Goal: Task Accomplishment & Management: Manage account settings

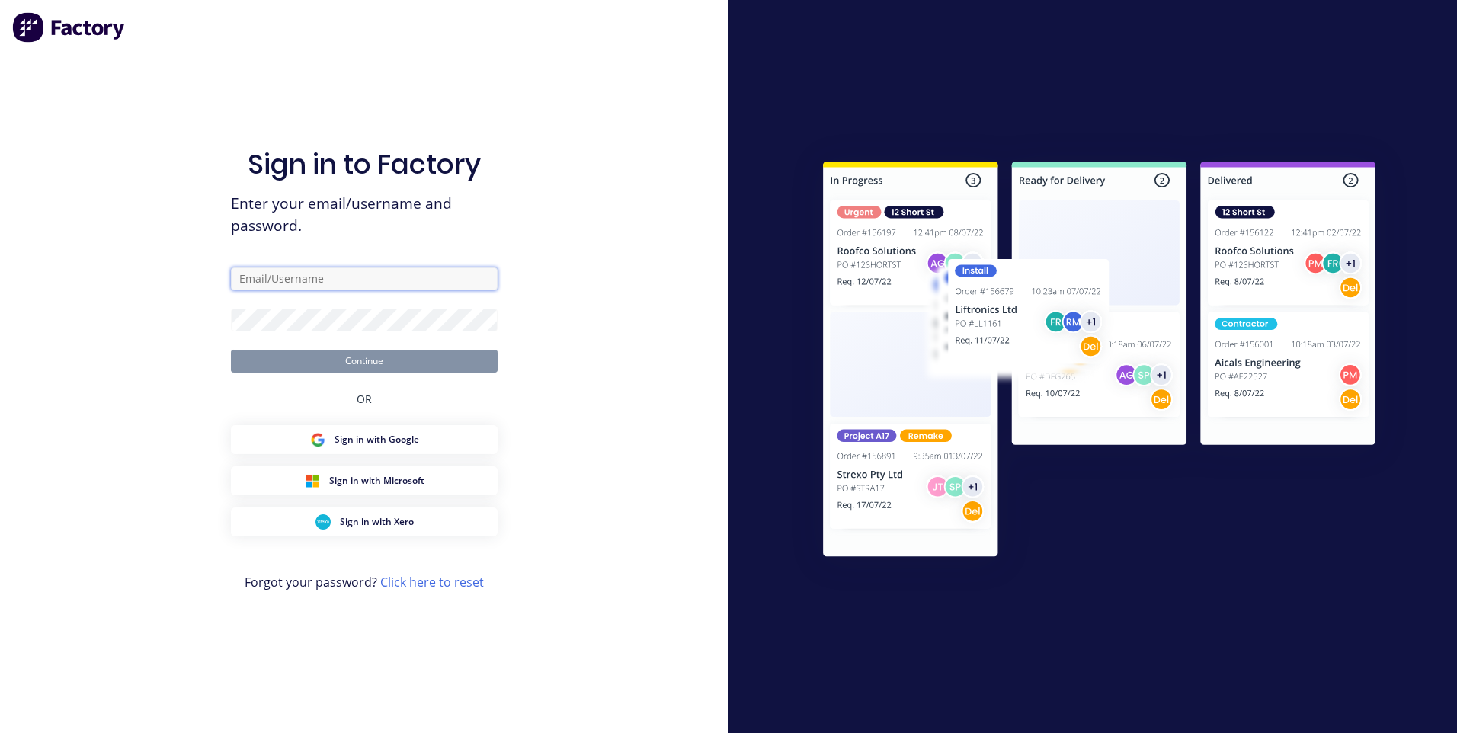
type input "[EMAIL_ADDRESS][DOMAIN_NAME]"
click at [360, 360] on button "Continue" at bounding box center [364, 361] width 267 height 23
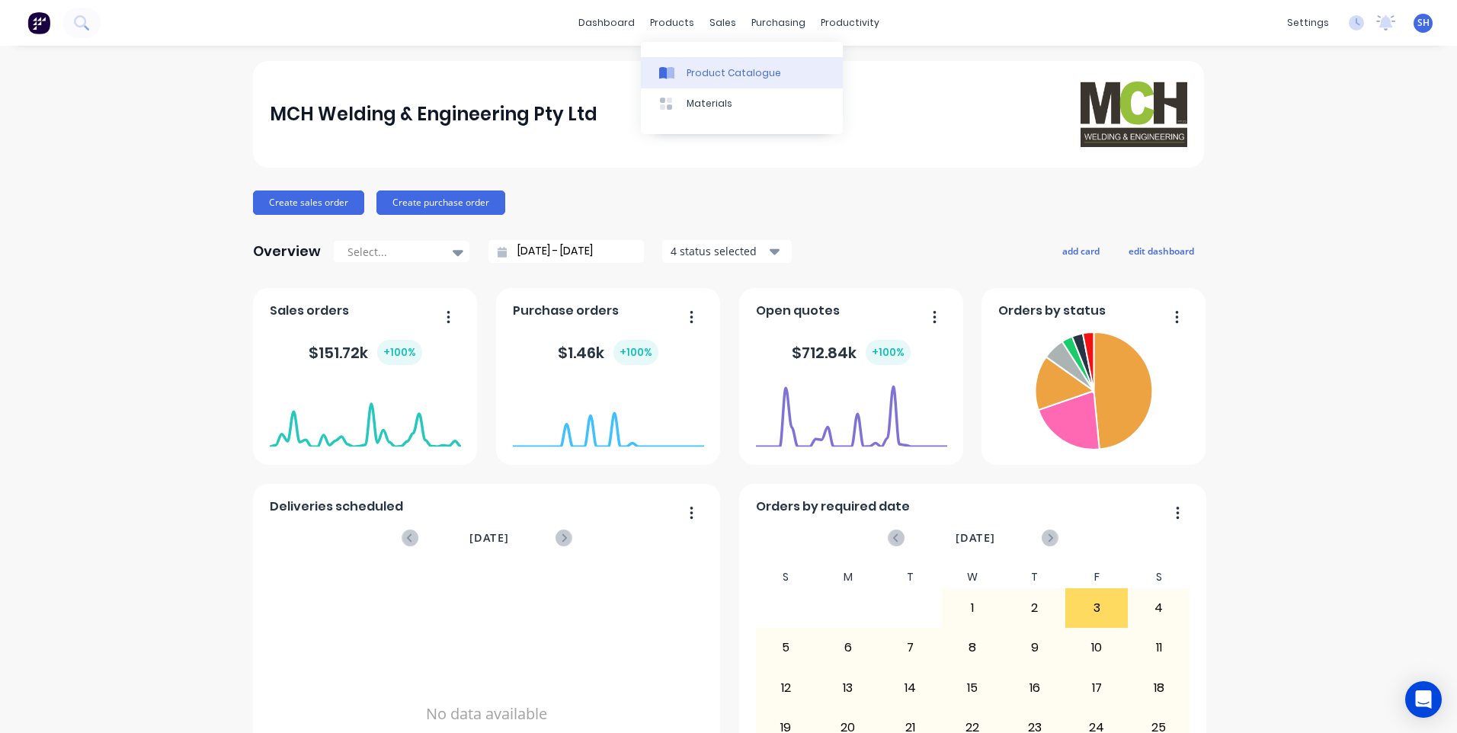
click at [703, 69] on div "Product Catalogue" at bounding box center [734, 73] width 94 height 14
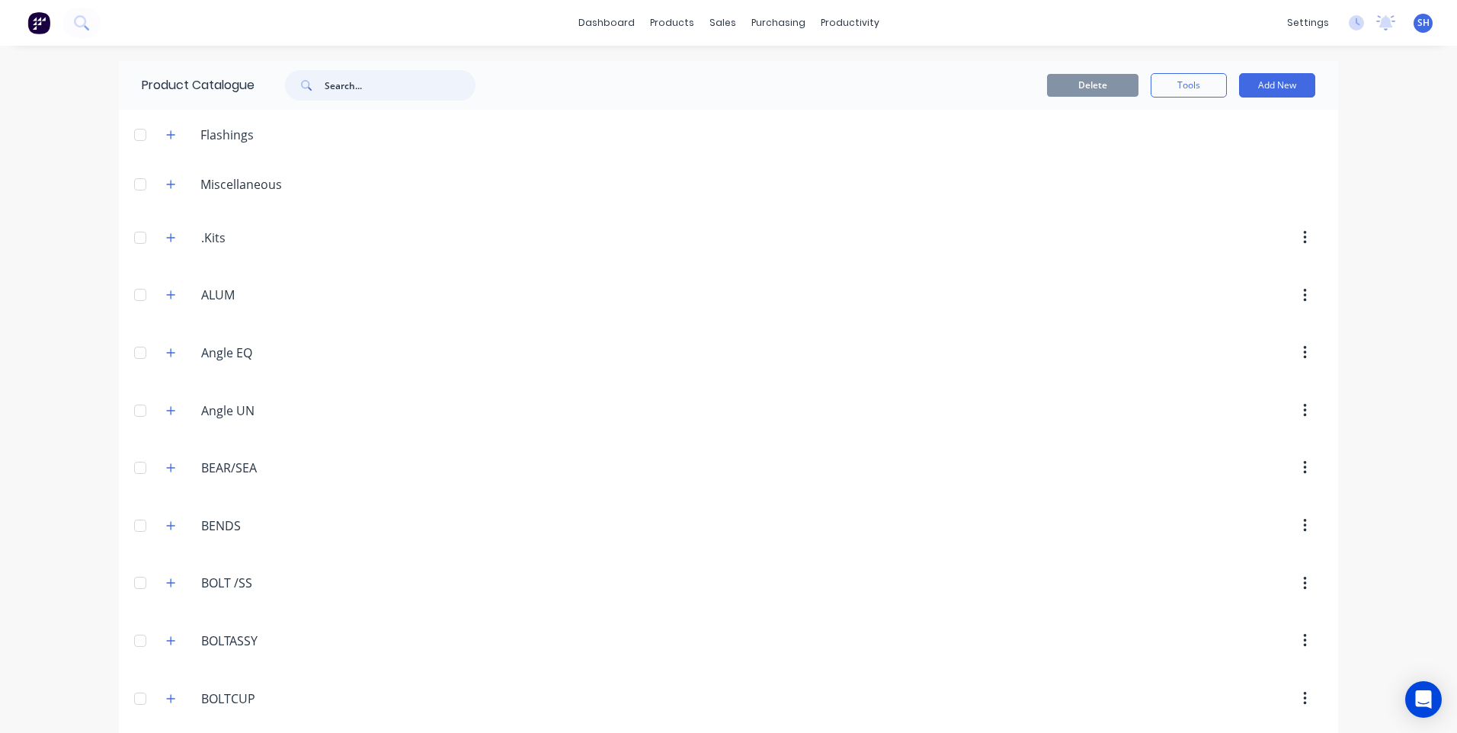
click at [336, 85] on input "text" at bounding box center [400, 85] width 151 height 30
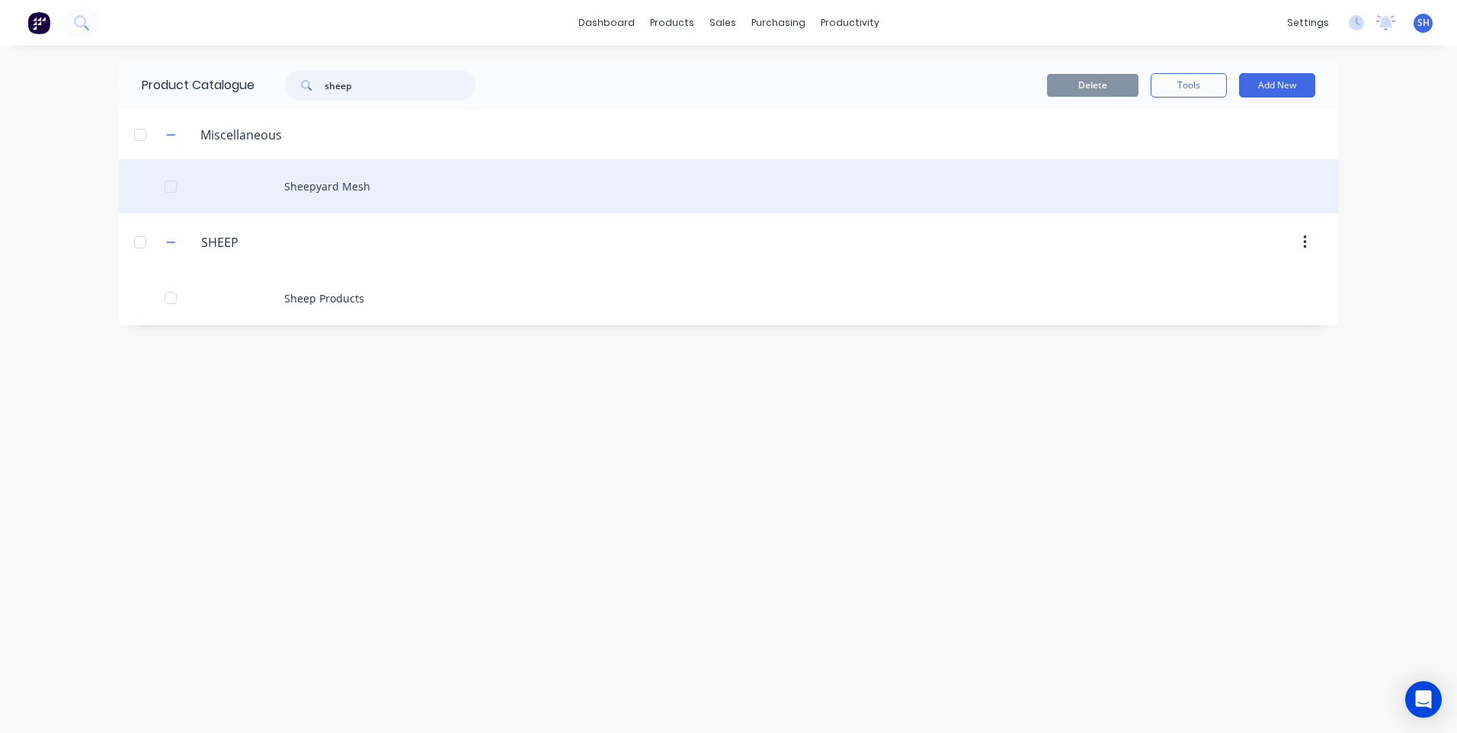
type input "sheep"
click at [322, 181] on div "Sheepyard Mesh" at bounding box center [728, 186] width 1219 height 54
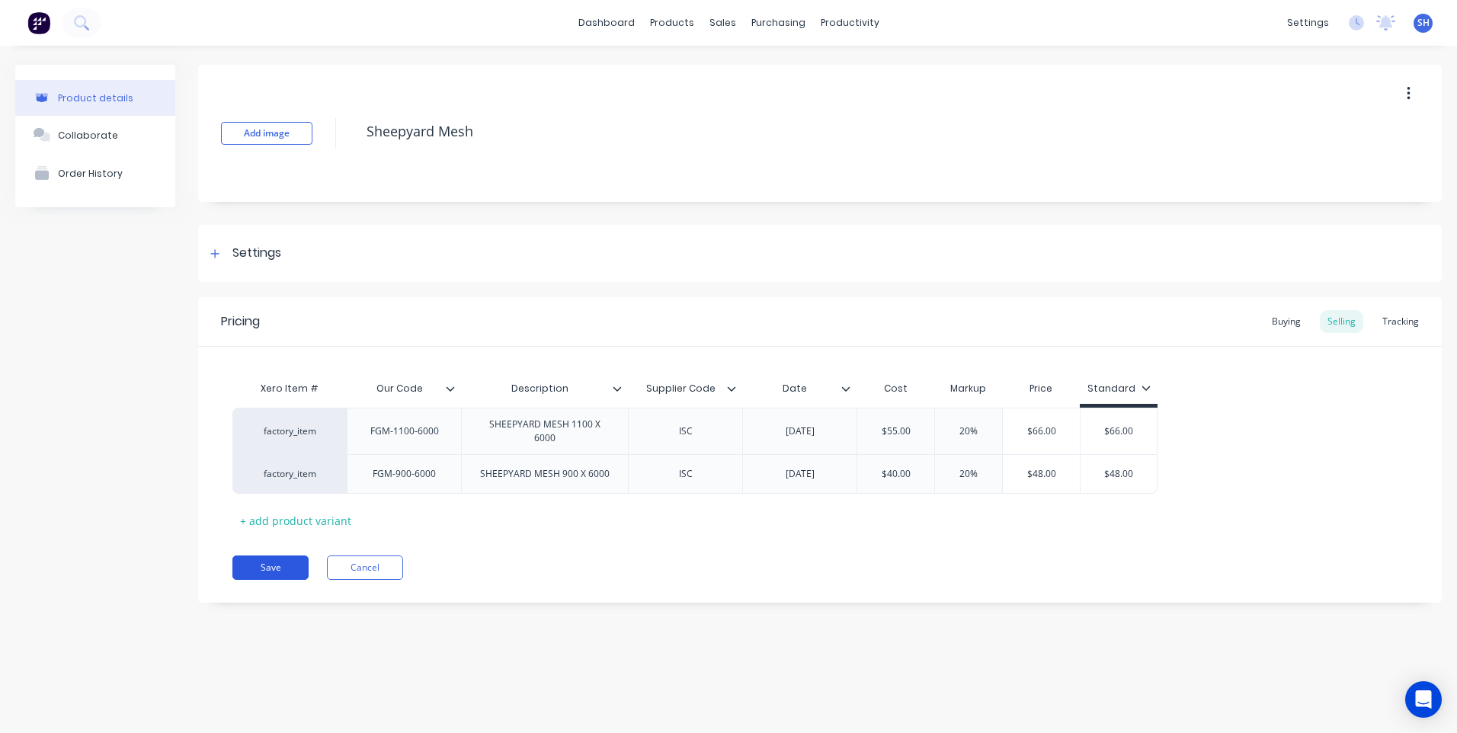
click at [271, 562] on button "Save" at bounding box center [270, 568] width 76 height 24
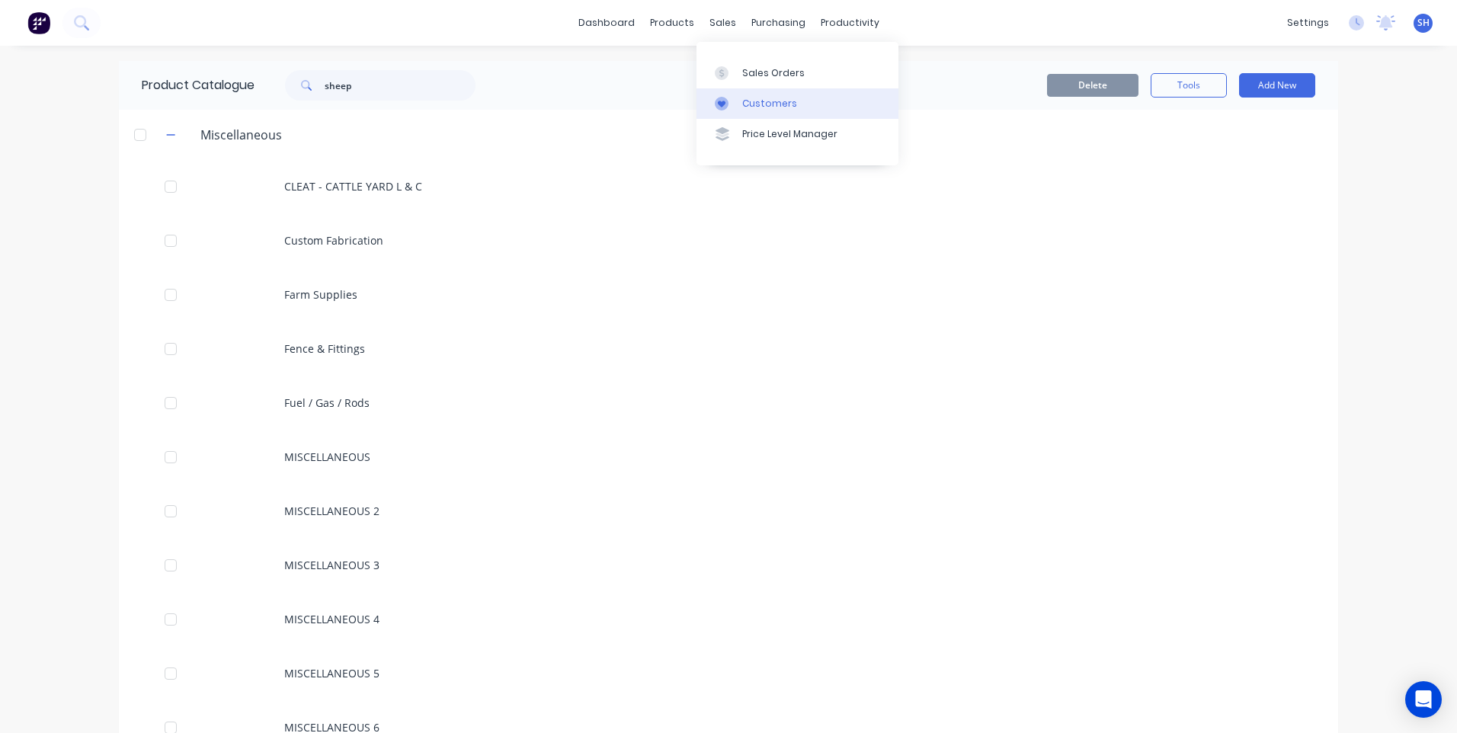
click at [759, 101] on div "Customers" at bounding box center [769, 104] width 55 height 14
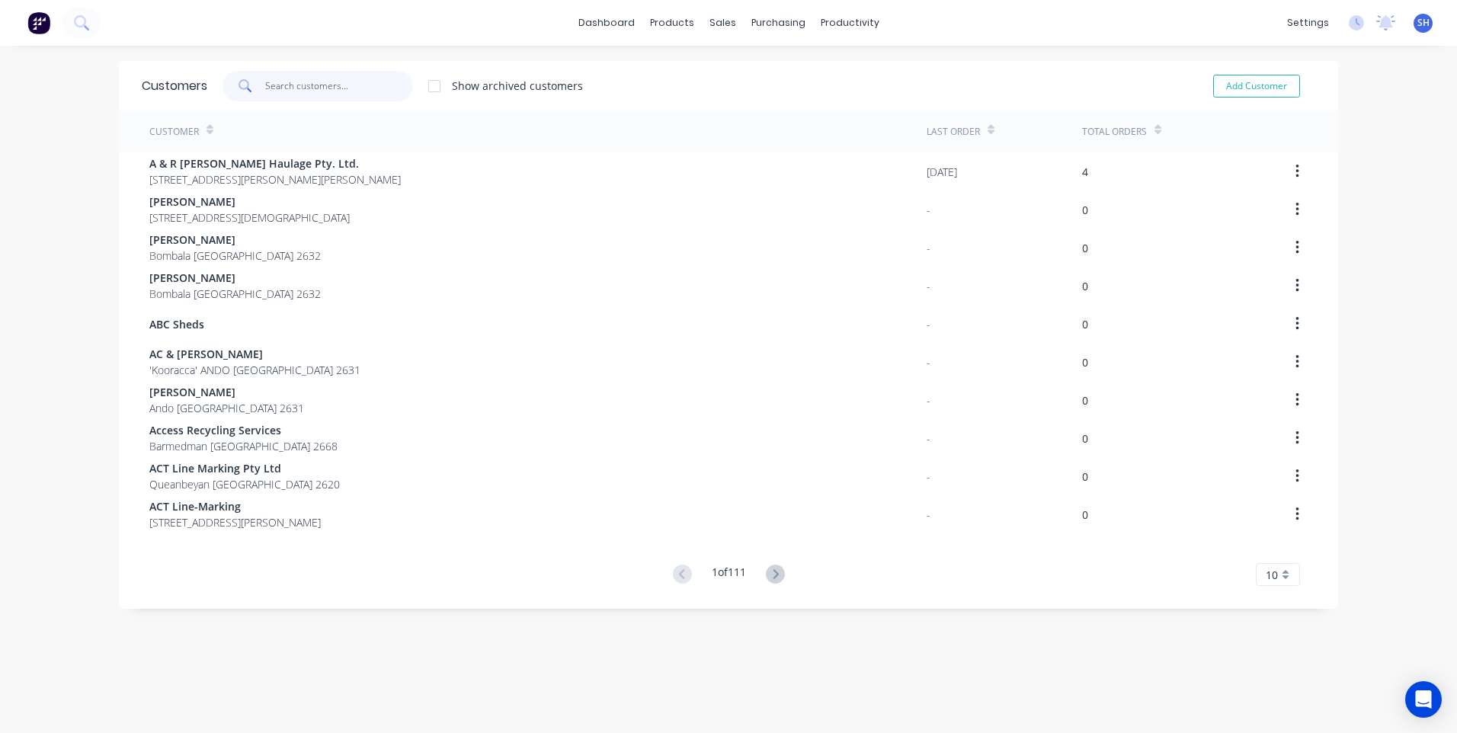
click at [274, 88] on input "text" at bounding box center [339, 86] width 149 height 30
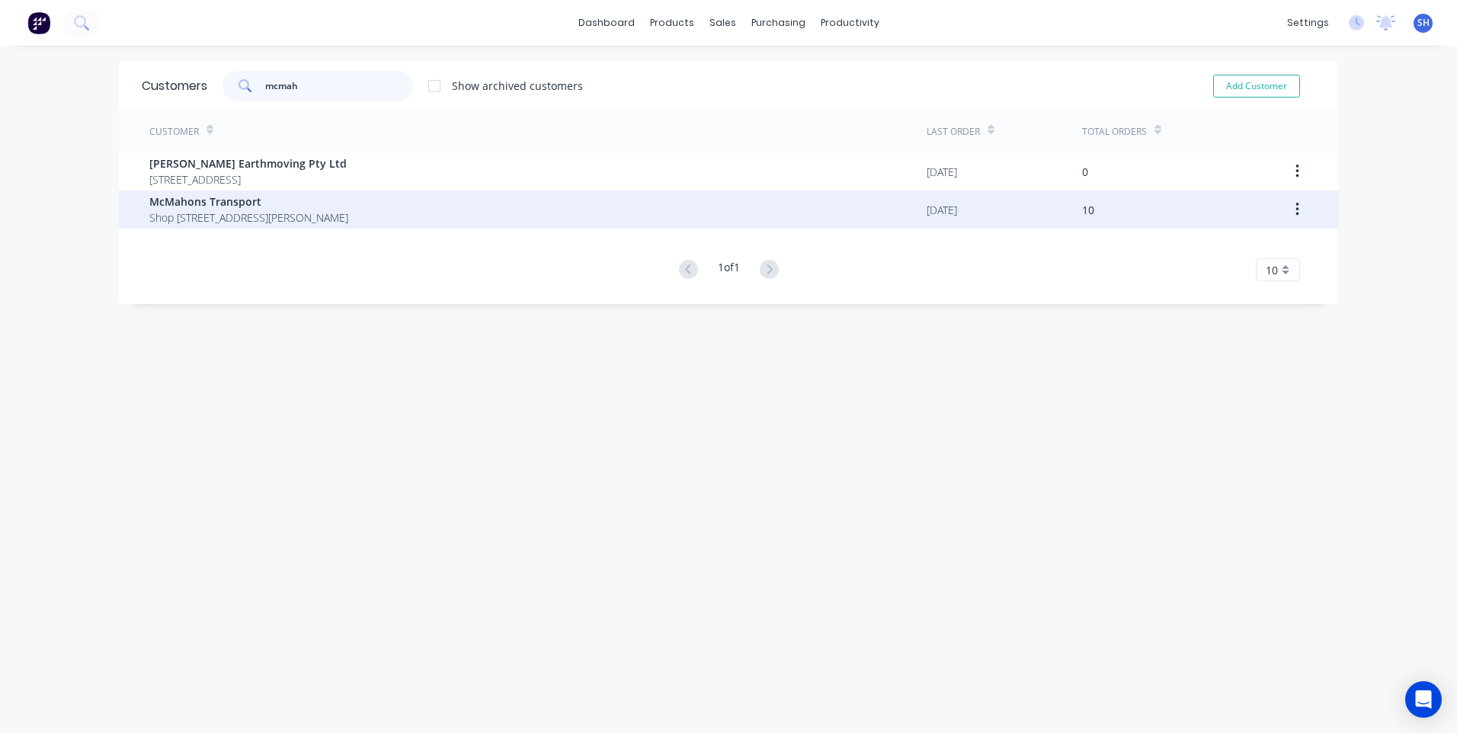
type input "mcmah"
click at [213, 210] on span "Shop 5/128 Belinda St Gerringong New South Wales 2534" at bounding box center [248, 218] width 199 height 16
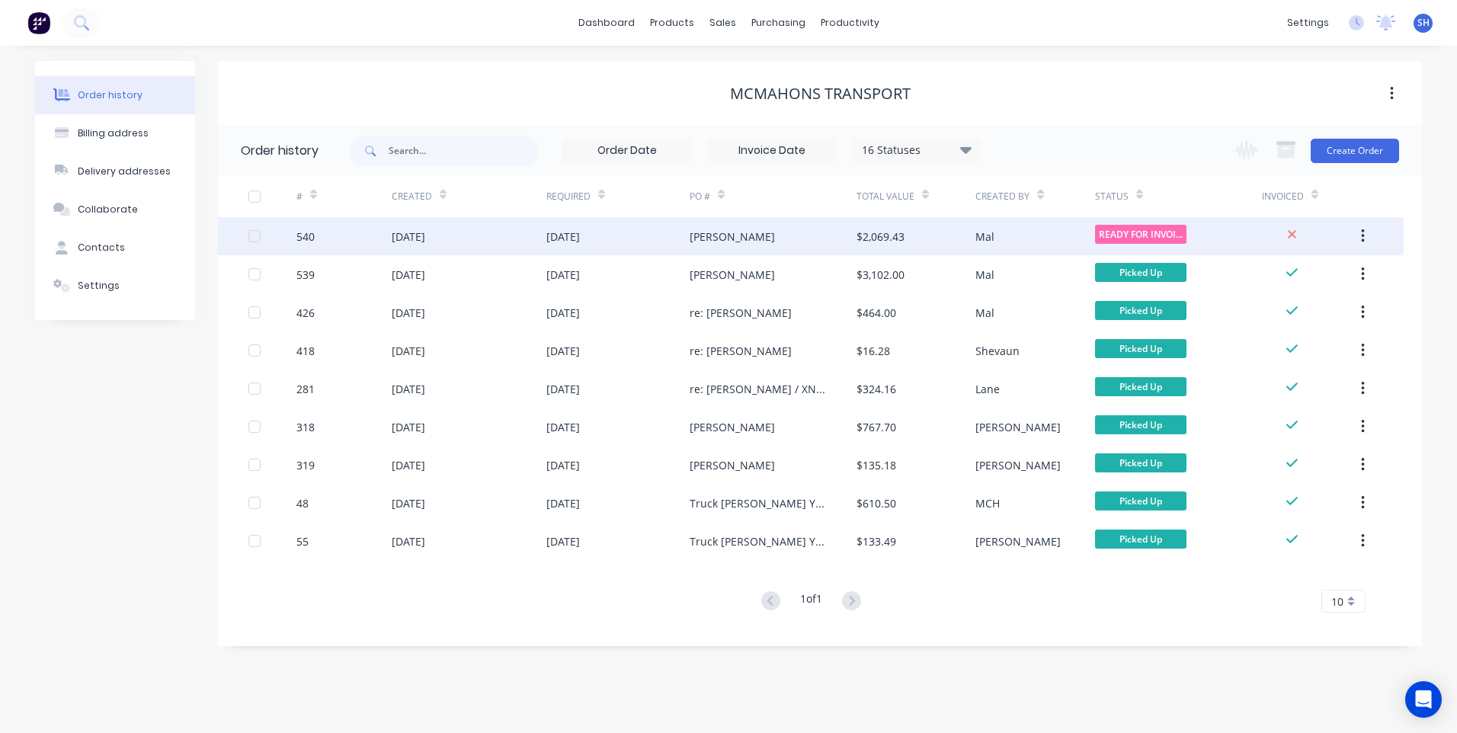
click at [785, 232] on div "Tim" at bounding box center [773, 236] width 167 height 38
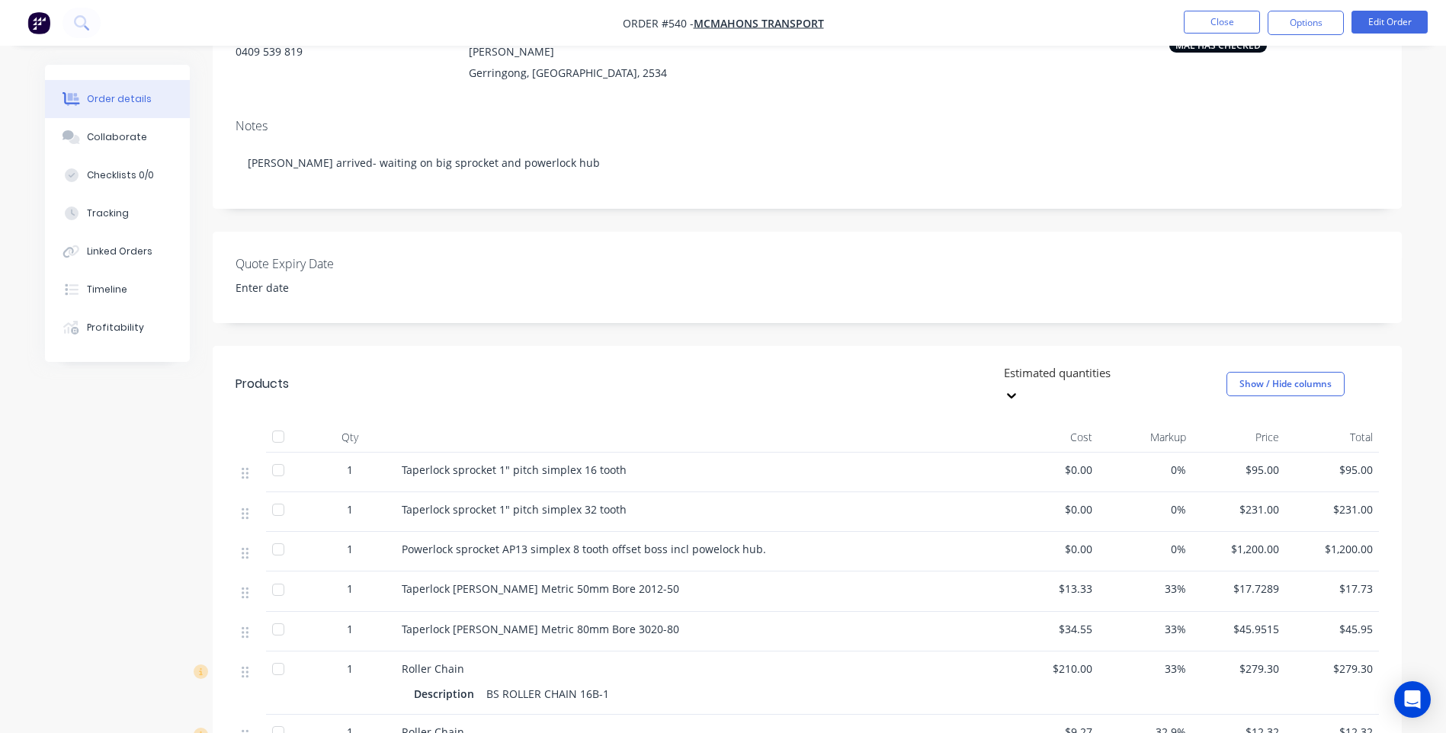
scroll to position [229, 0]
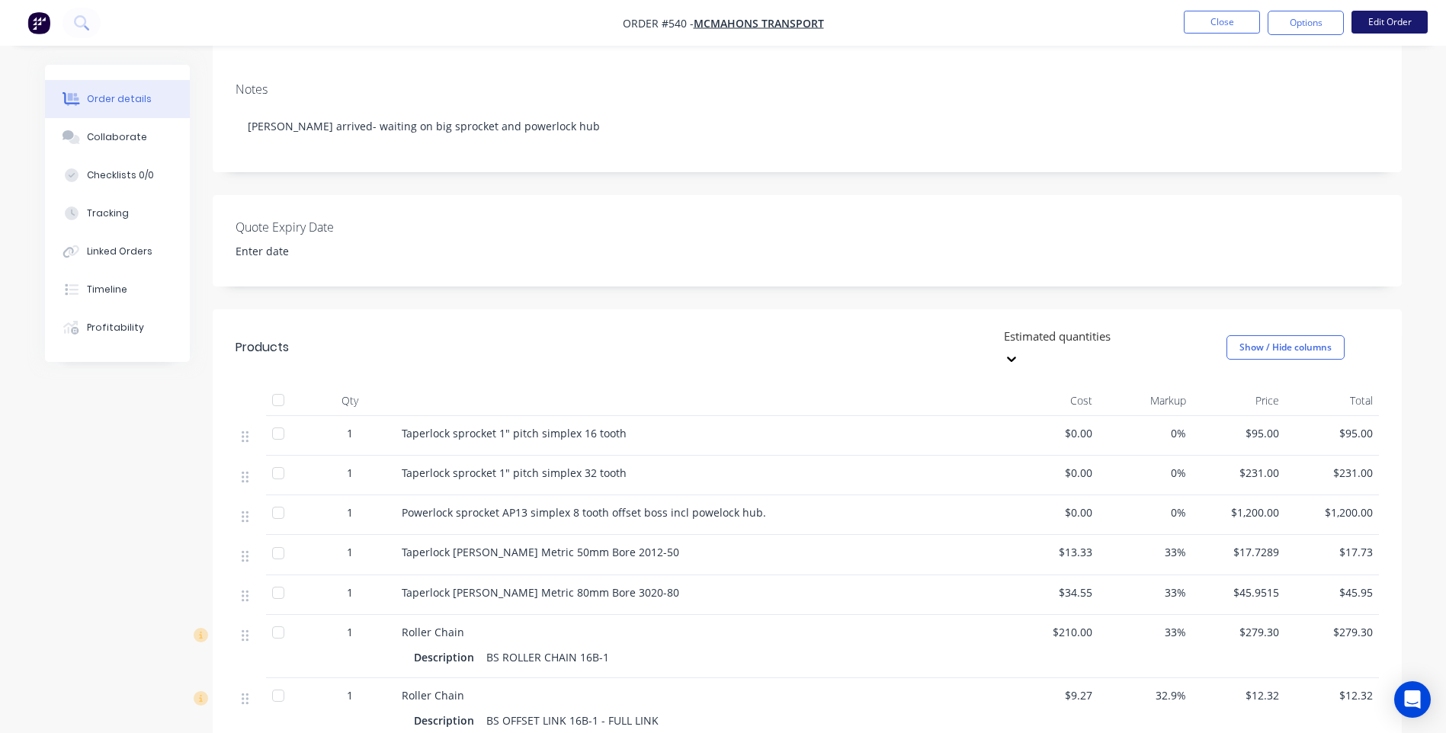
click at [1388, 22] on button "Edit Order" at bounding box center [1389, 22] width 76 height 23
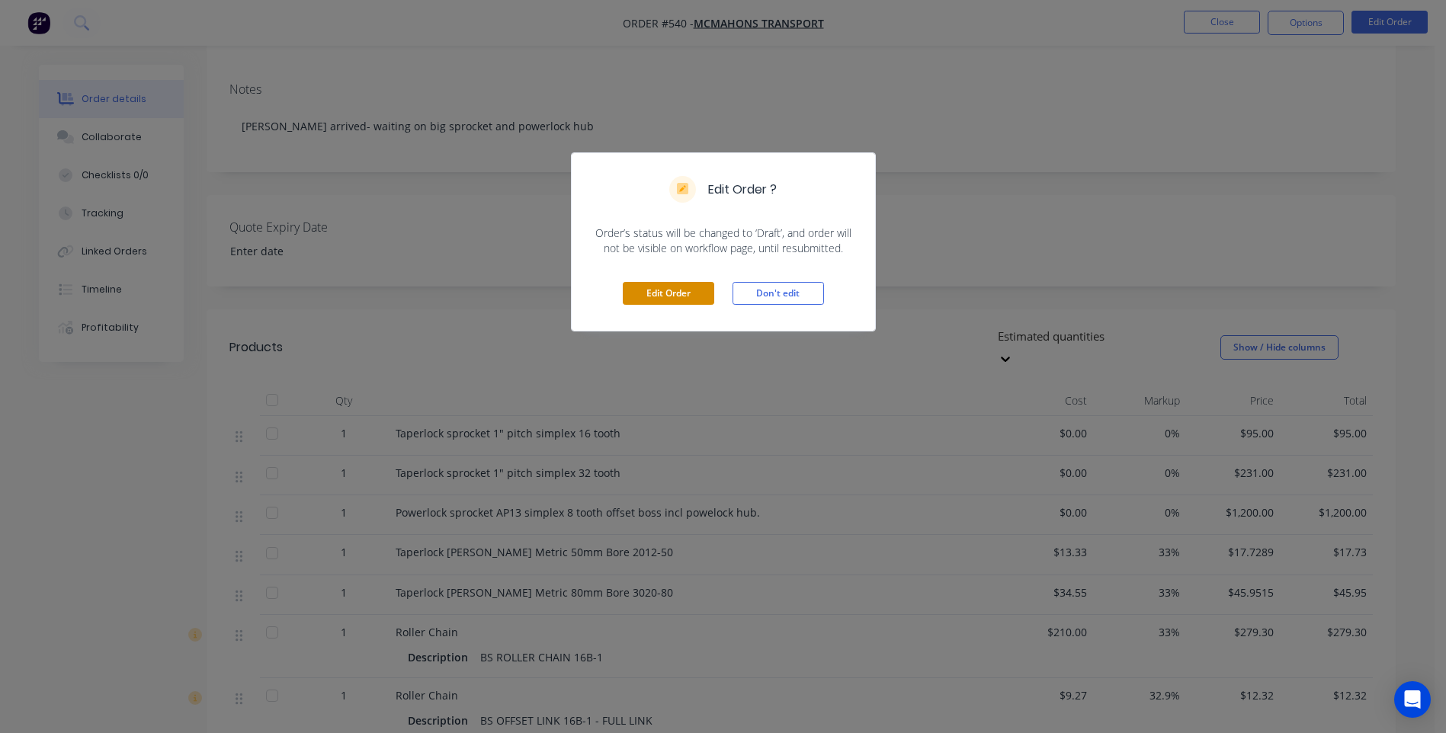
click at [664, 288] on button "Edit Order" at bounding box center [668, 293] width 91 height 23
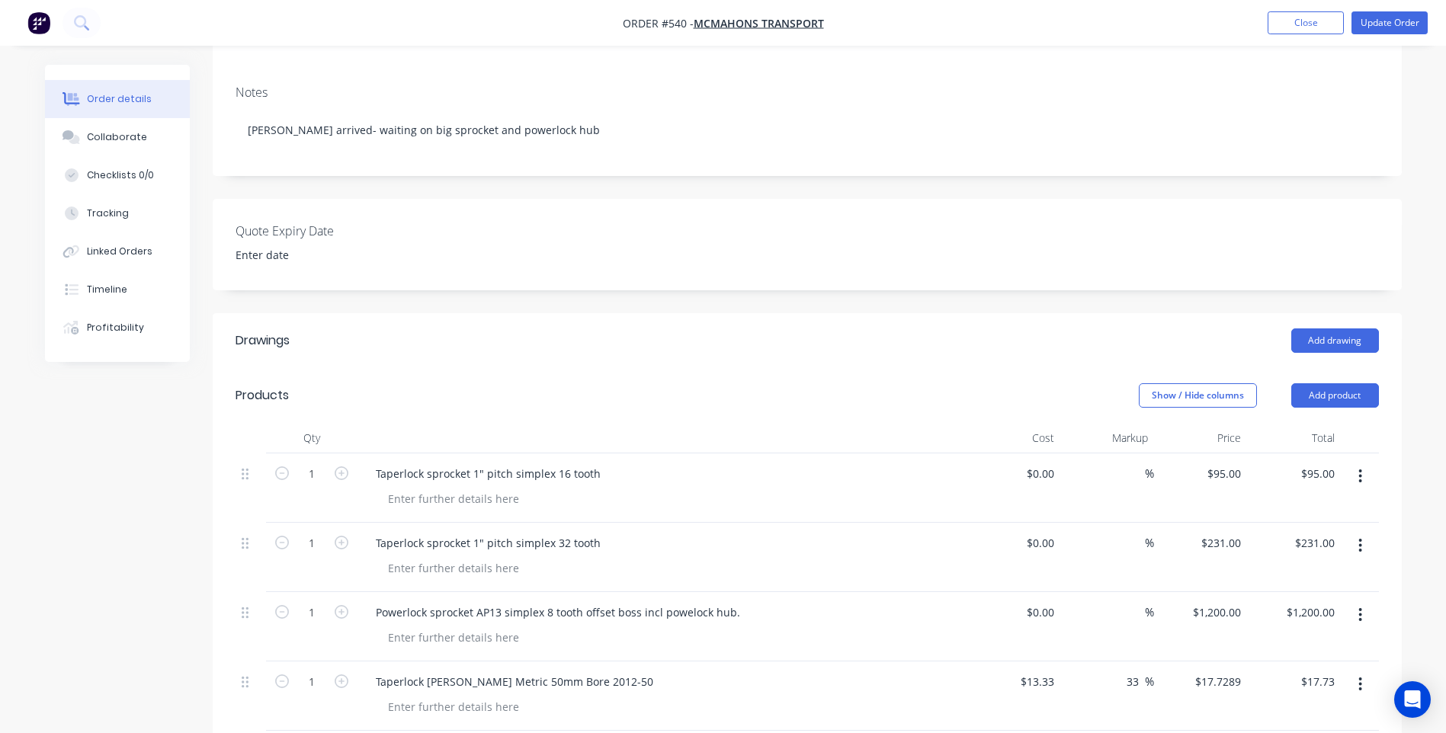
scroll to position [305, 0]
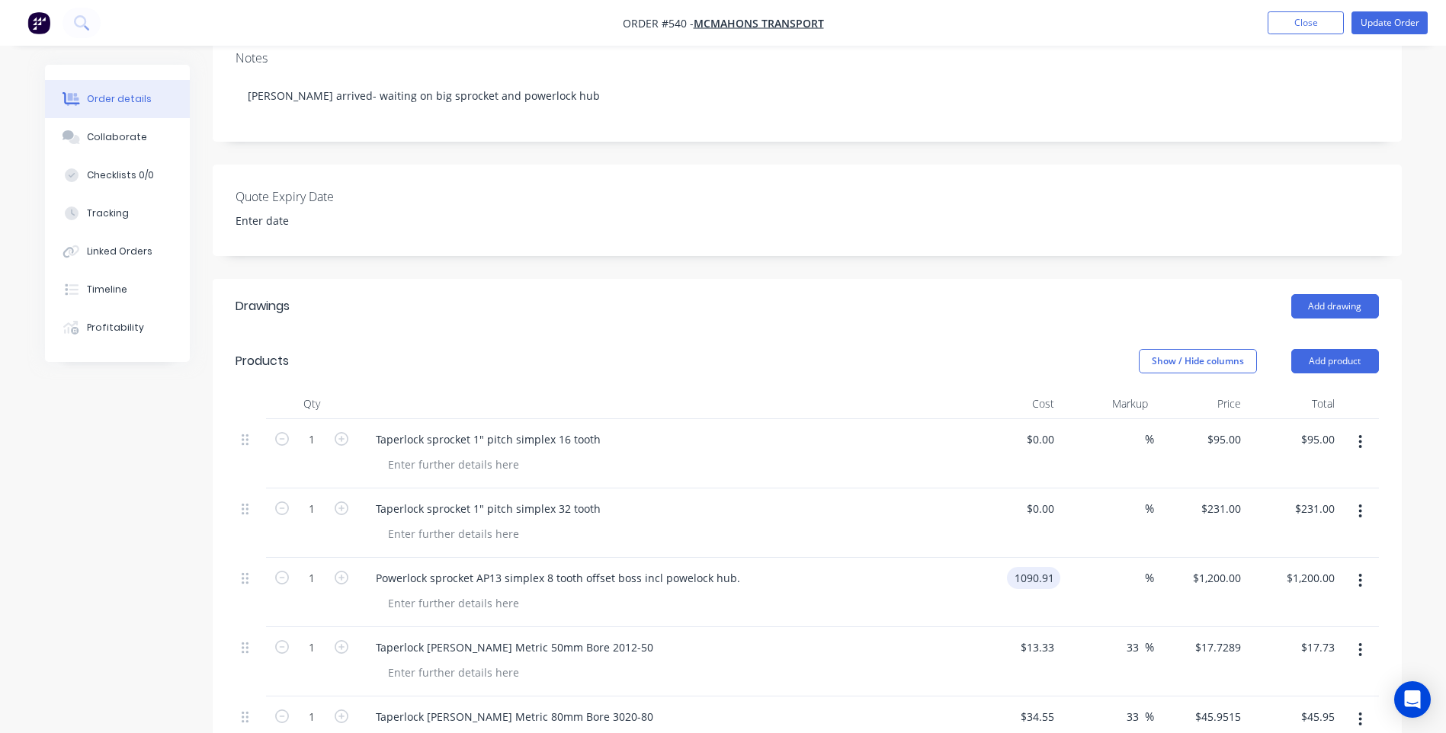
type input "$1,090.91"
type input "10"
type input "1200.001"
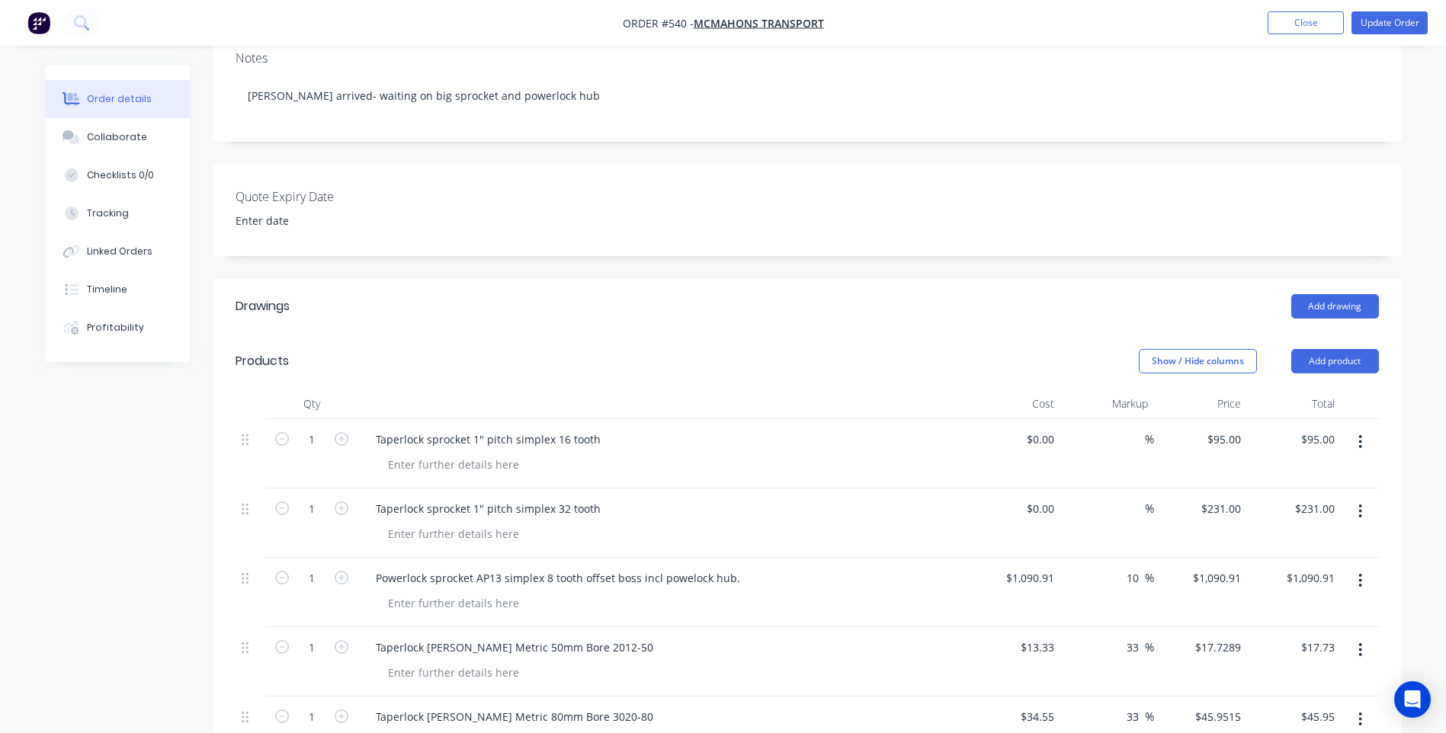
type input "$1,200.00"
click at [1241, 567] on input "1200.001" at bounding box center [1219, 578] width 53 height 22
type input "$1,200.00"
click at [890, 592] on div at bounding box center [668, 603] width 585 height 22
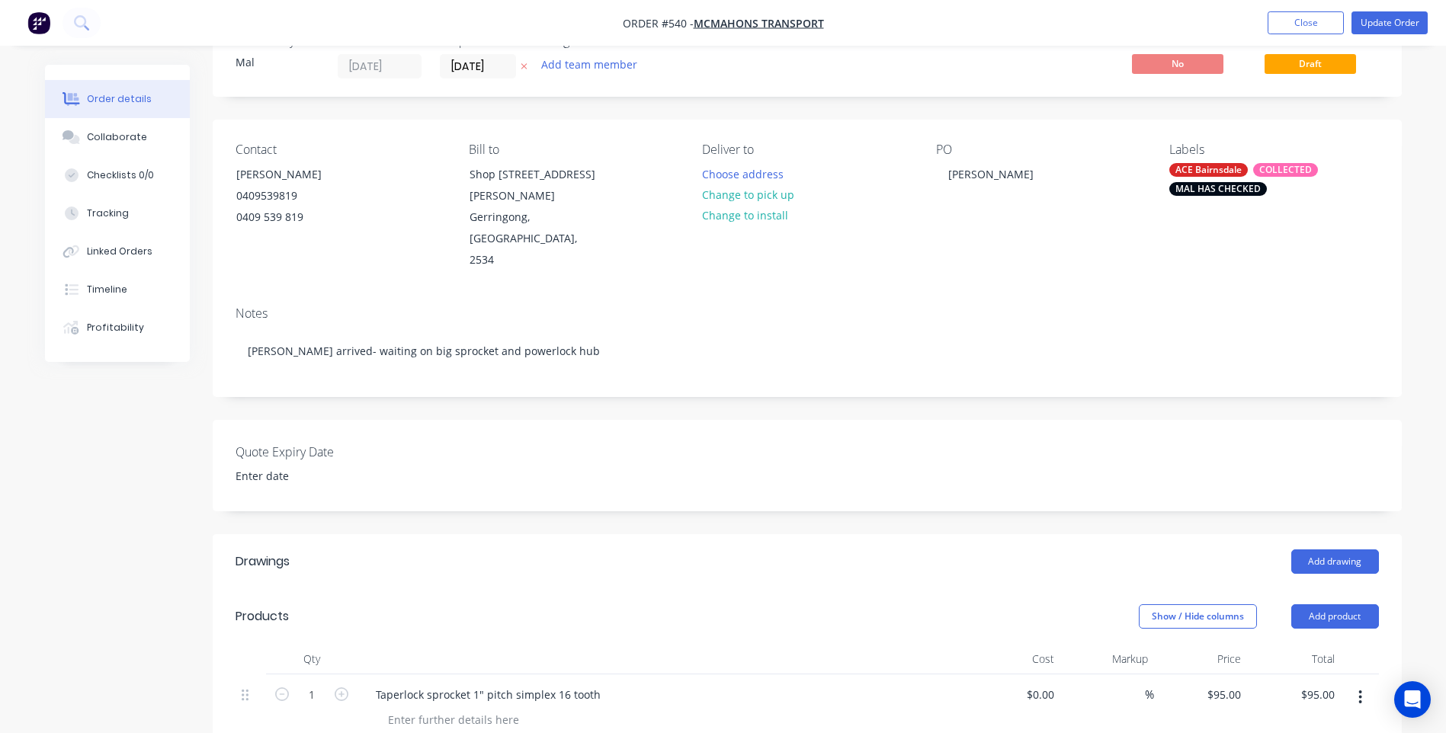
scroll to position [0, 0]
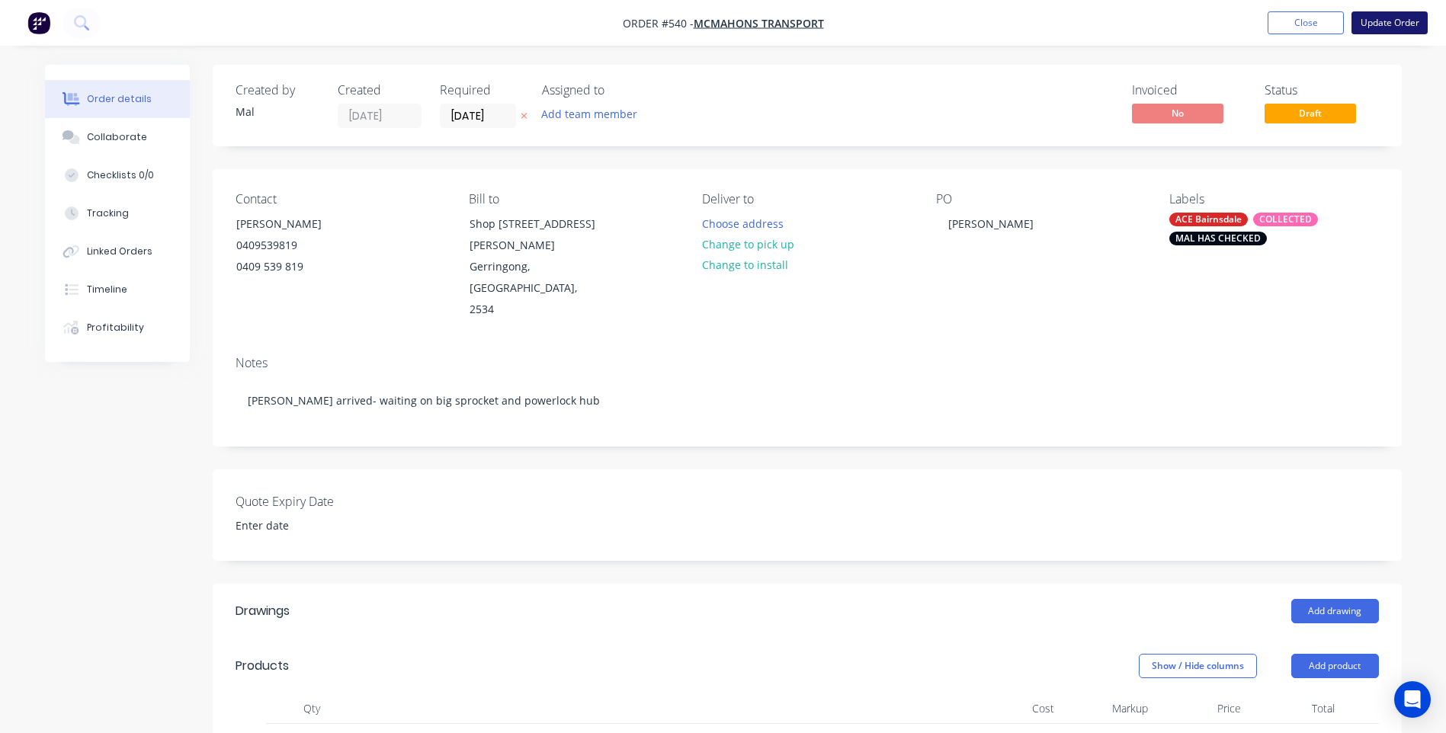
click at [1385, 21] on button "Update Order" at bounding box center [1389, 22] width 76 height 23
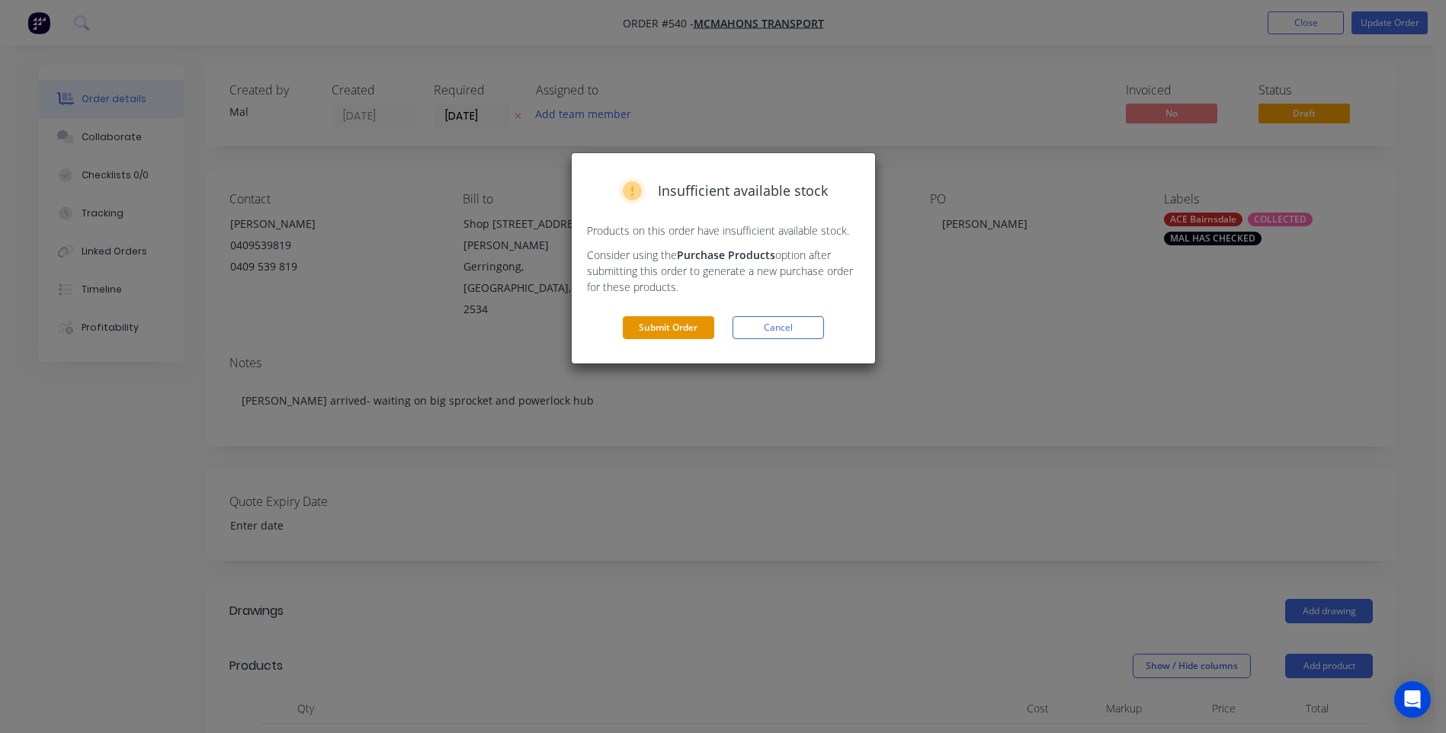
click at [678, 320] on button "Submit Order" at bounding box center [668, 327] width 91 height 23
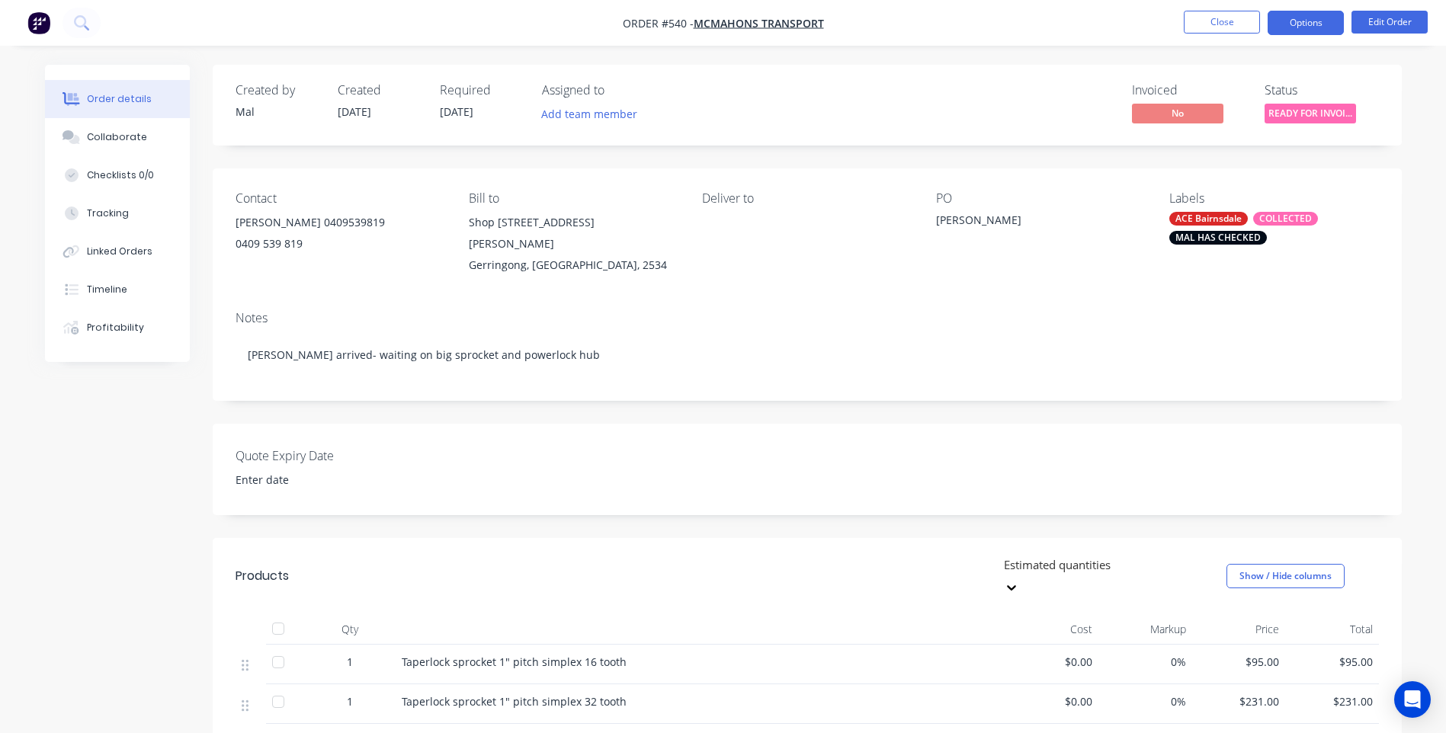
click at [1307, 21] on button "Options" at bounding box center [1305, 23] width 76 height 24
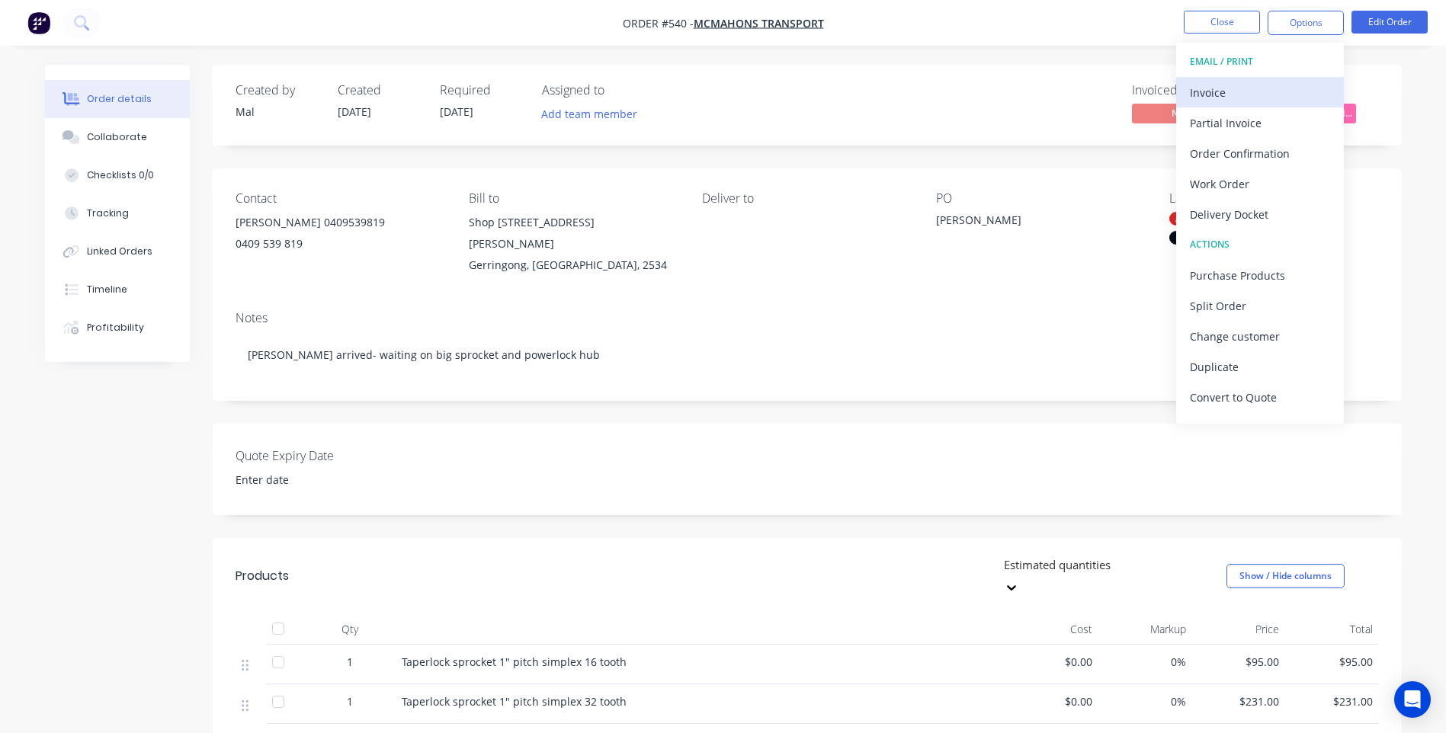
click at [1217, 88] on div "Invoice" at bounding box center [1260, 93] width 140 height 22
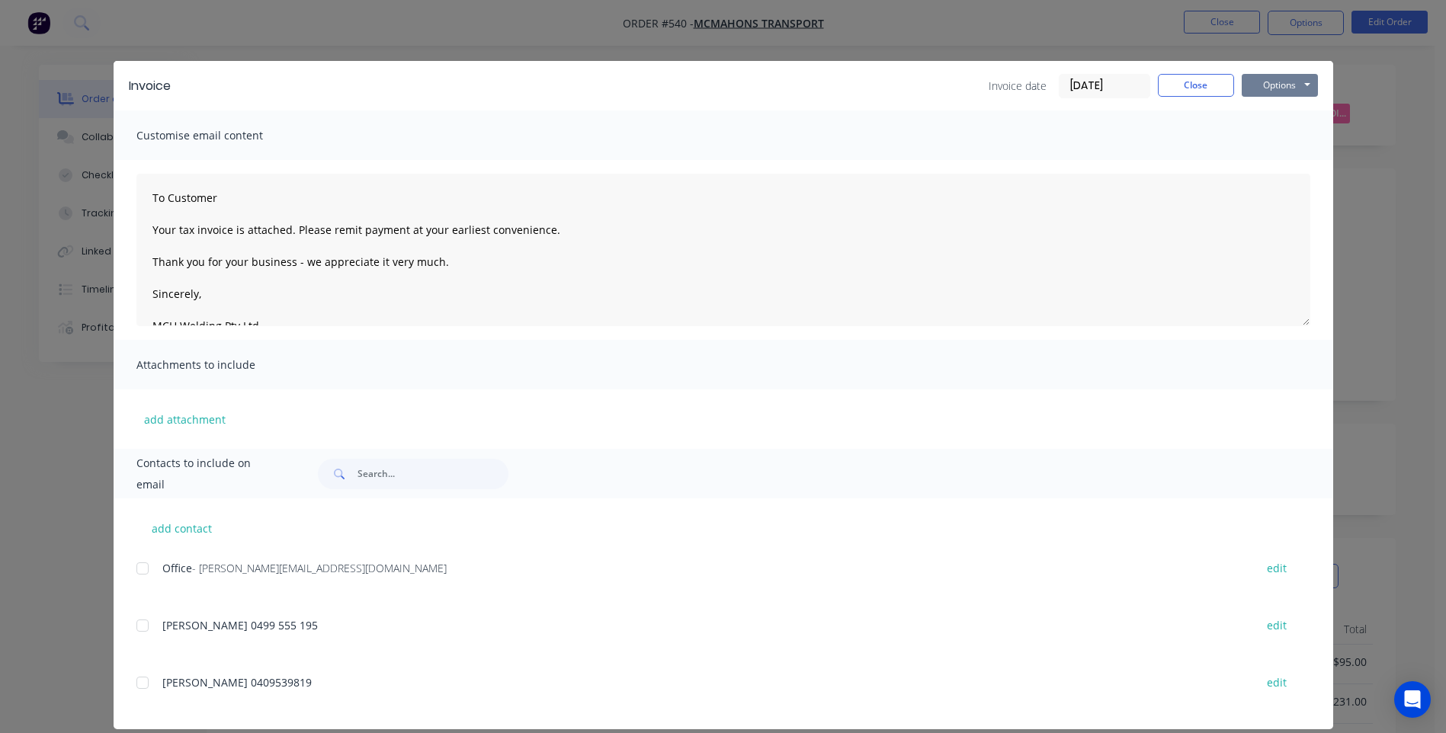
click at [1272, 81] on button "Options" at bounding box center [1279, 85] width 76 height 23
click at [1272, 111] on button "Preview" at bounding box center [1290, 112] width 98 height 25
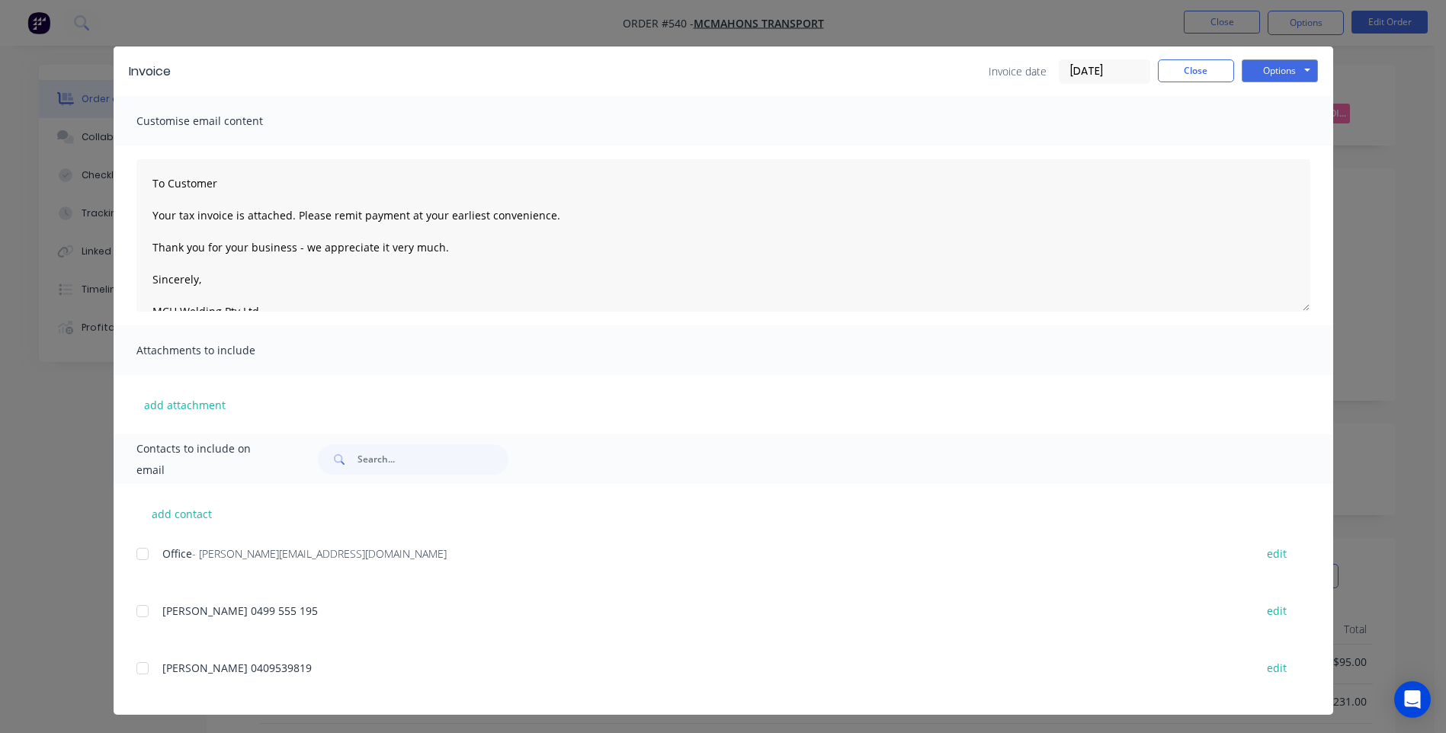
scroll to position [18, 0]
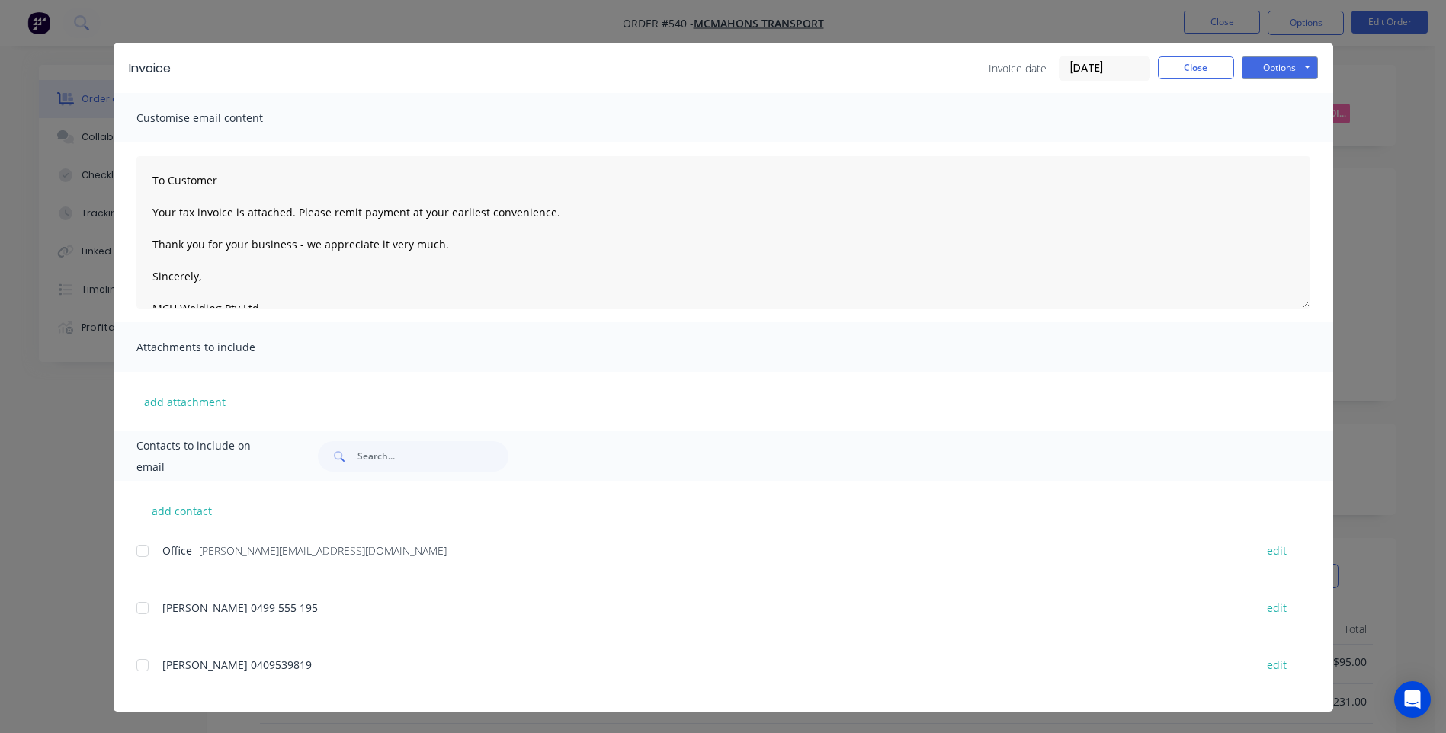
click at [139, 548] on div at bounding box center [142, 551] width 30 height 30
click at [1270, 65] on button "Options" at bounding box center [1279, 67] width 76 height 23
click at [1266, 140] on button "Email" at bounding box center [1290, 145] width 98 height 25
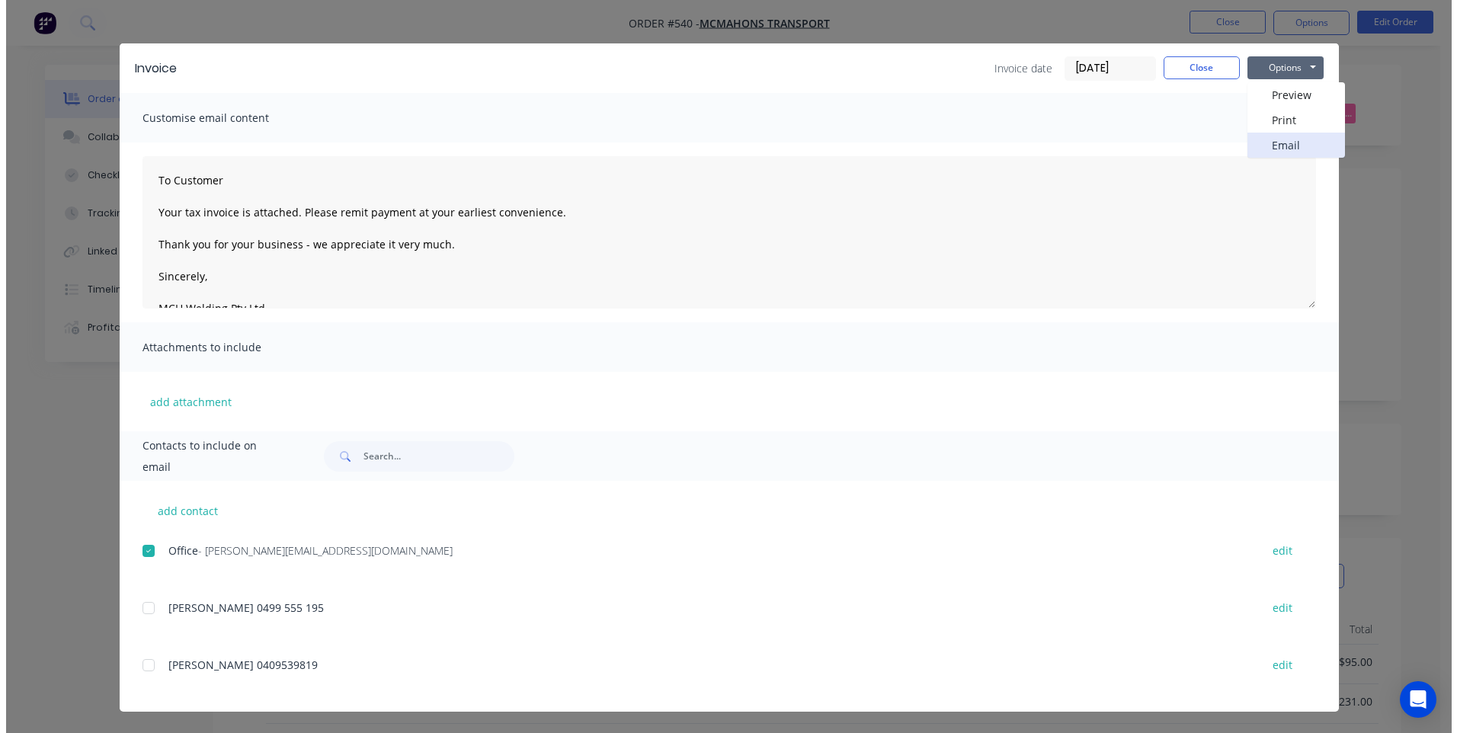
scroll to position [0, 0]
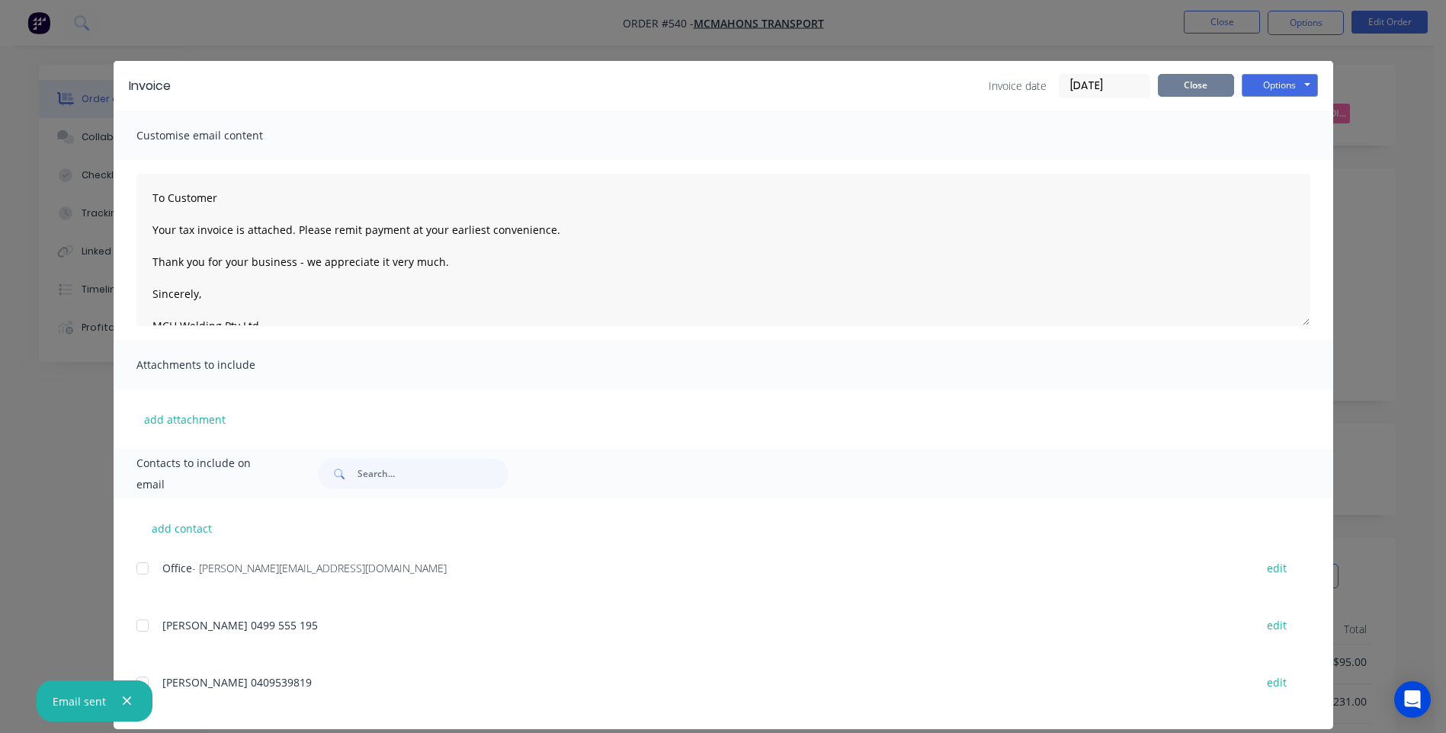
click at [1198, 87] on button "Close" at bounding box center [1196, 85] width 76 height 23
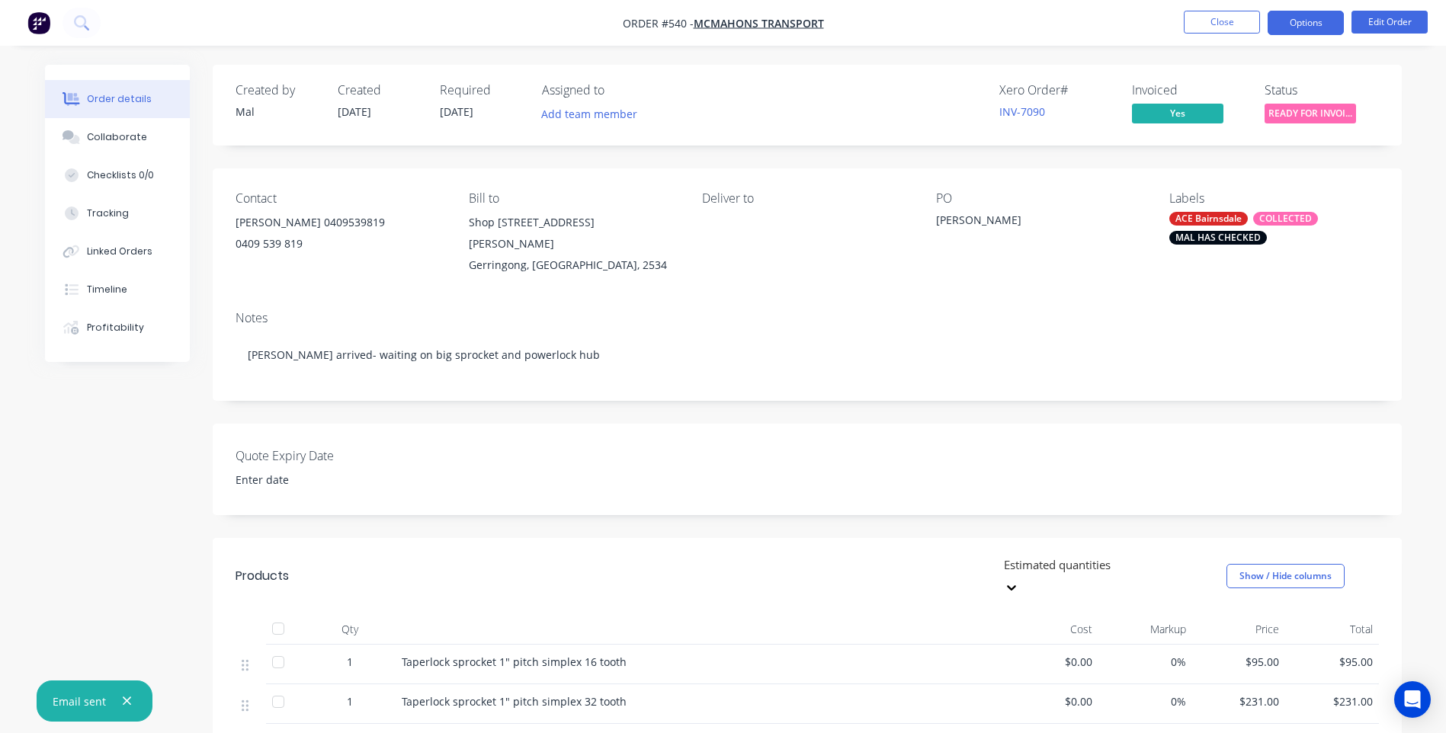
click at [1300, 19] on button "Options" at bounding box center [1305, 23] width 76 height 24
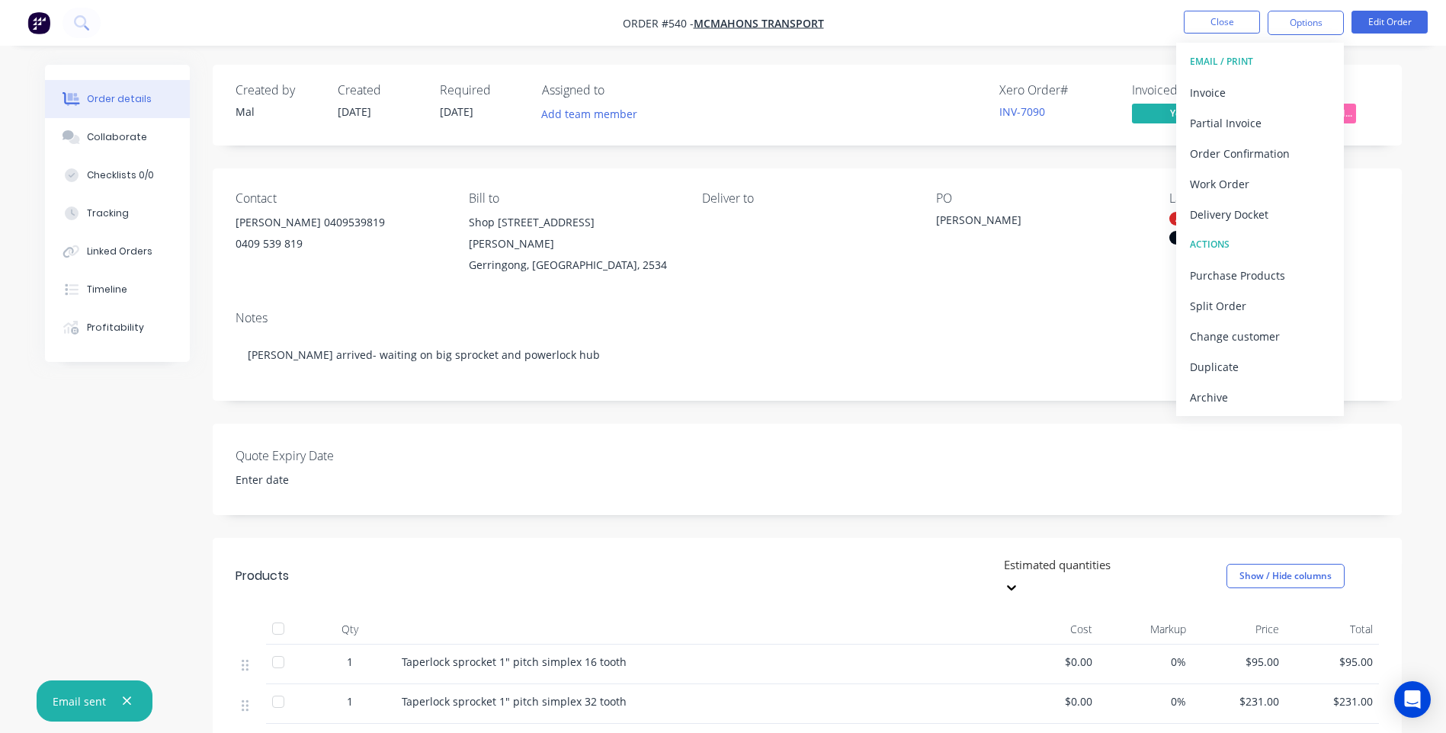
click at [1379, 87] on div "Created by Mal Created 04/09/25 Required 04/09/25 Assigned to Add team member X…" at bounding box center [807, 105] width 1189 height 81
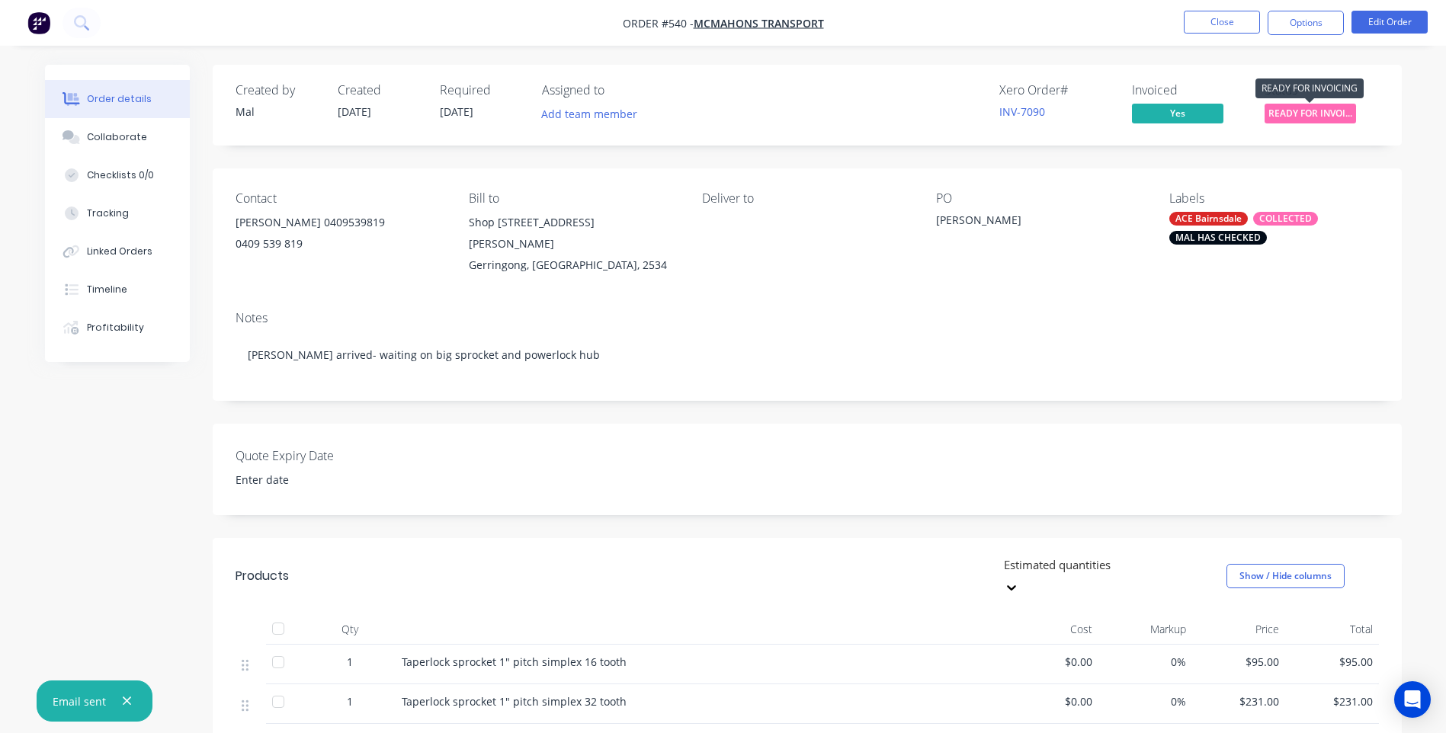
click at [1321, 110] on span "READY FOR INVOI..." at bounding box center [1309, 113] width 91 height 19
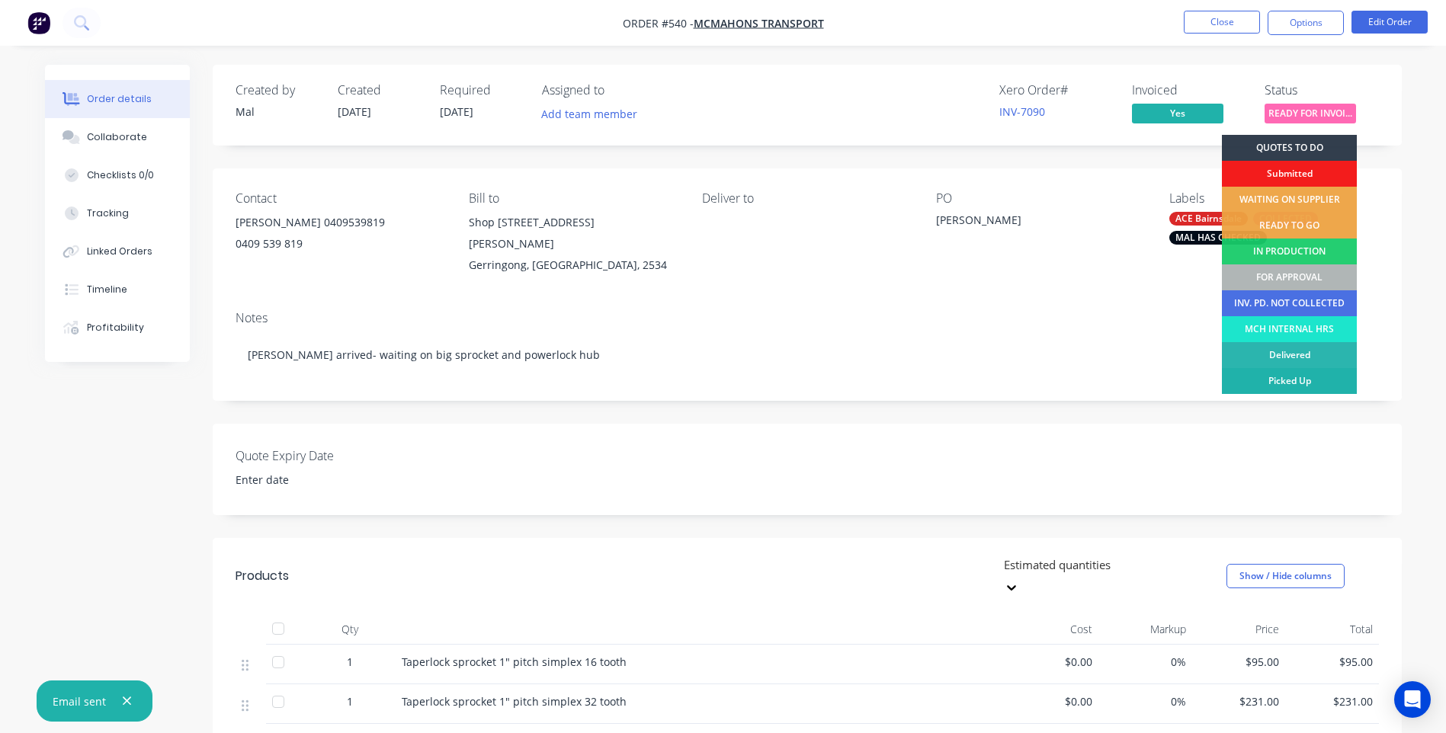
click at [1294, 378] on div "Picked Up" at bounding box center [1289, 381] width 135 height 26
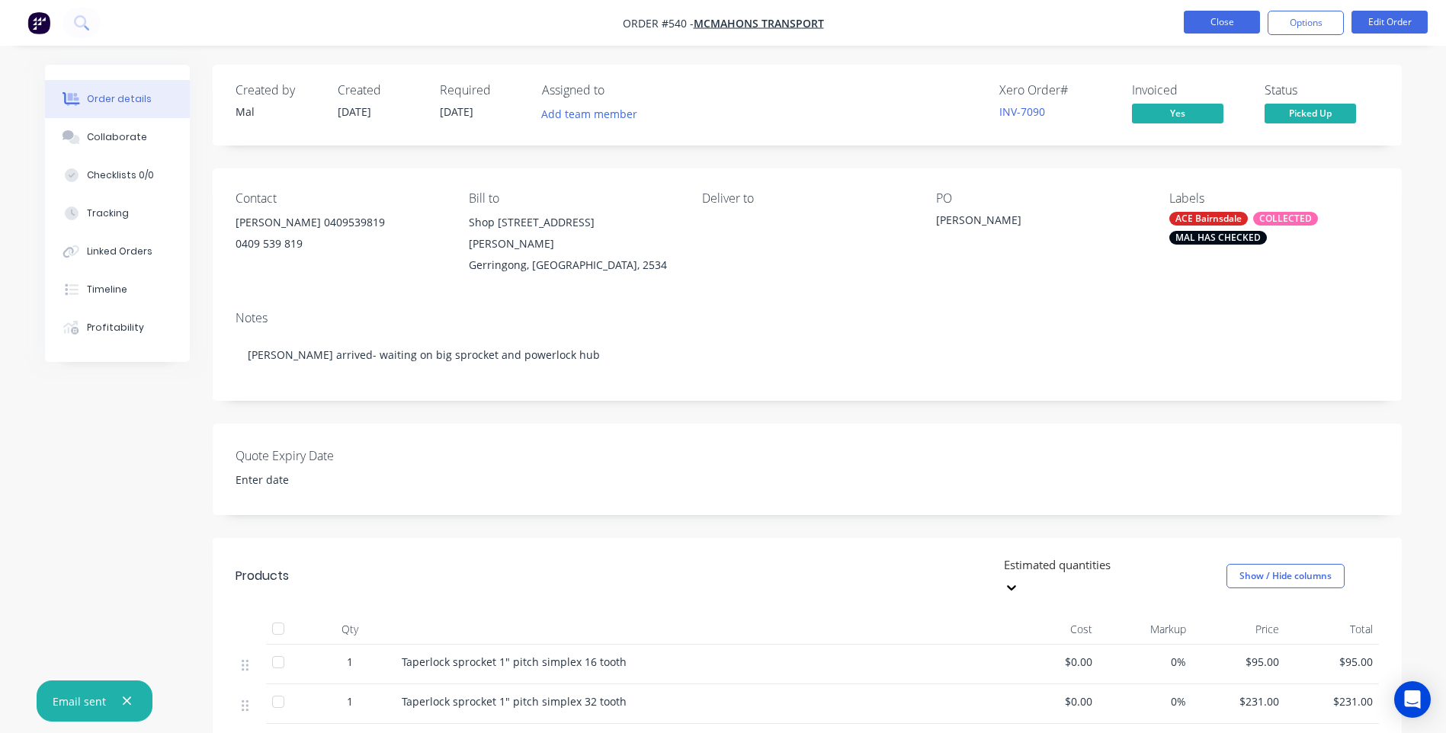
click at [1223, 20] on button "Close" at bounding box center [1221, 22] width 76 height 23
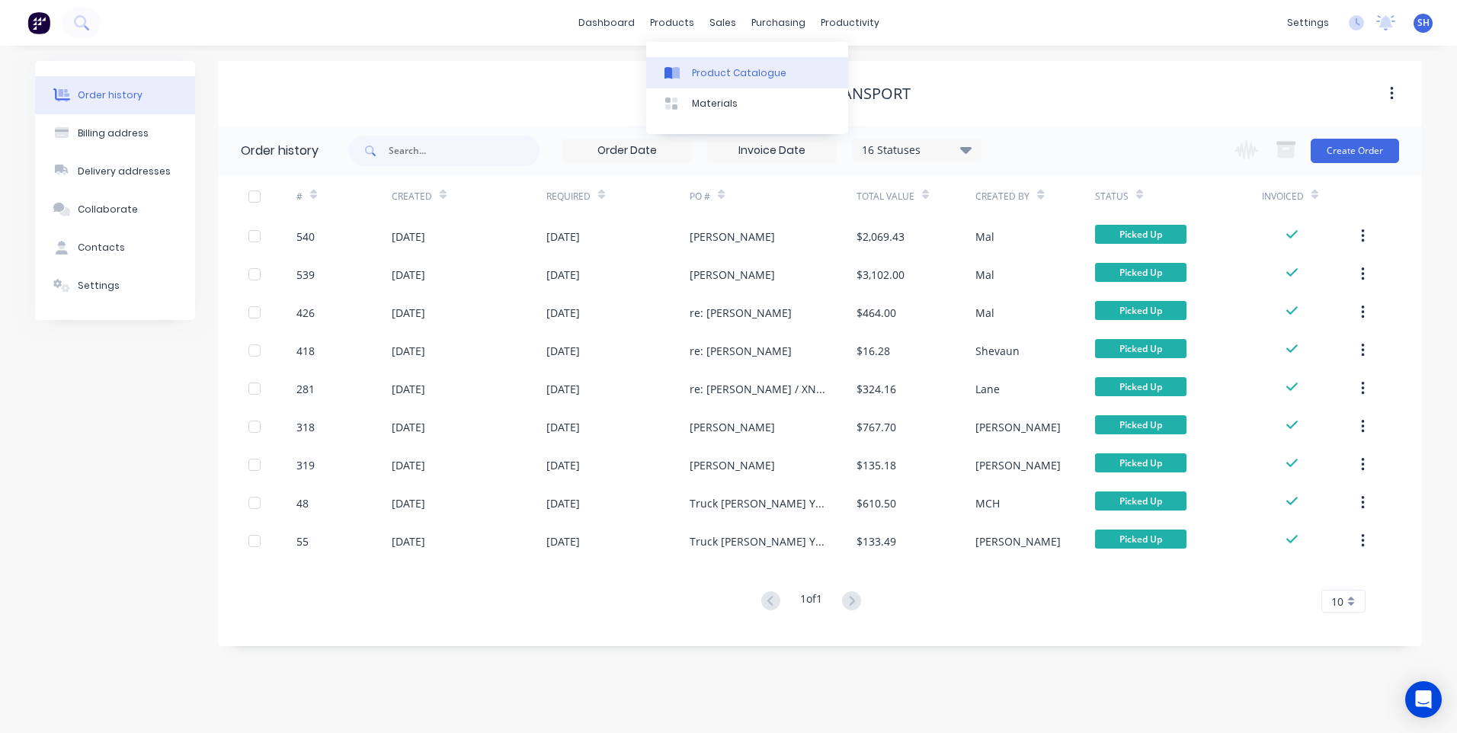
click at [716, 67] on div "Product Catalogue" at bounding box center [739, 73] width 94 height 14
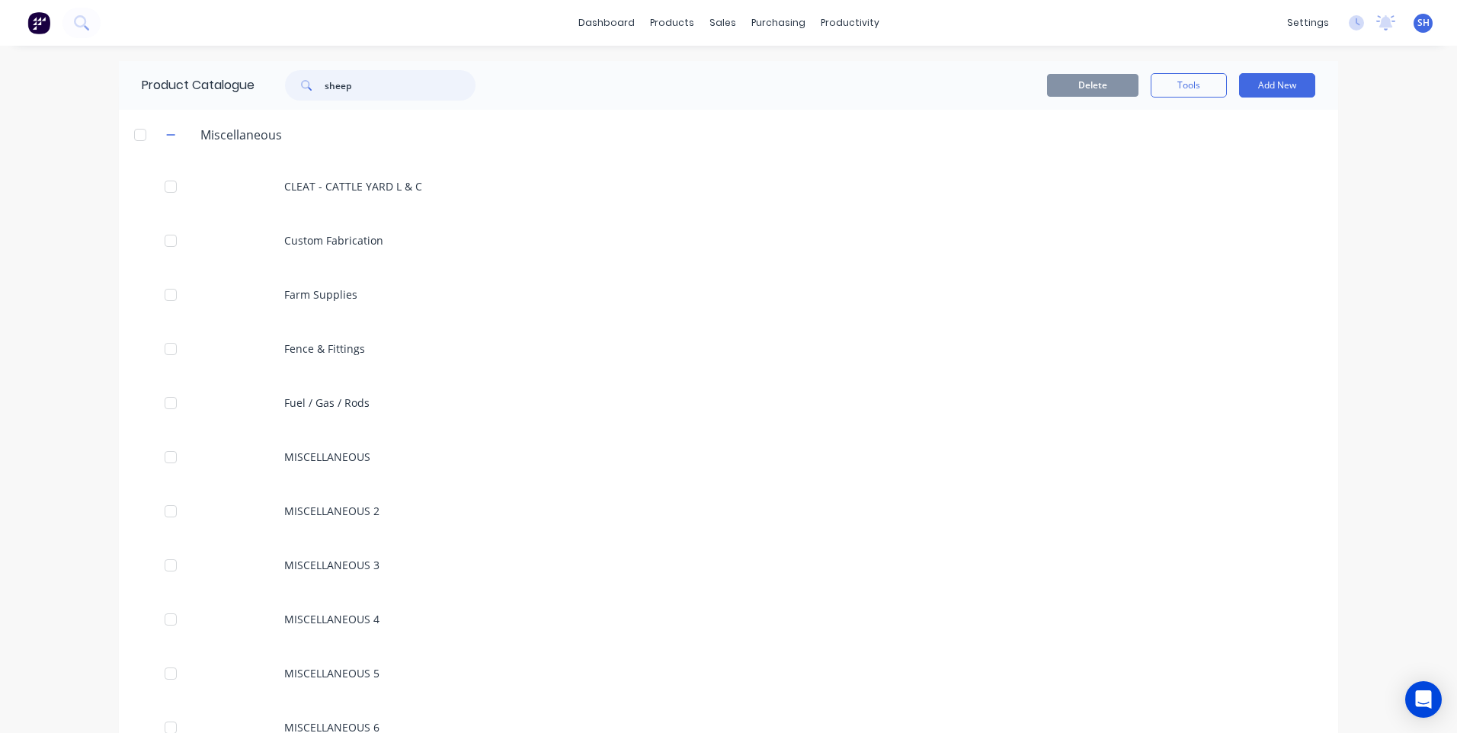
drag, startPoint x: 354, startPoint y: 88, endPoint x: 283, endPoint y: 83, distance: 71.0
click at [285, 83] on div "sheep" at bounding box center [380, 85] width 191 height 30
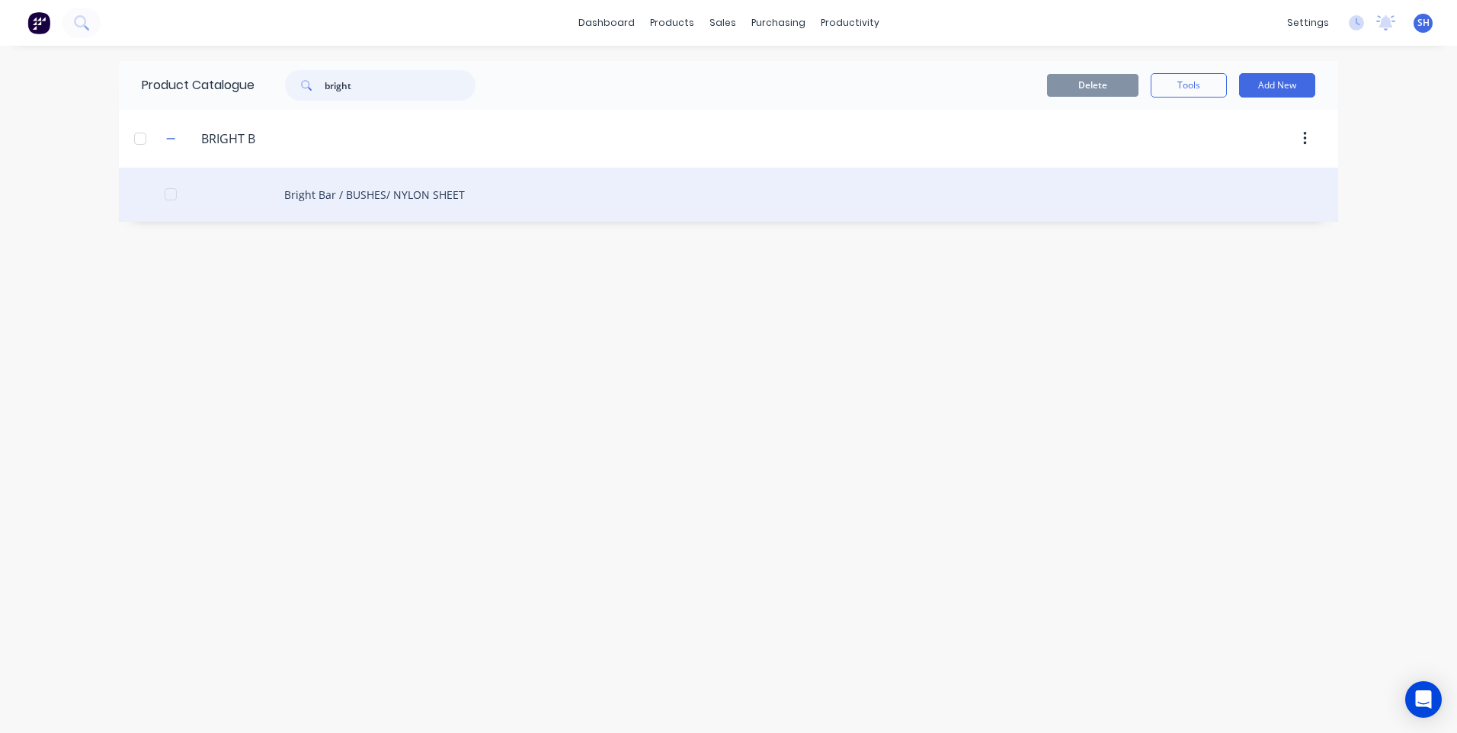
type input "bright"
click at [300, 191] on div "Bright Bar / BUSHES/ NYLON SHEET" at bounding box center [728, 195] width 1219 height 54
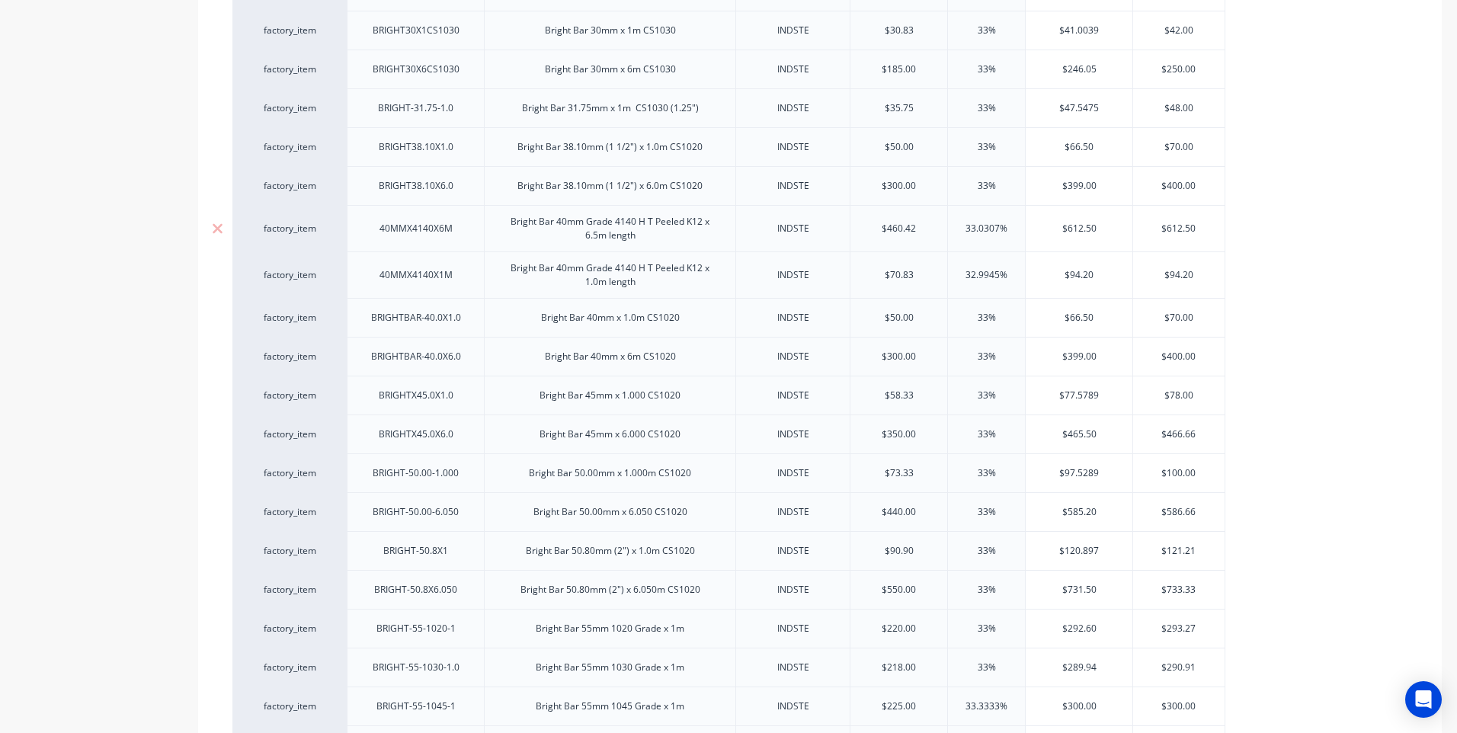
scroll to position [762, 0]
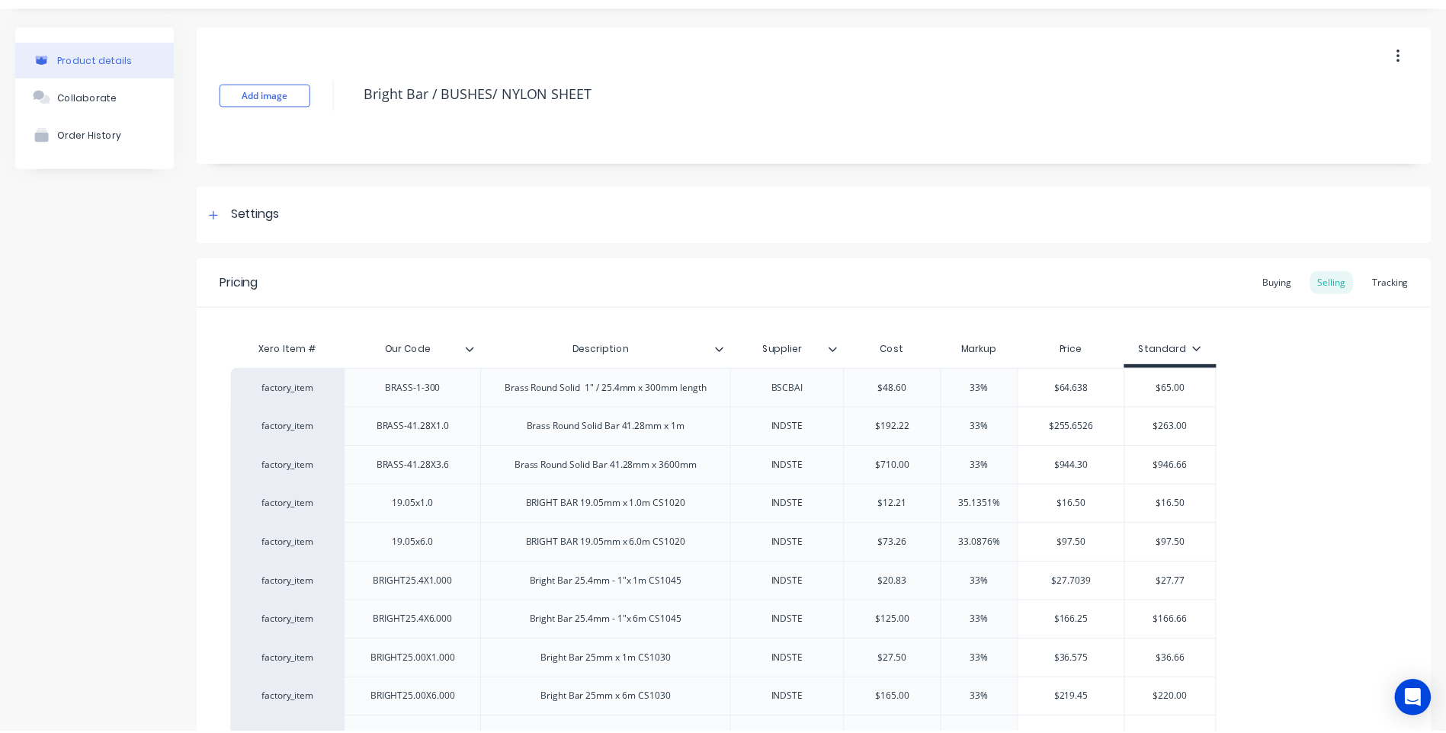
scroll to position [0, 0]
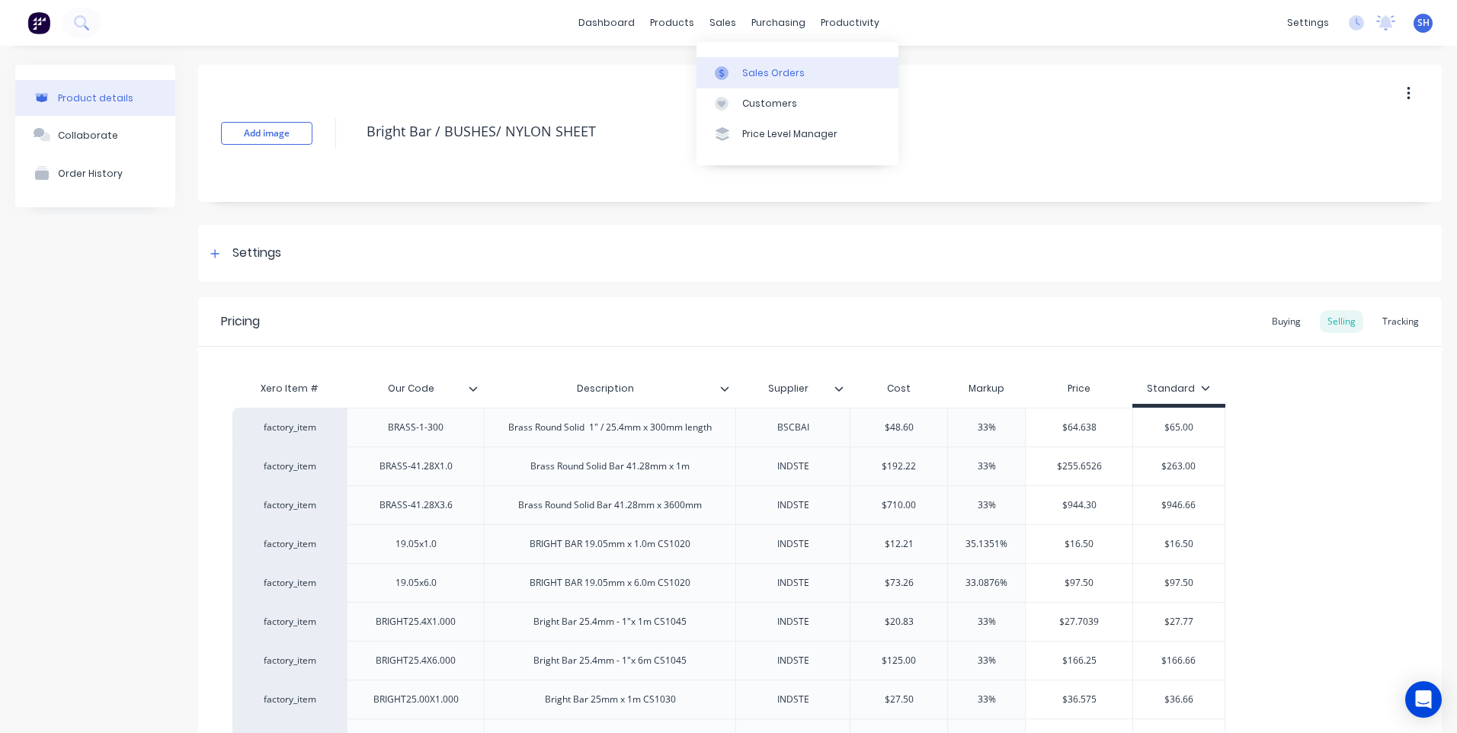
click at [764, 71] on div "Sales Orders" at bounding box center [773, 73] width 62 height 14
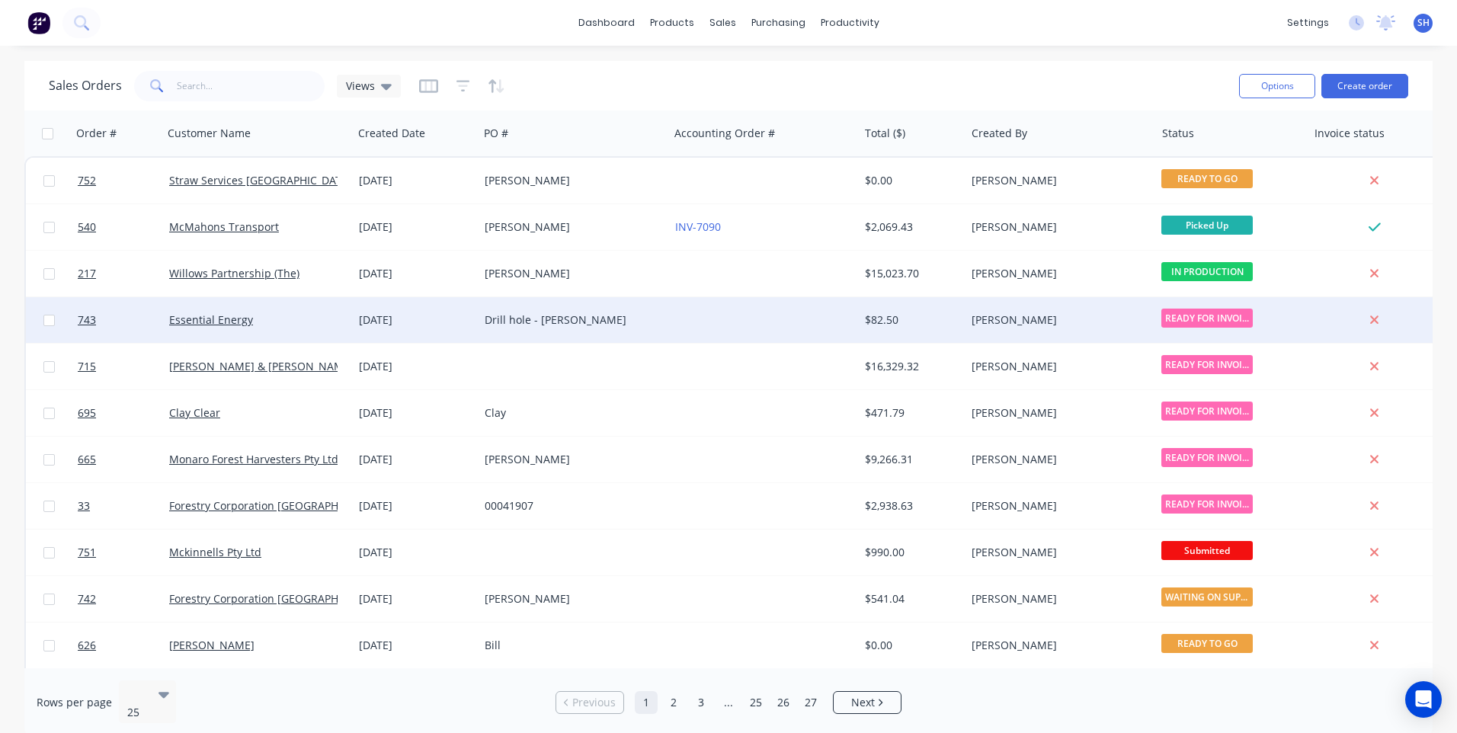
click at [630, 320] on div "Drill hole - Tony" at bounding box center [569, 319] width 169 height 15
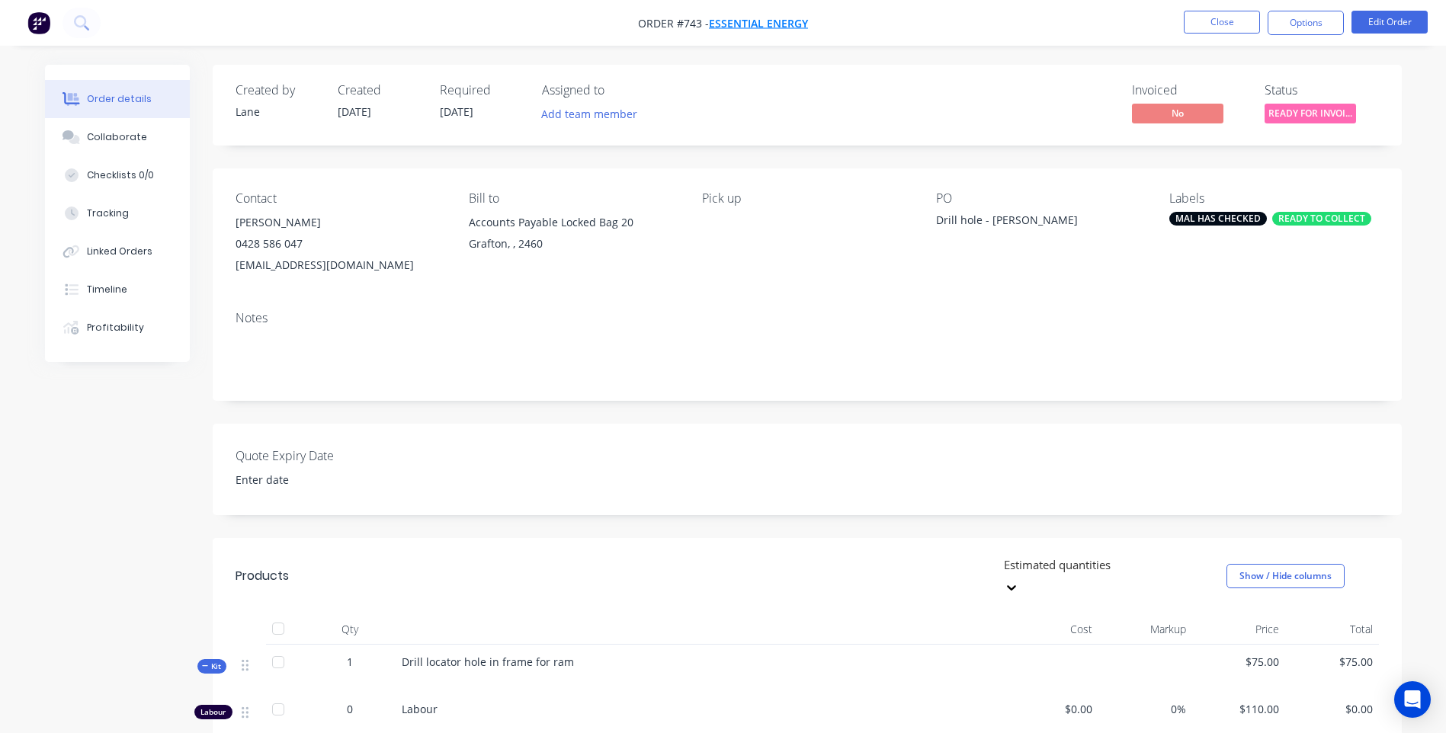
click at [755, 19] on span "Essential Energy" at bounding box center [758, 23] width 99 height 14
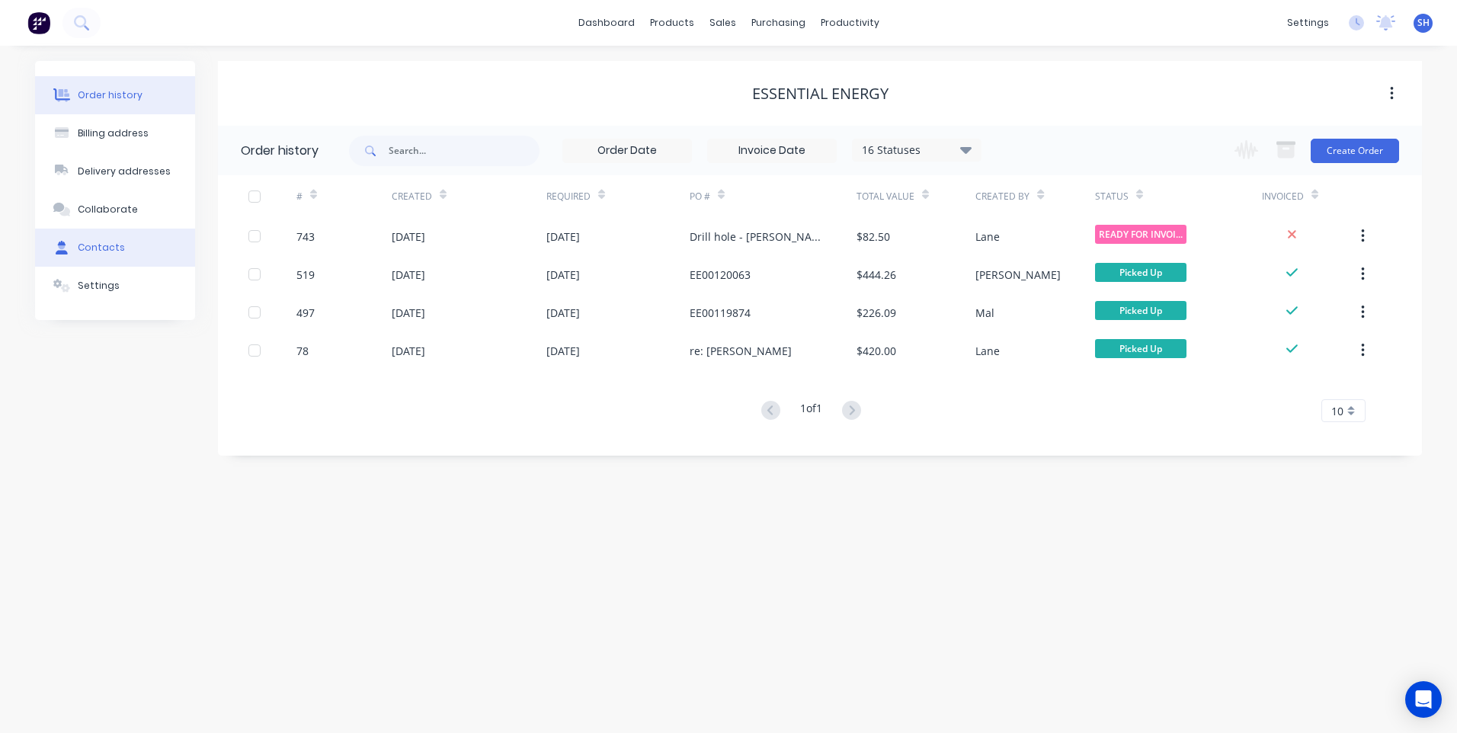
click at [89, 245] on div "Contacts" at bounding box center [101, 248] width 47 height 14
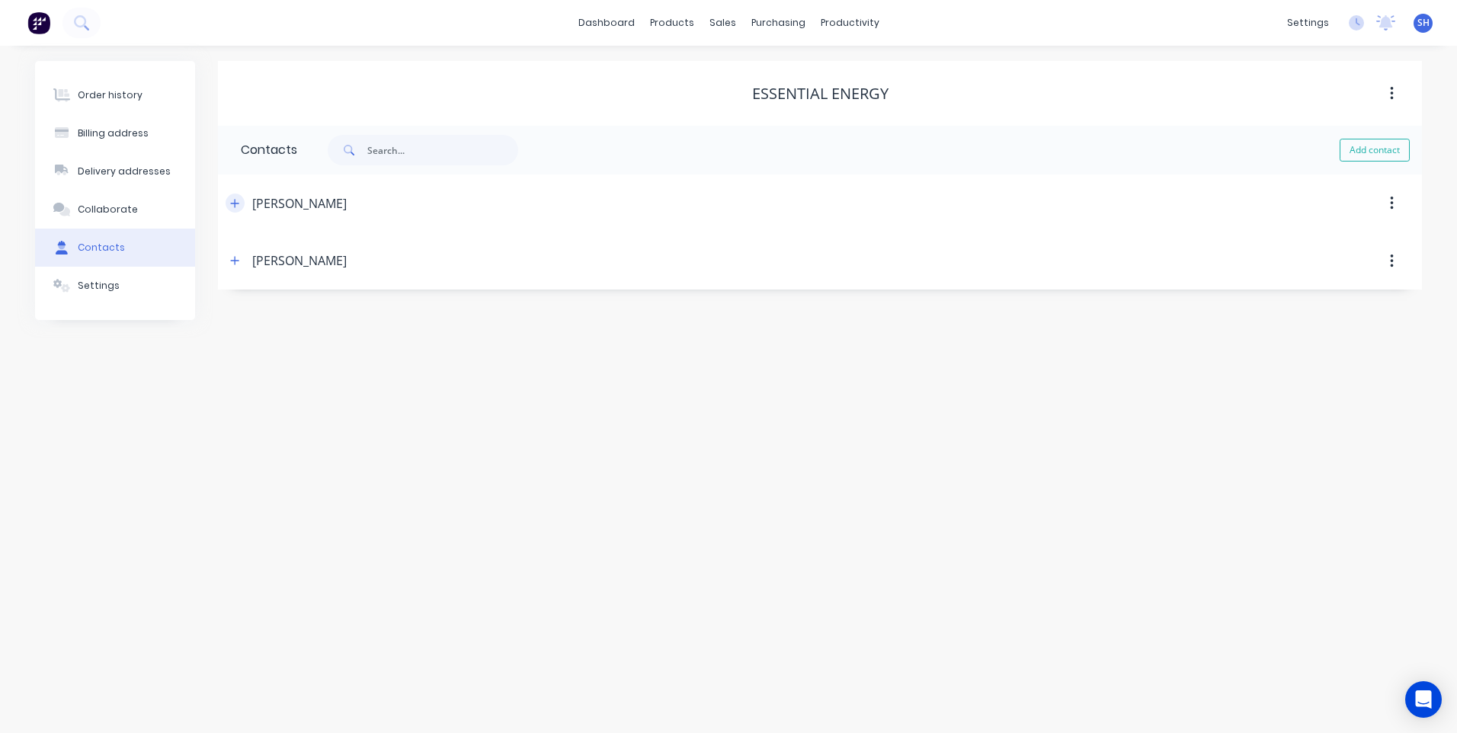
click at [235, 200] on icon "button" at bounding box center [235, 203] width 8 height 8
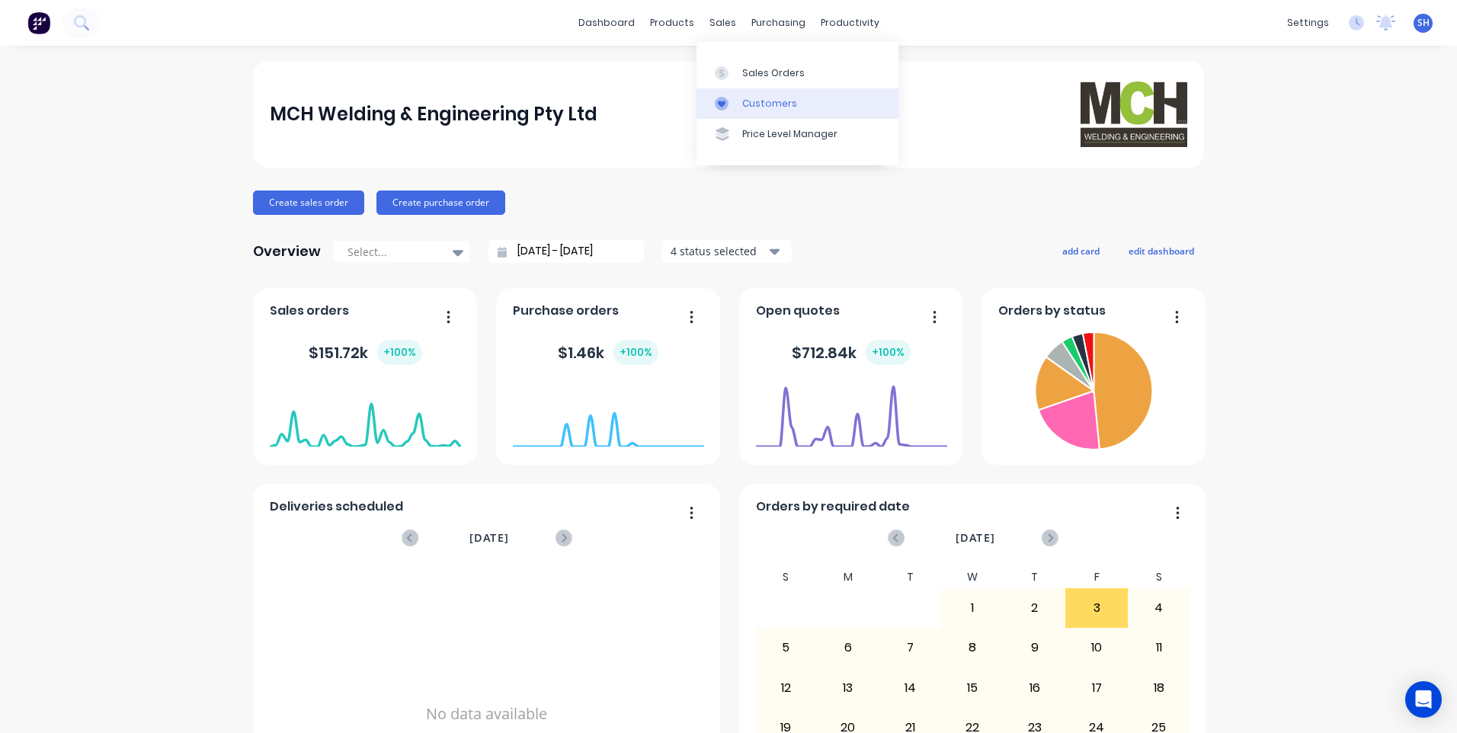
click at [771, 98] on div "Customers" at bounding box center [769, 104] width 55 height 14
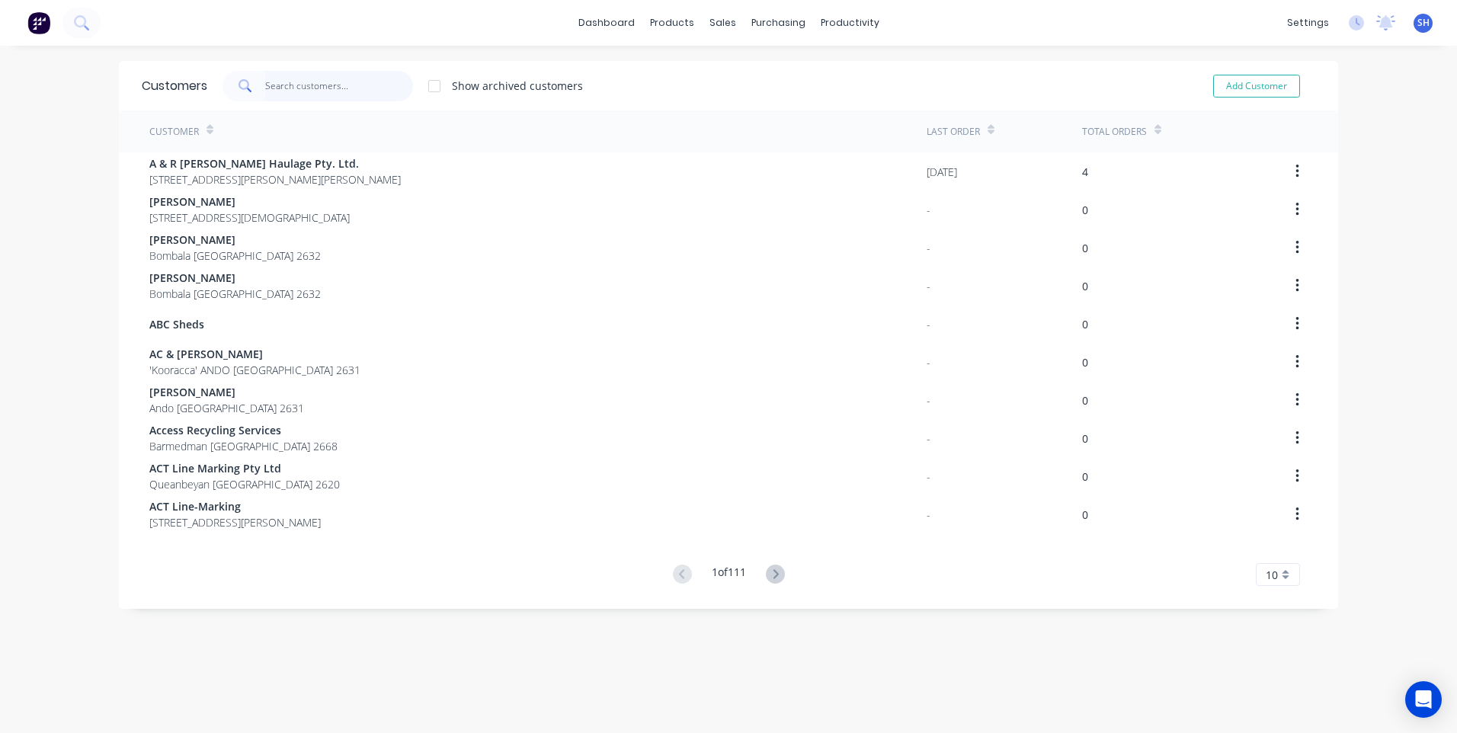
click at [271, 83] on input "text" at bounding box center [339, 86] width 149 height 30
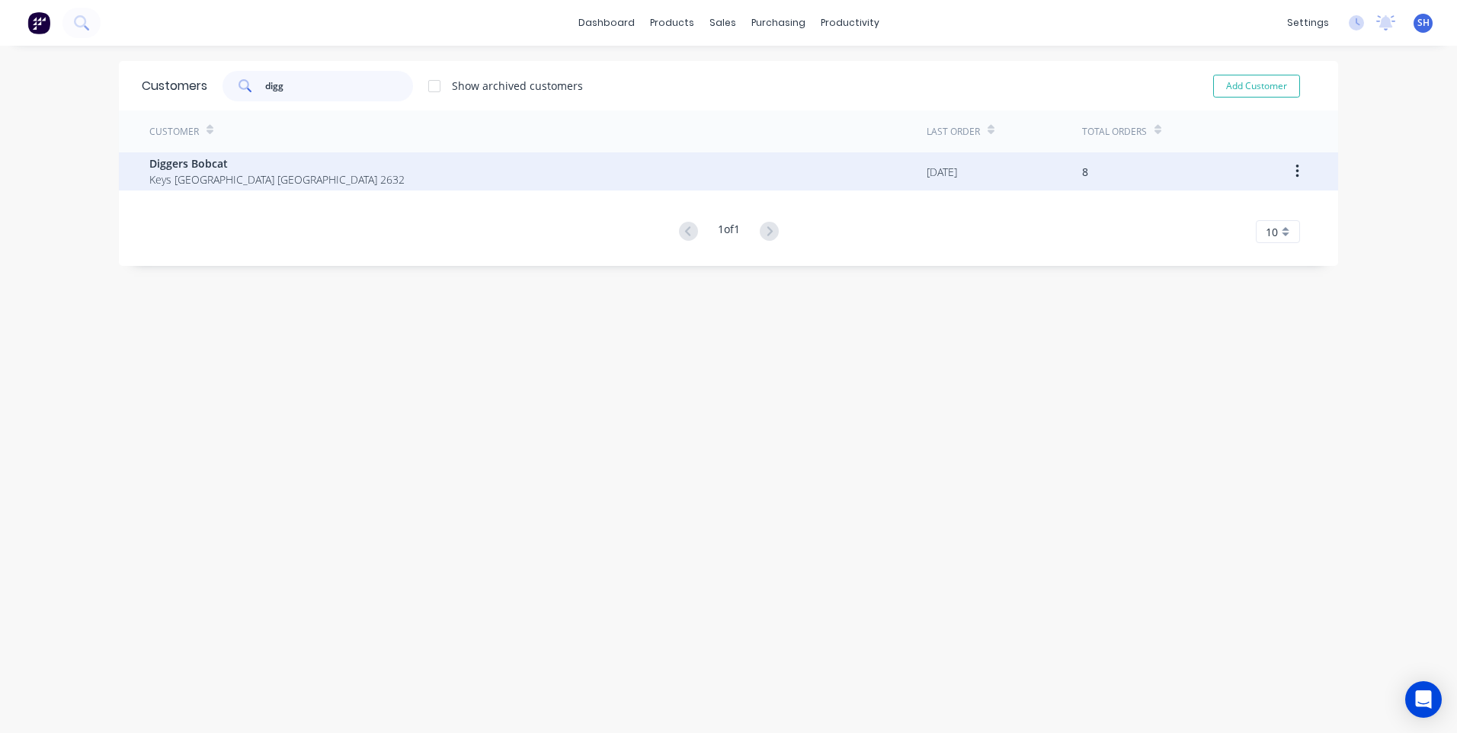
type input "digg"
click at [203, 165] on span "Diggers Bobcat" at bounding box center [276, 163] width 255 height 16
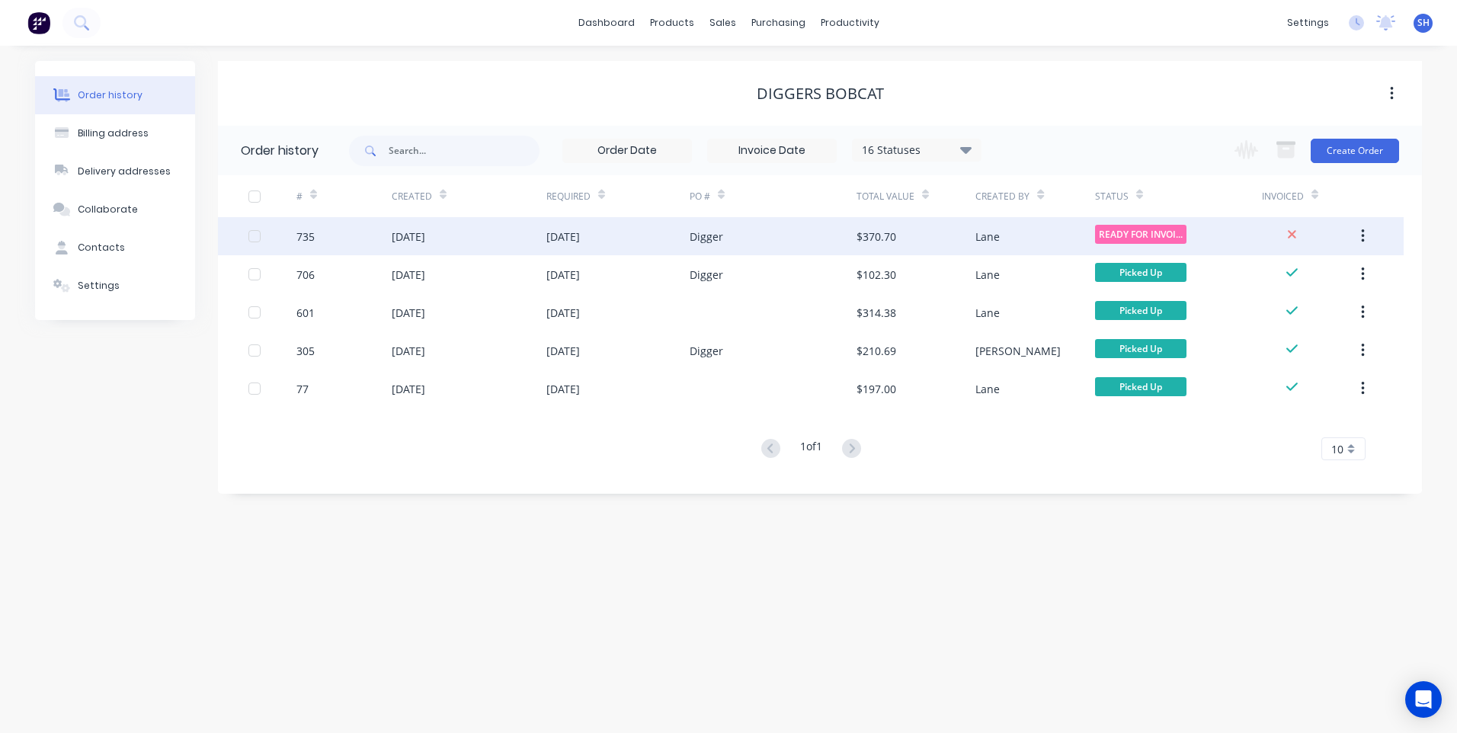
click at [780, 230] on div "Digger" at bounding box center [773, 236] width 167 height 38
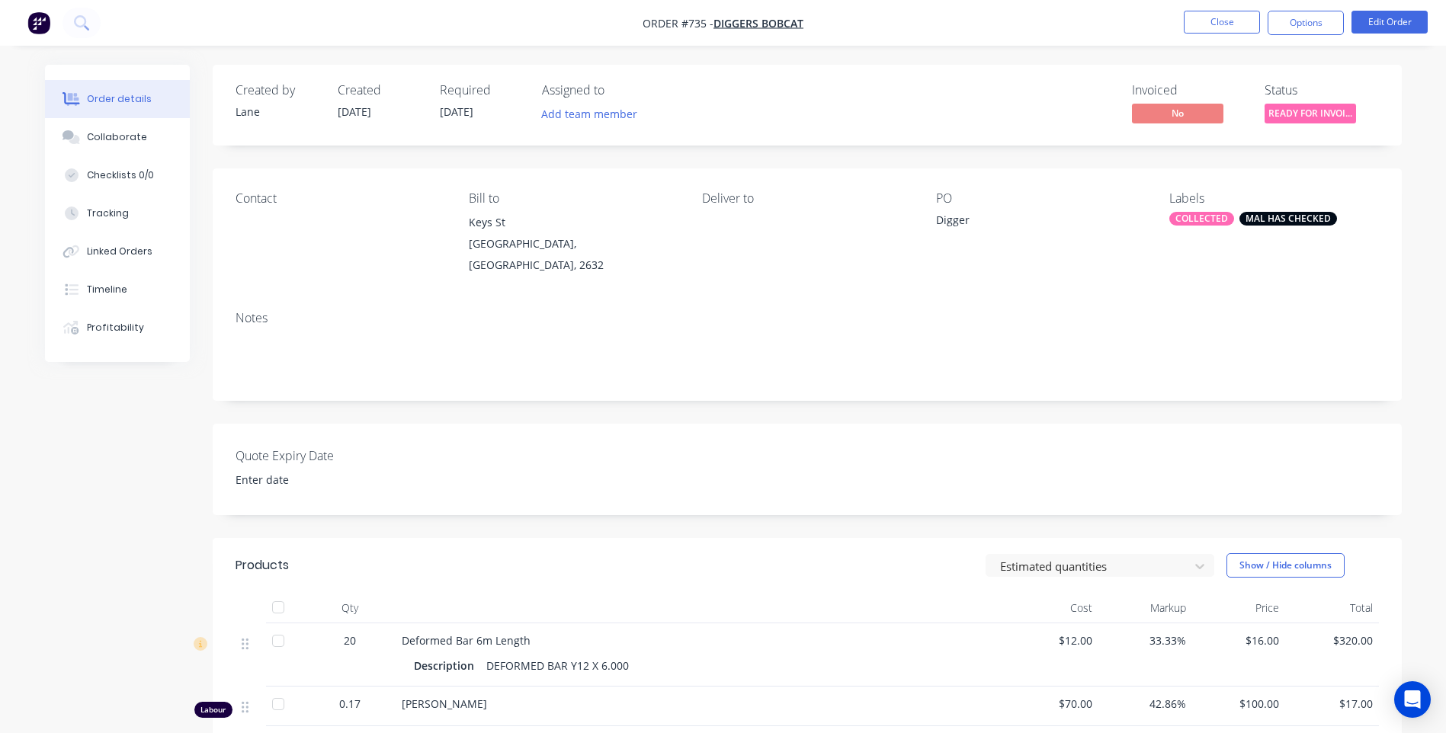
click at [43, 15] on img "button" at bounding box center [38, 22] width 23 height 23
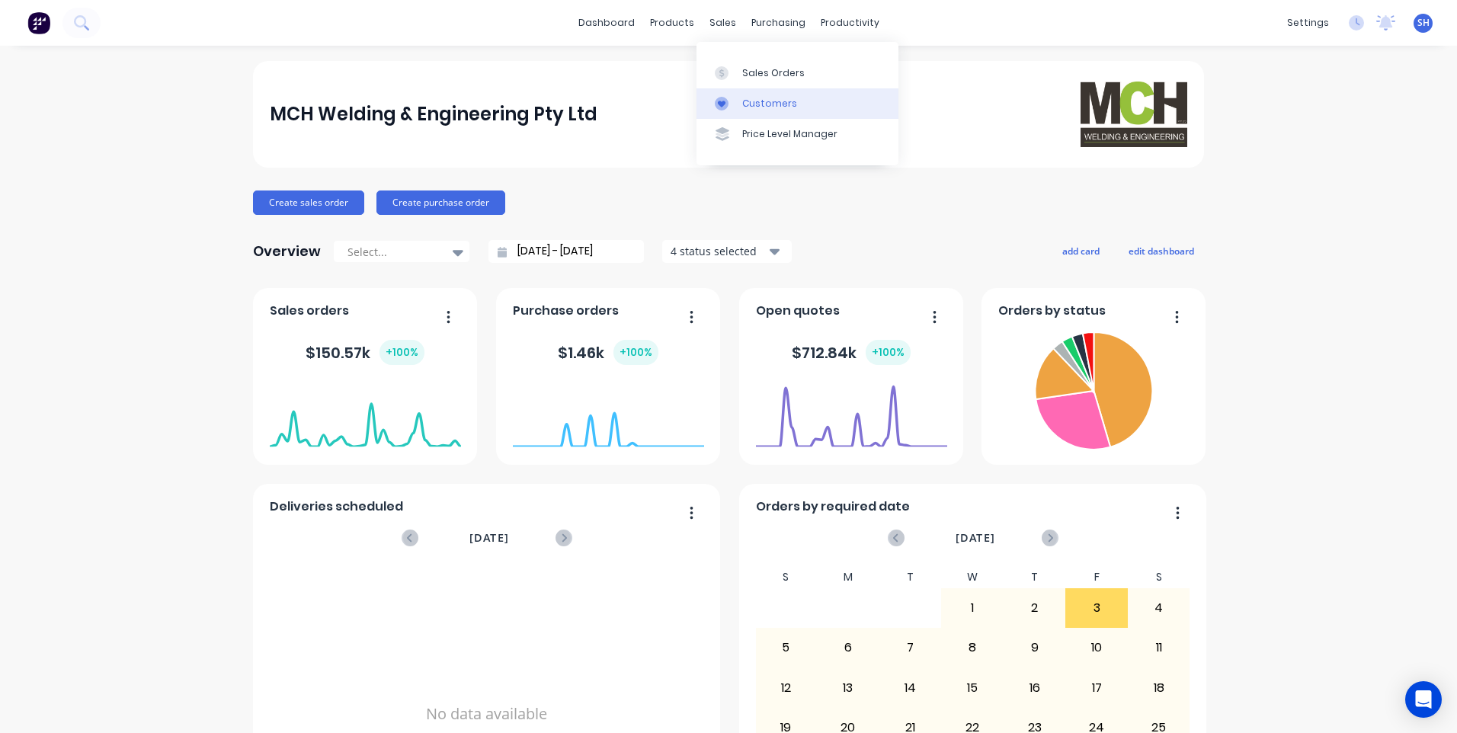
click at [765, 100] on div "Customers" at bounding box center [769, 104] width 55 height 14
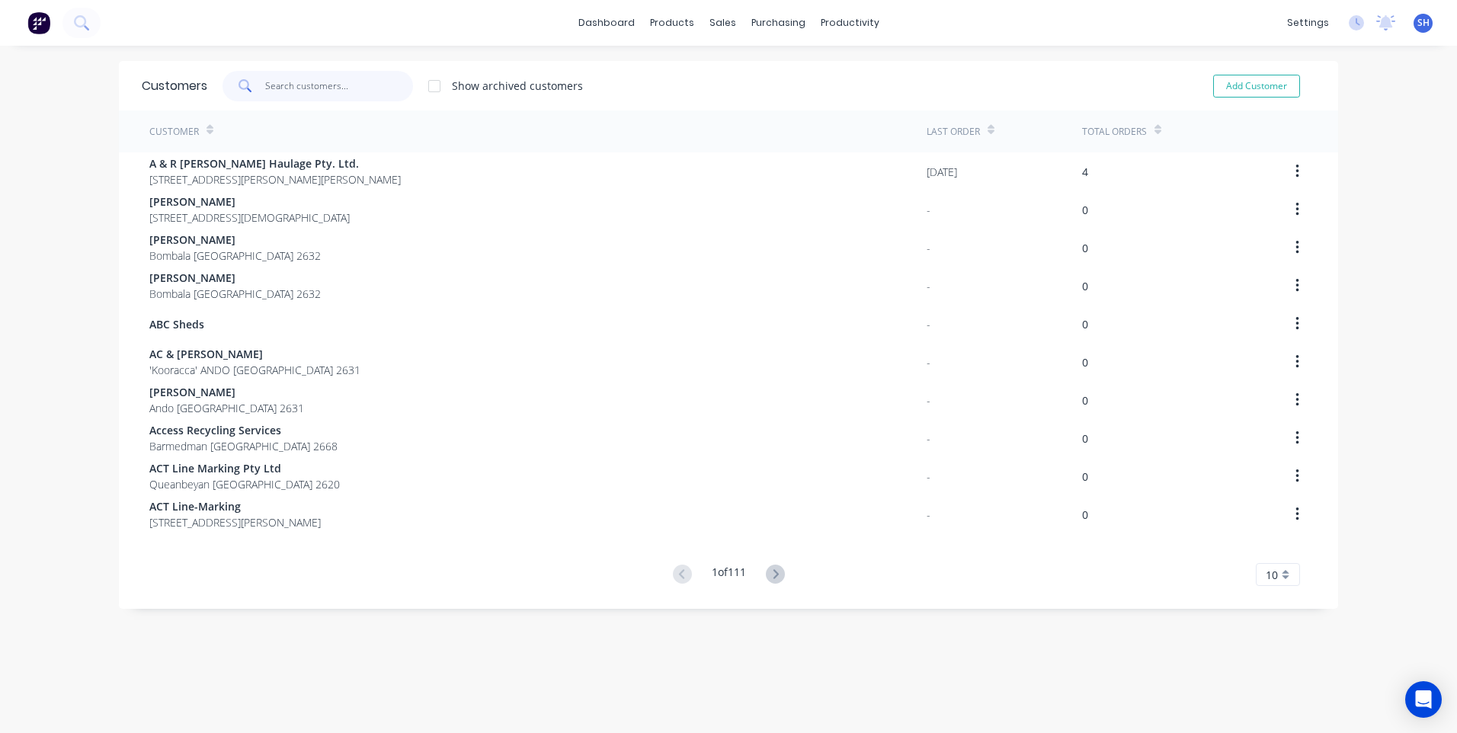
click at [275, 85] on input "text" at bounding box center [339, 86] width 149 height 30
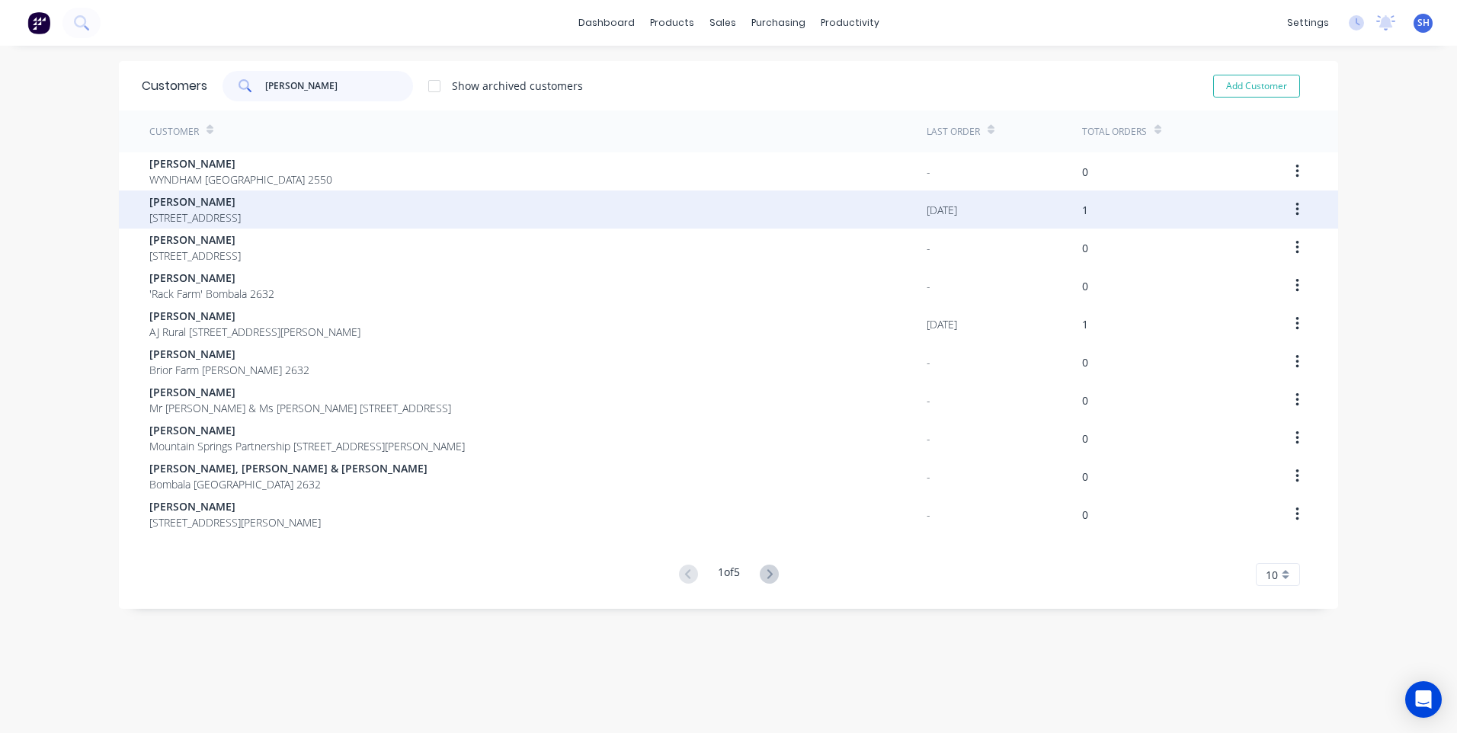
type input "ann"
click at [207, 206] on span "Anne Caldwell" at bounding box center [194, 202] width 91 height 16
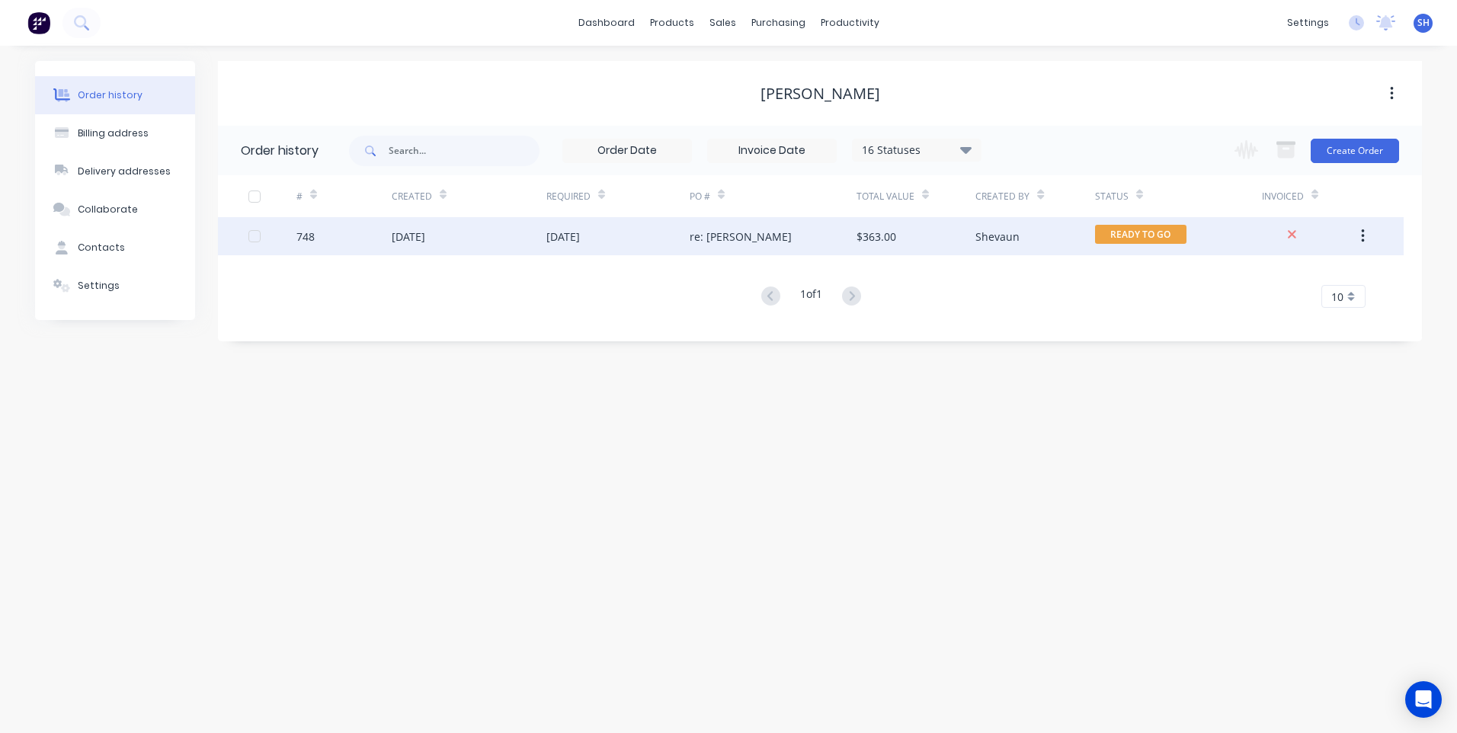
click at [1069, 229] on div "Shevaun" at bounding box center [1034, 236] width 119 height 38
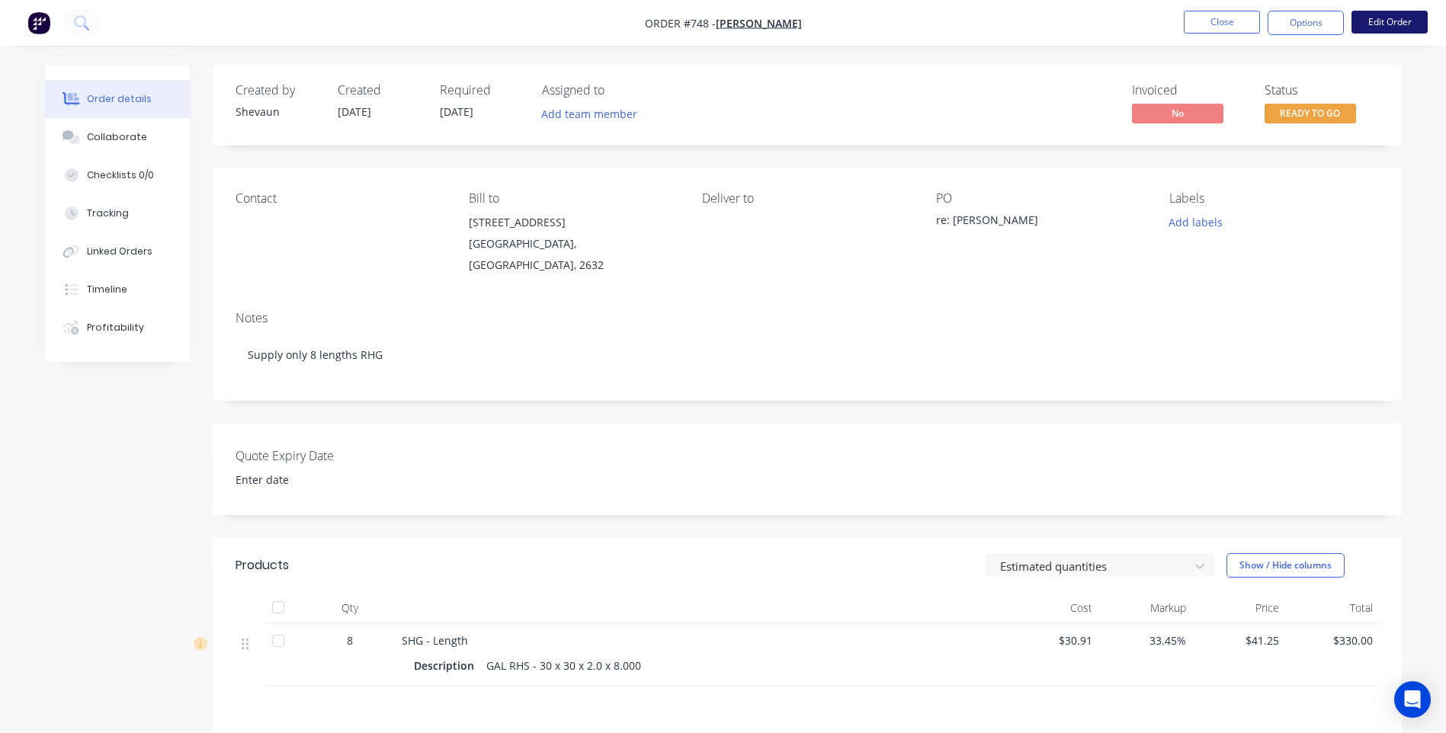
click at [1388, 21] on button "Edit Order" at bounding box center [1389, 22] width 76 height 23
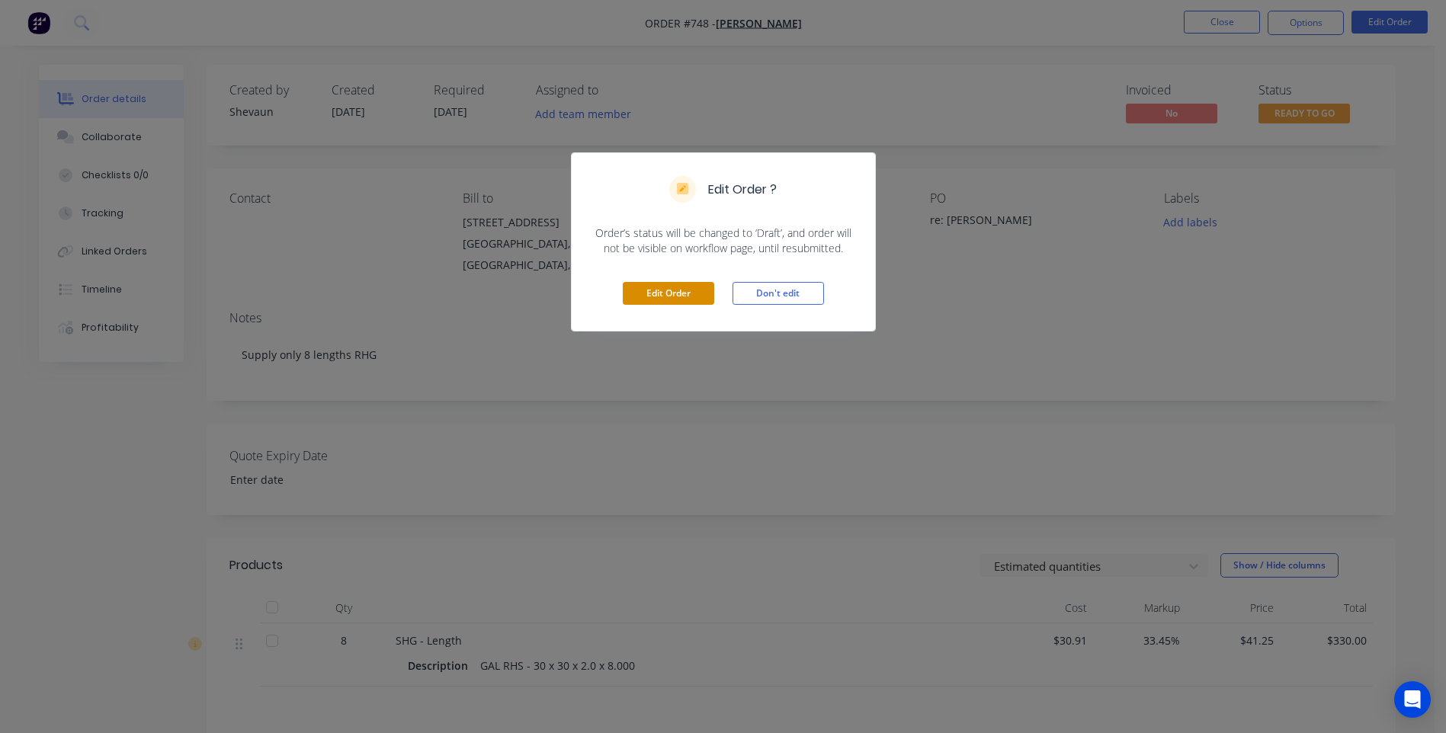
click at [668, 285] on button "Edit Order" at bounding box center [668, 293] width 91 height 23
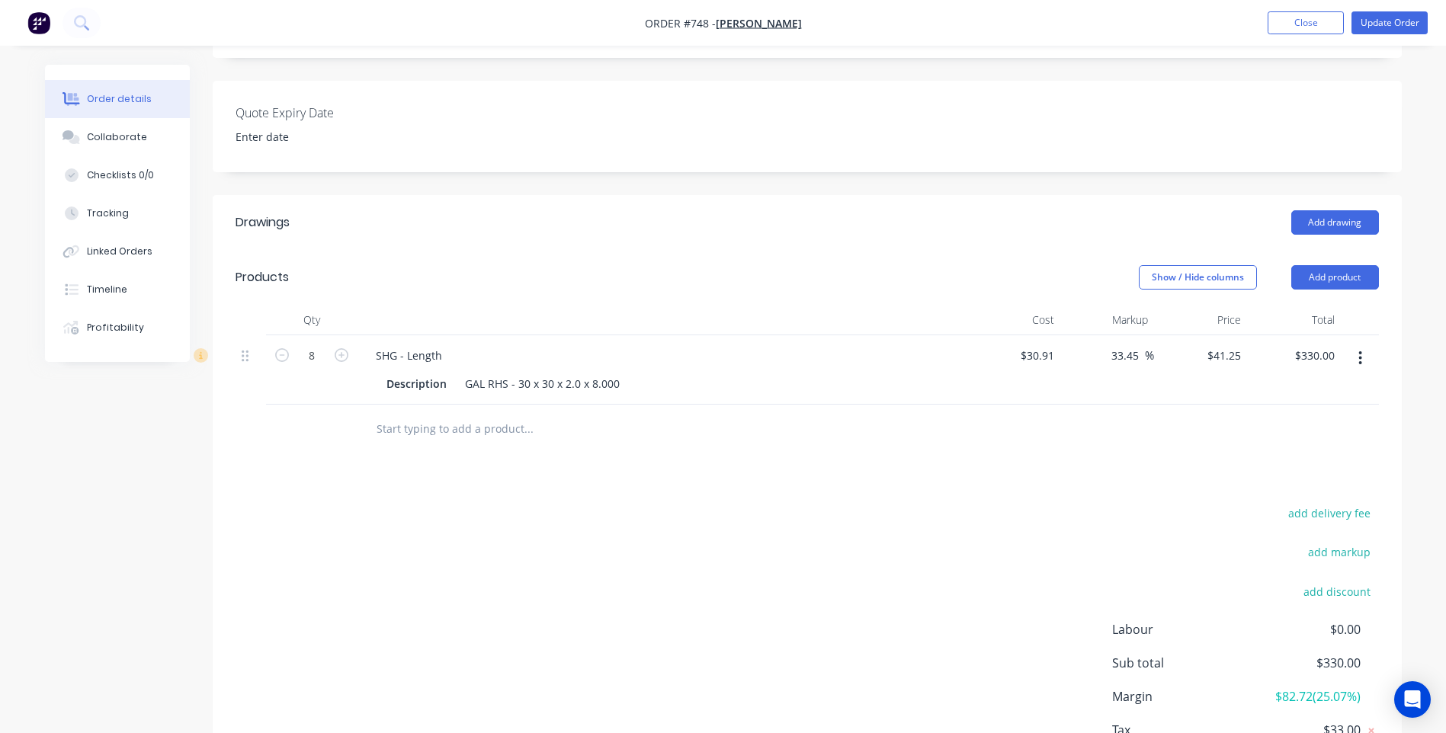
scroll to position [381, 0]
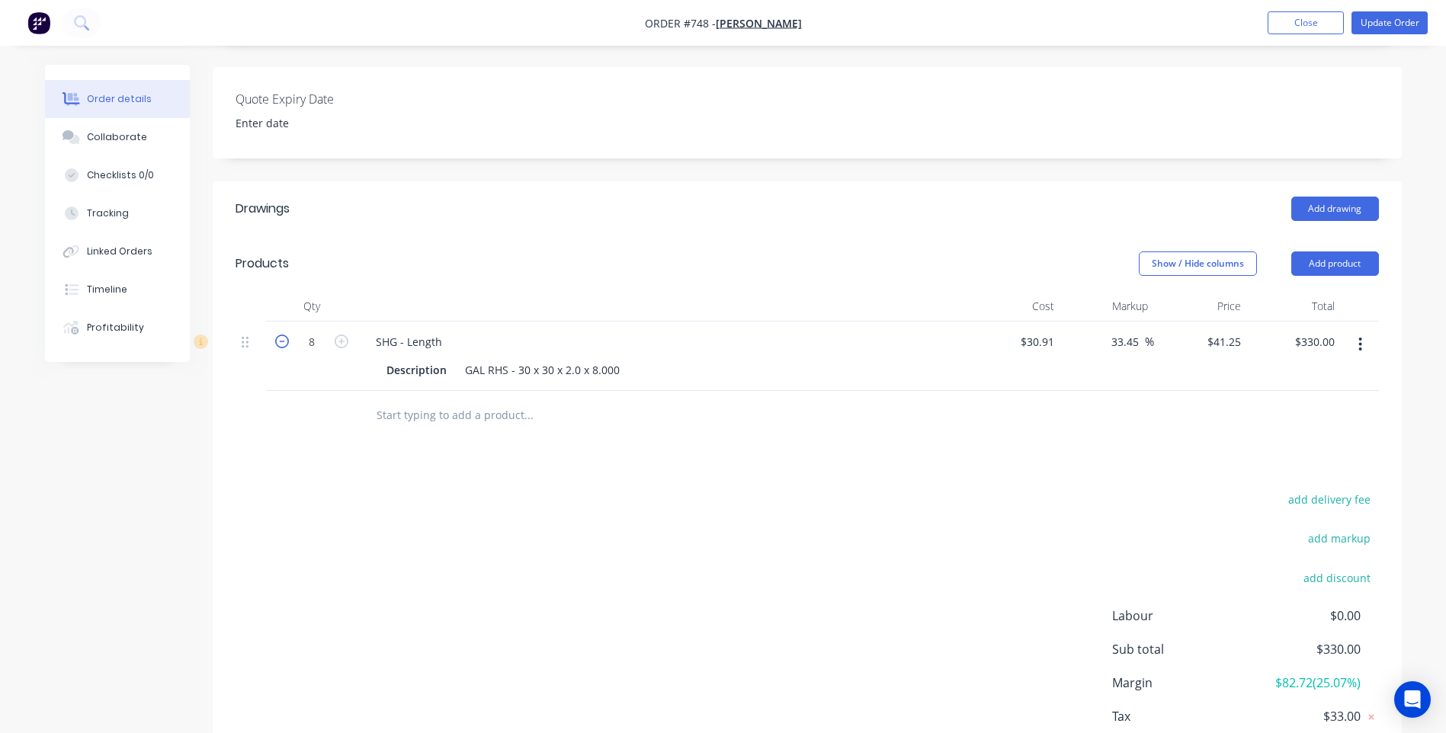
click at [280, 335] on icon "button" at bounding box center [282, 342] width 14 height 14
type input "7"
type input "$288.75"
click at [1342, 251] on button "Add product" at bounding box center [1335, 263] width 88 height 24
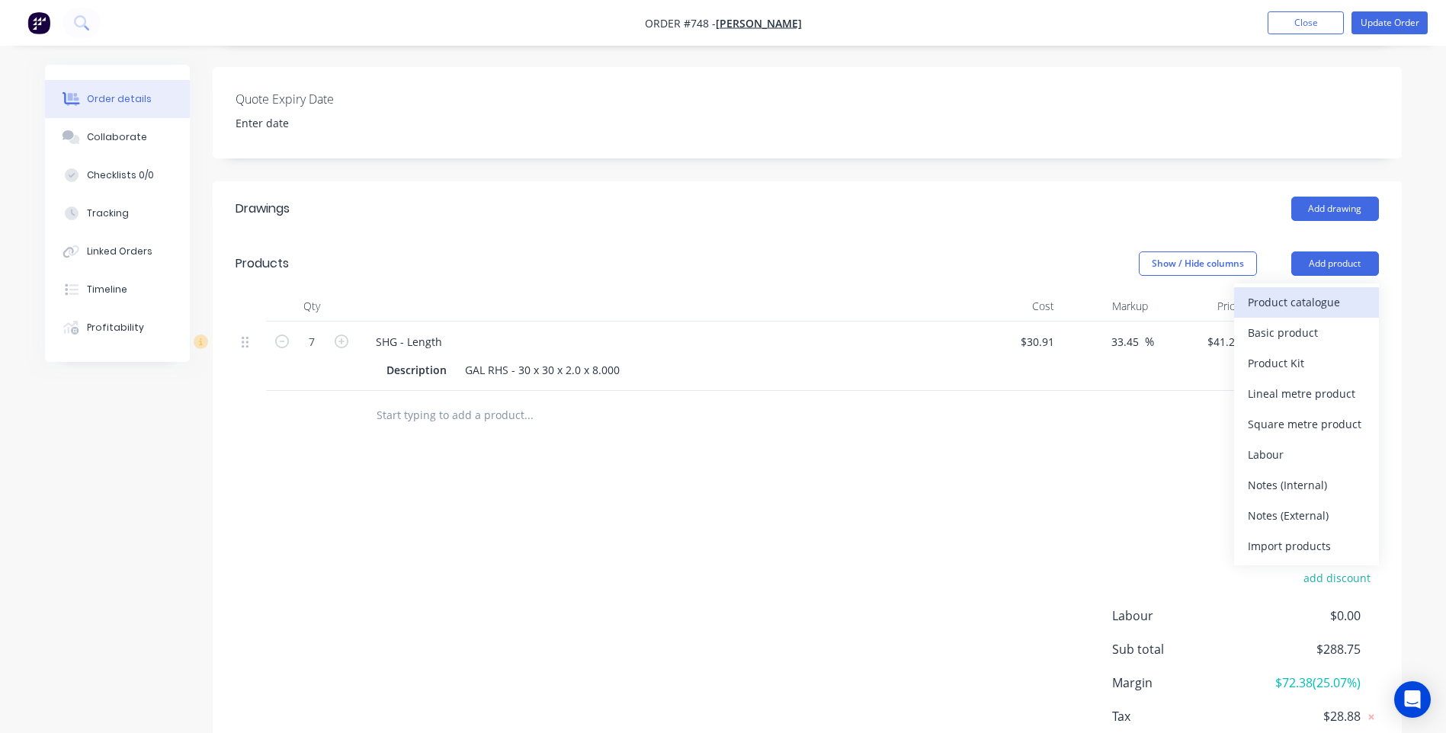
click at [1307, 291] on div "Product catalogue" at bounding box center [1305, 302] width 117 height 22
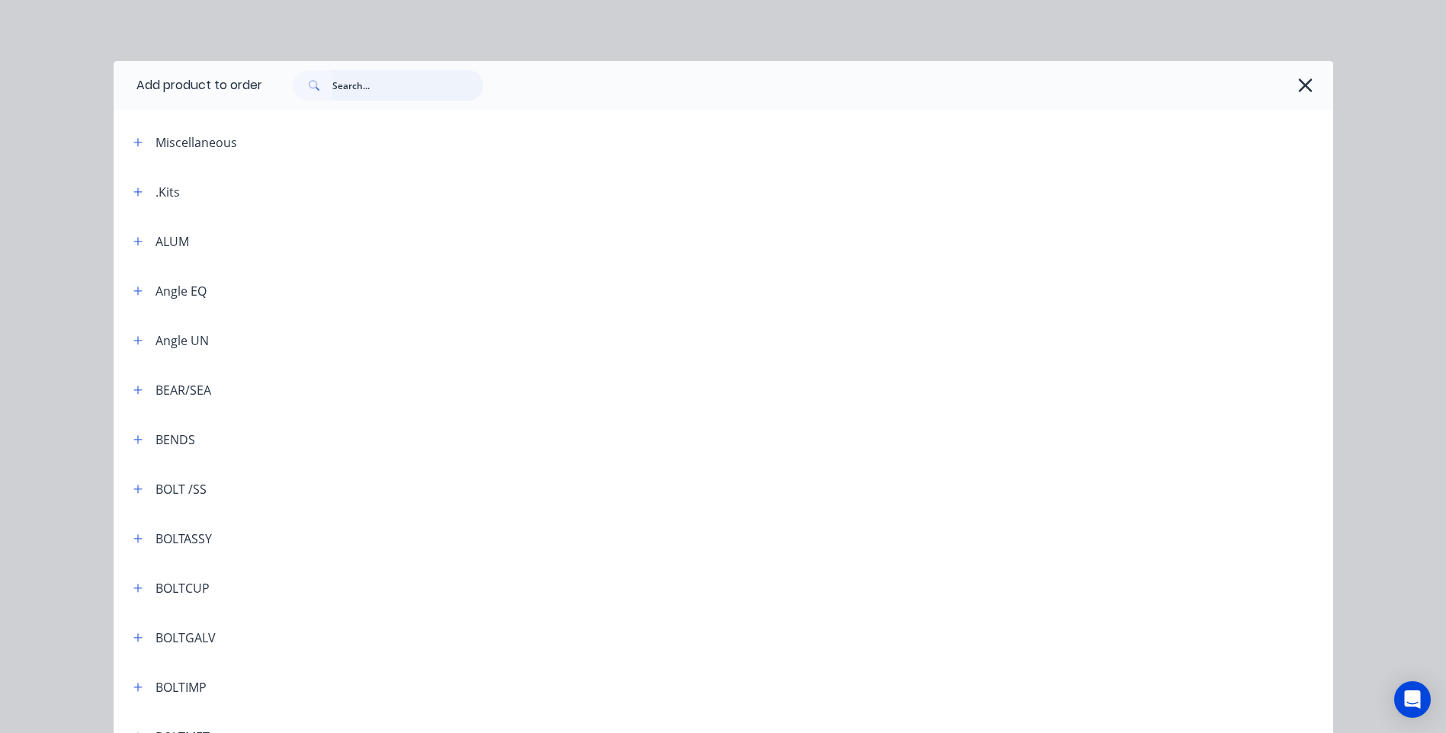
click at [335, 87] on input "text" at bounding box center [407, 85] width 151 height 30
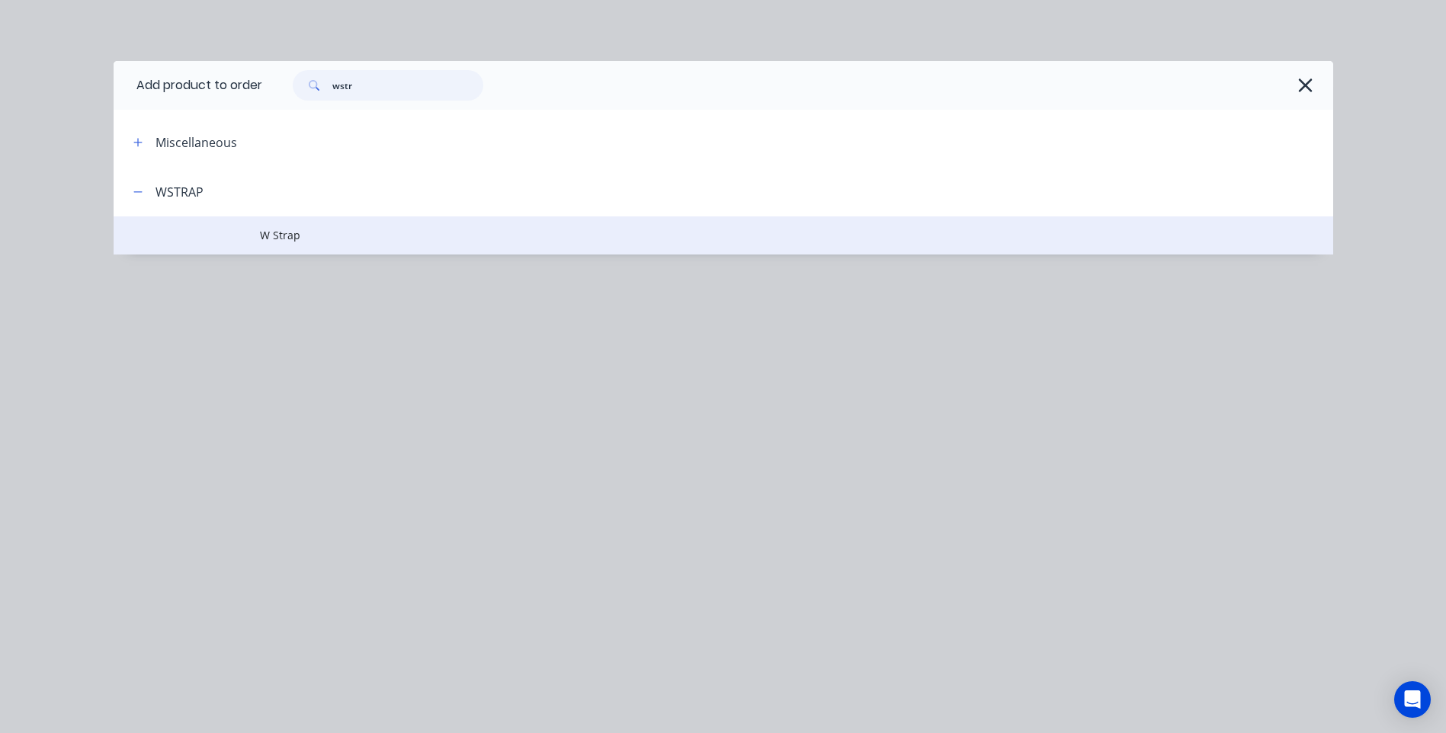
type input "wstr"
click at [283, 232] on span "W Strap" at bounding box center [689, 235] width 858 height 16
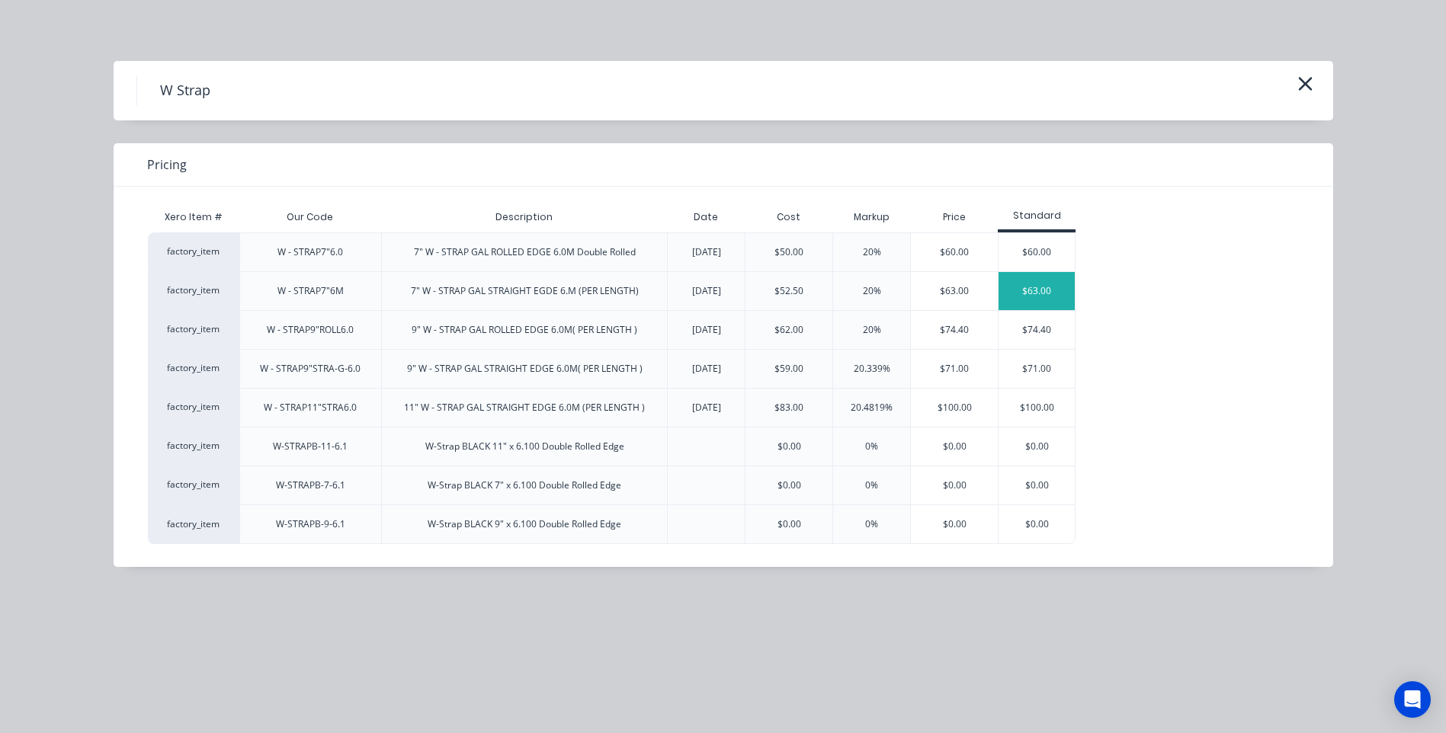
click at [1027, 287] on div "$63.00" at bounding box center [1036, 291] width 76 height 38
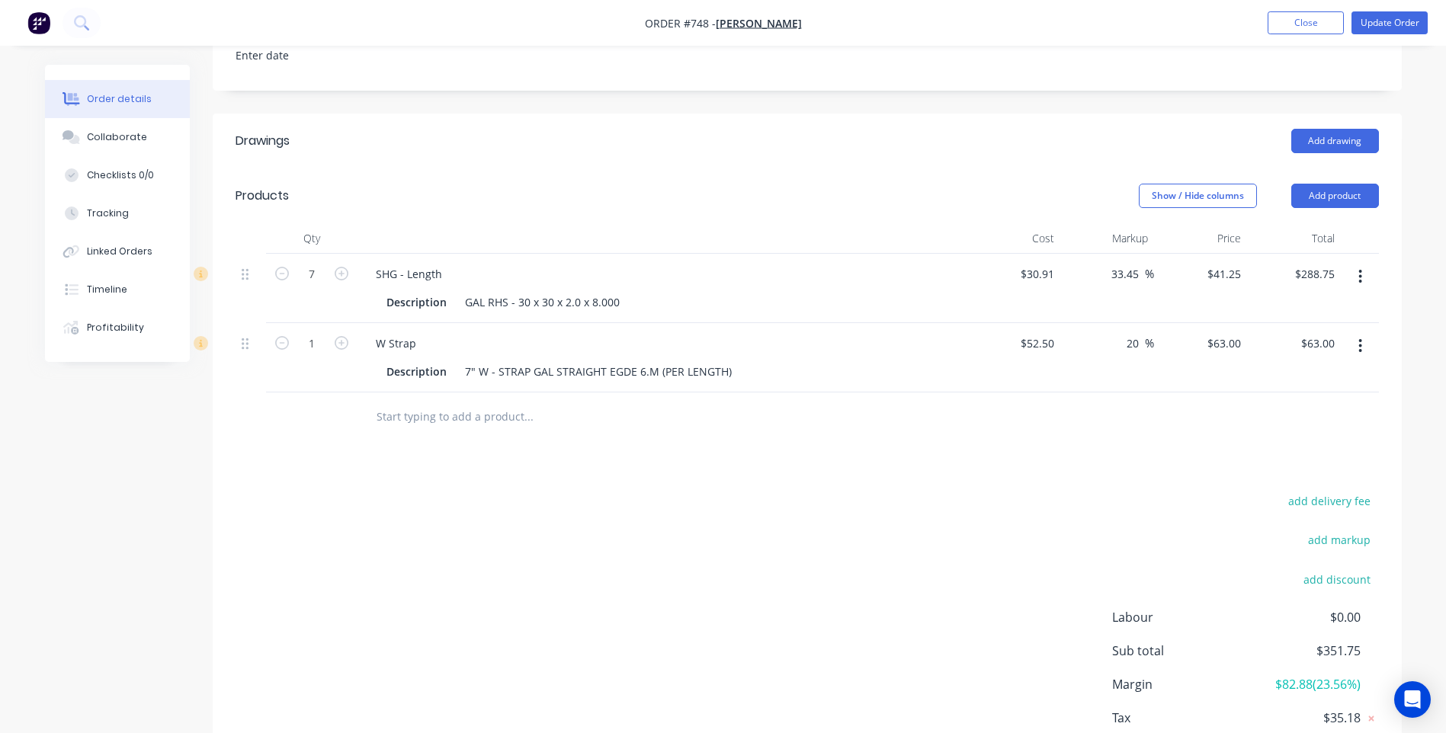
scroll to position [525, 0]
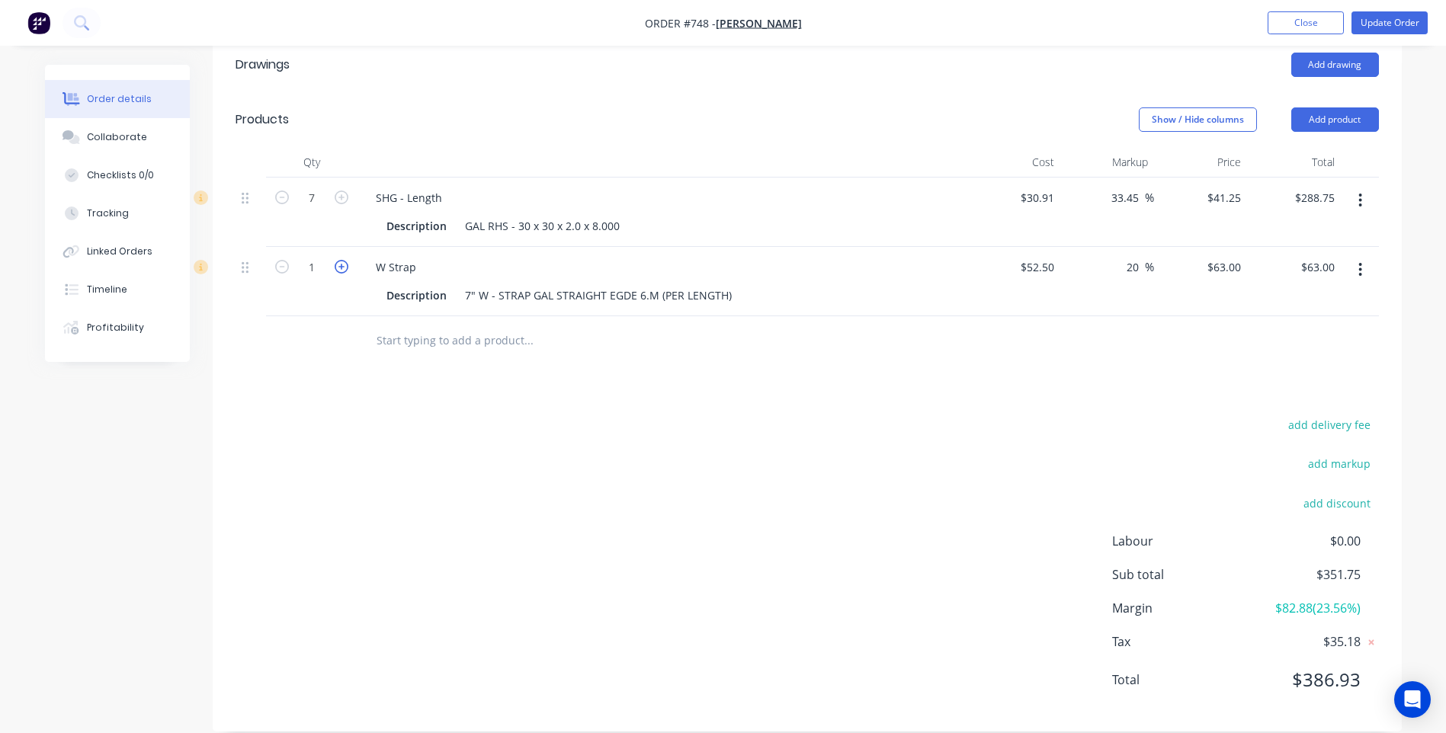
click at [342, 260] on icon "button" at bounding box center [342, 267] width 14 height 14
type input "2"
type input "$126.00"
click at [425, 419] on div "add delivery fee add markup add discount Labour $0.00 Sub total $414.75 Margin …" at bounding box center [806, 562] width 1143 height 294
click at [652, 474] on div "add delivery fee add markup add discount Labour $0.00 Sub total $414.75 Margin …" at bounding box center [806, 562] width 1143 height 294
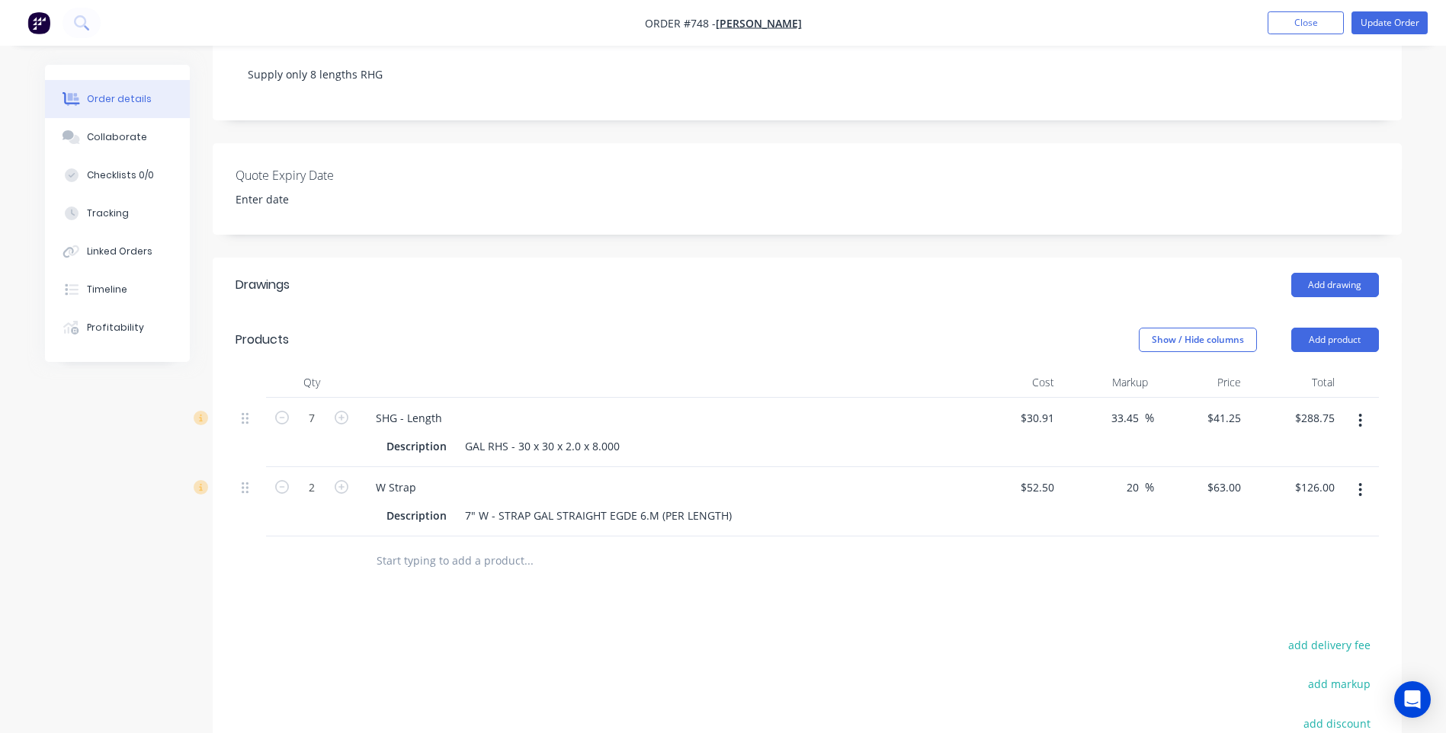
scroll to position [0, 0]
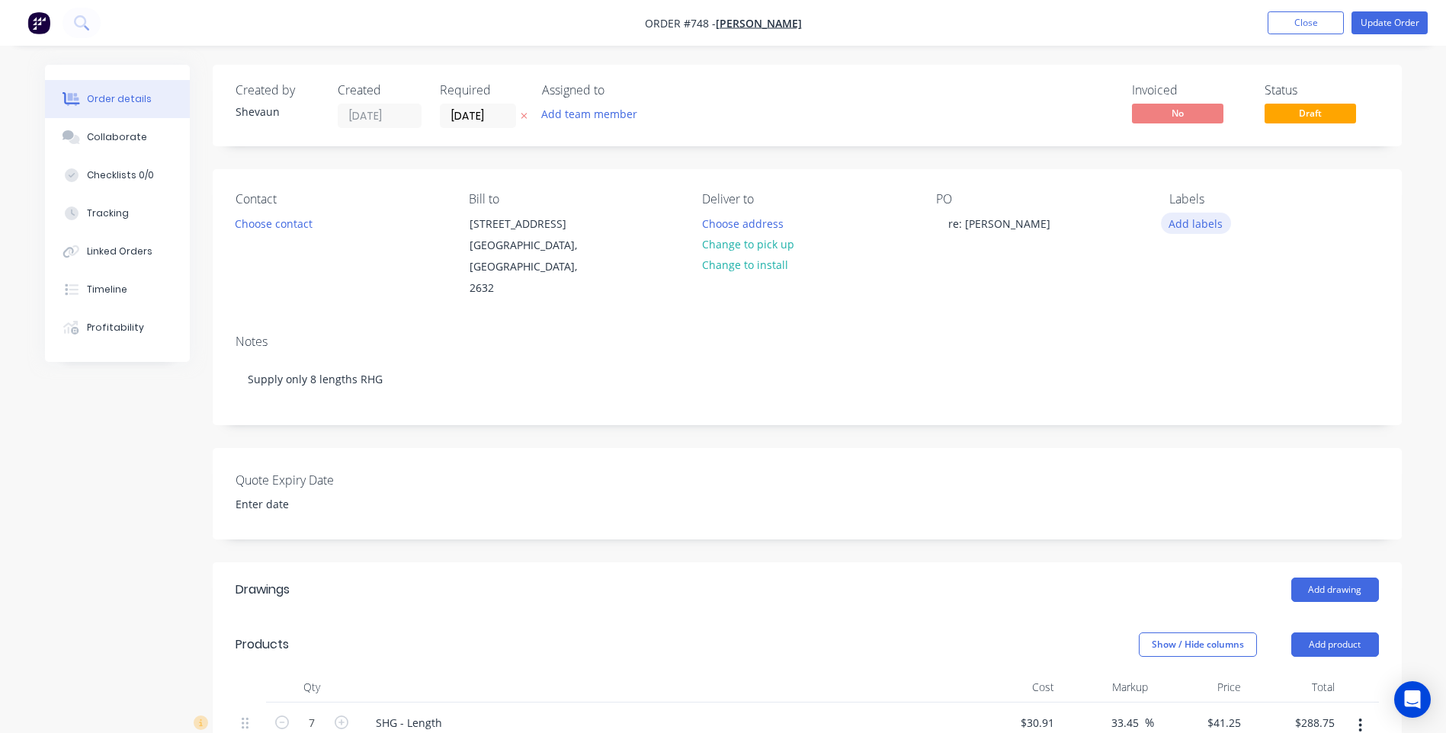
click at [1201, 220] on button "Add labels" at bounding box center [1196, 223] width 70 height 21
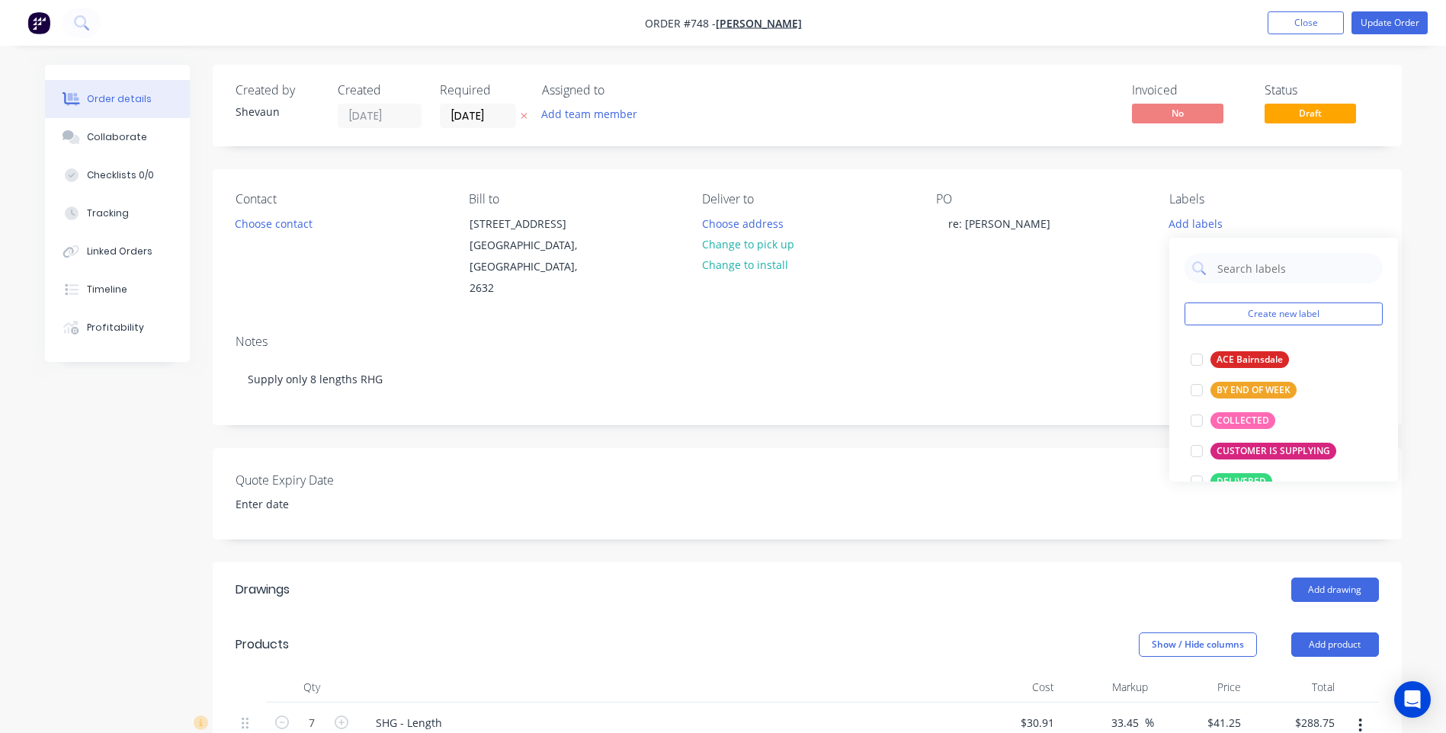
click at [1107, 322] on div "Notes Supply only 8 lengths RHG" at bounding box center [807, 373] width 1189 height 102
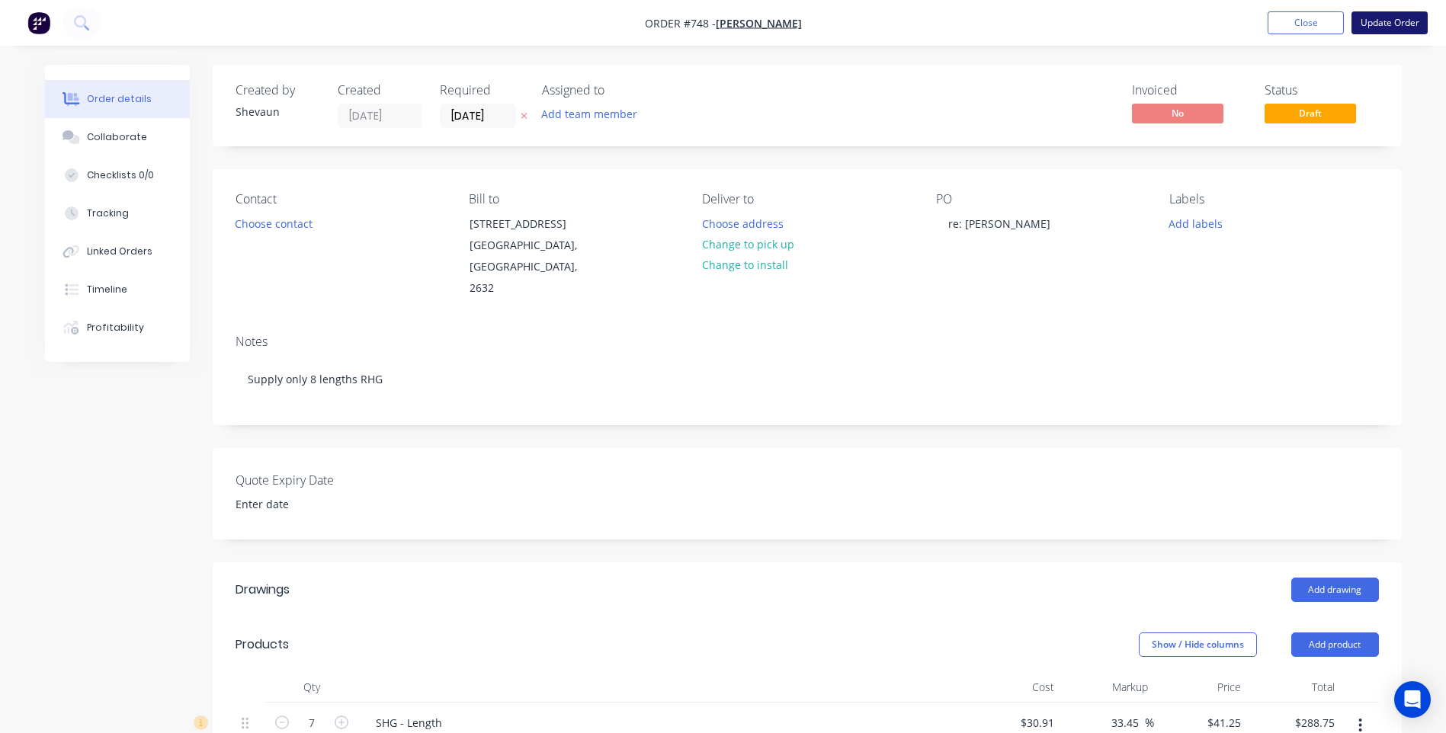
click at [1375, 22] on button "Update Order" at bounding box center [1389, 22] width 76 height 23
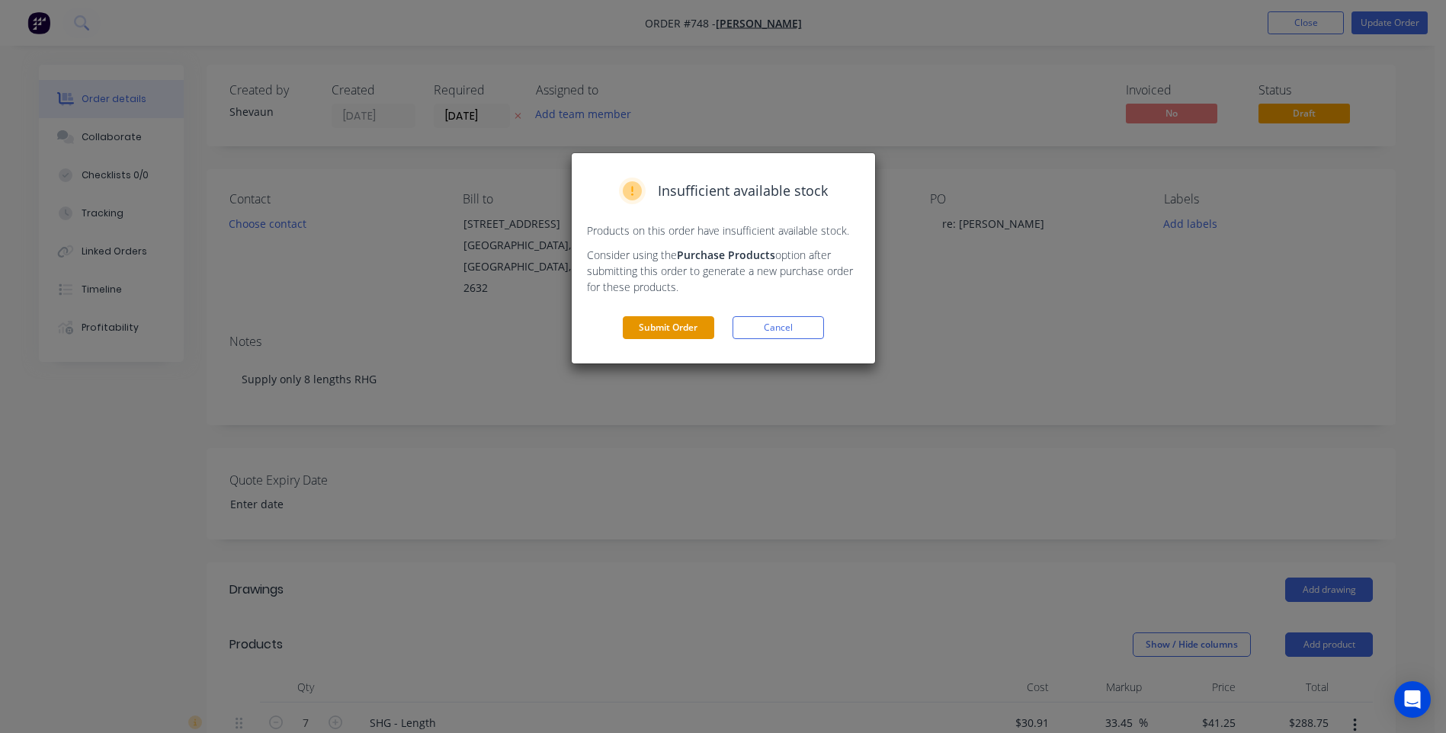
click at [658, 327] on button "Submit Order" at bounding box center [668, 327] width 91 height 23
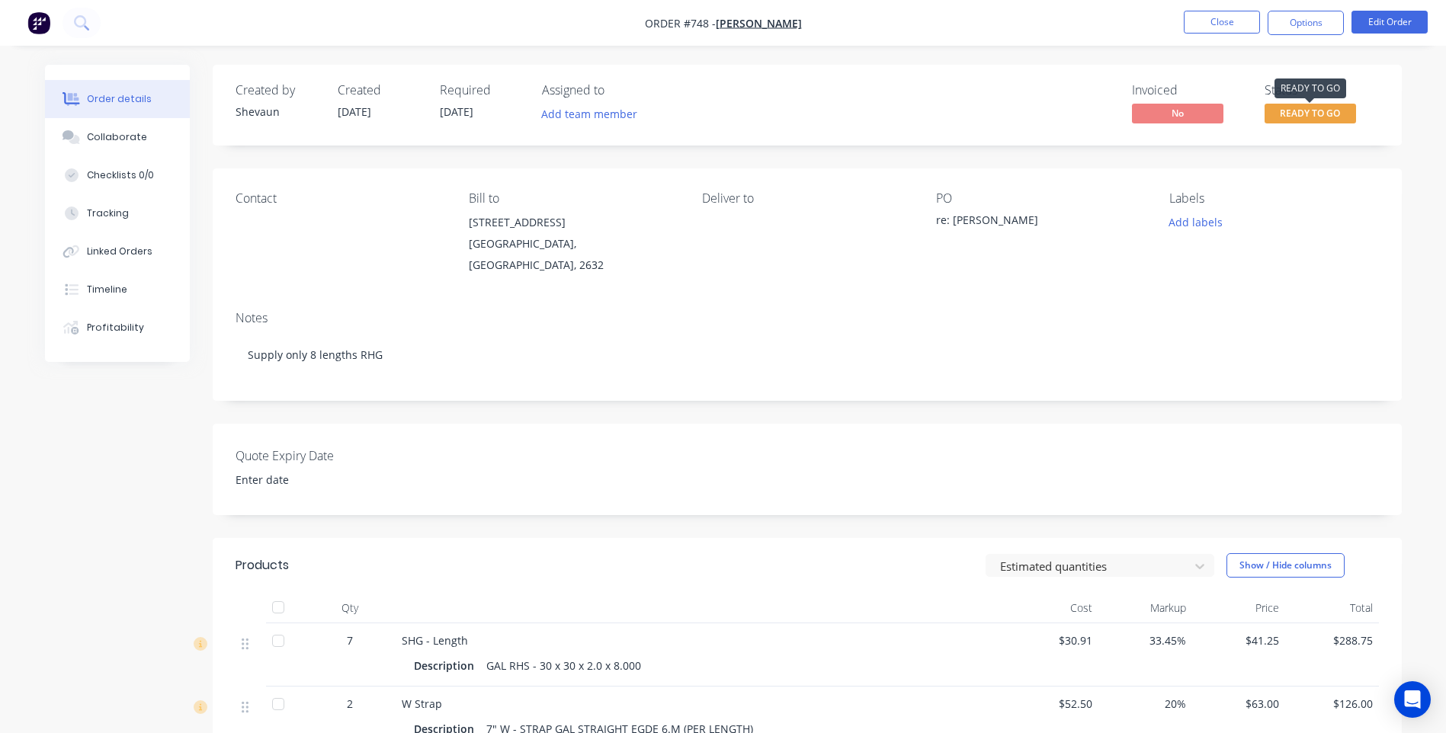
click at [1299, 117] on span "READY TO GO" at bounding box center [1309, 113] width 91 height 19
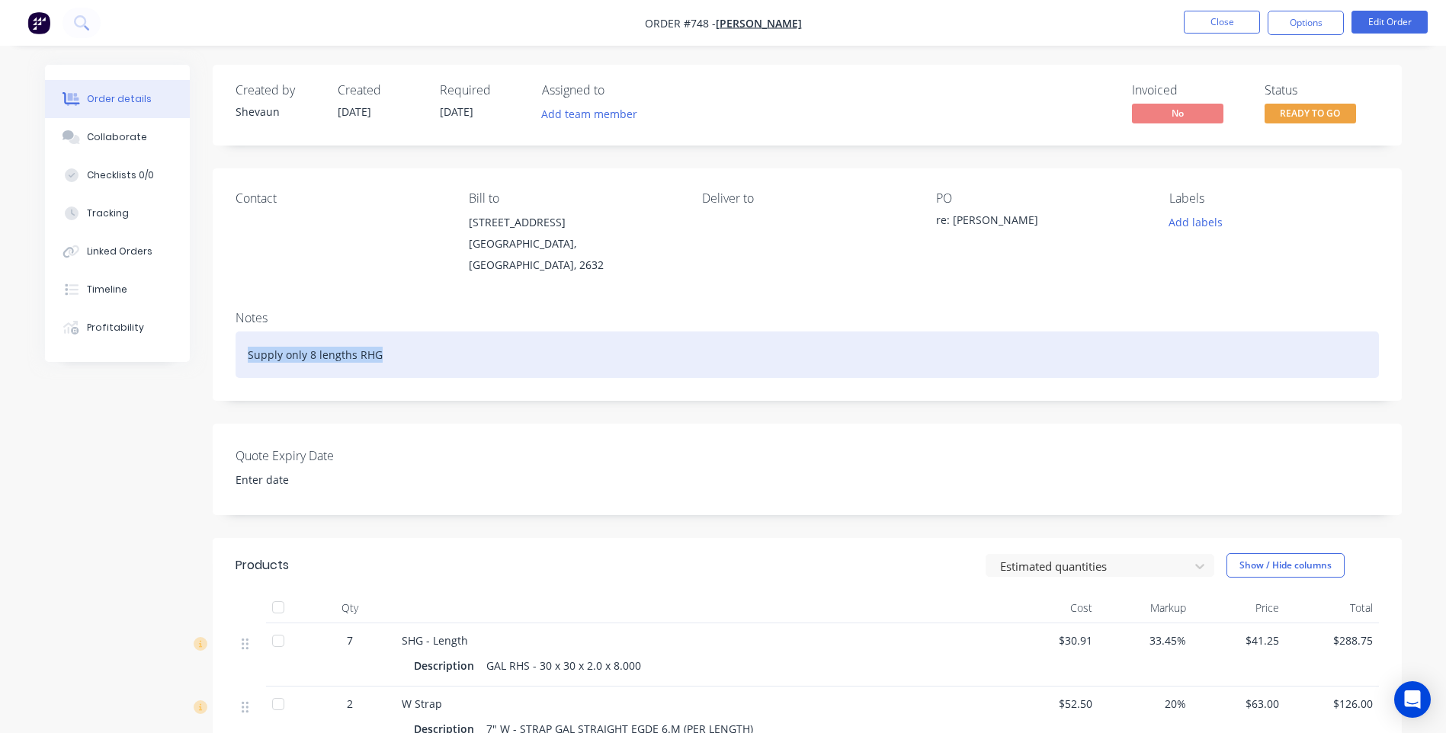
drag, startPoint x: 396, startPoint y: 341, endPoint x: 176, endPoint y: 354, distance: 219.9
click at [176, 354] on div "Order details Collaborate Checklists 0/0 Tracking Linked Orders Timeline Profit…" at bounding box center [723, 543] width 1387 height 956
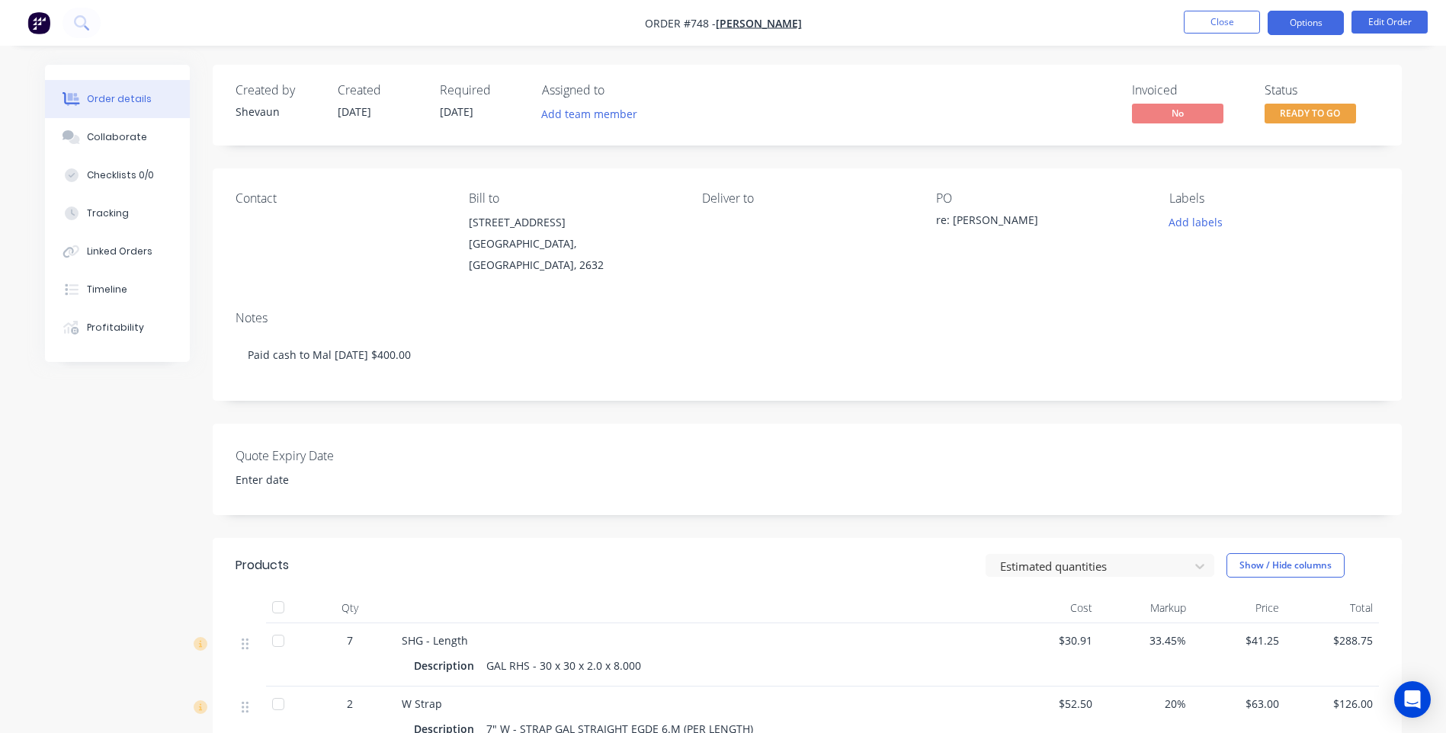
click at [1288, 22] on button "Options" at bounding box center [1305, 23] width 76 height 24
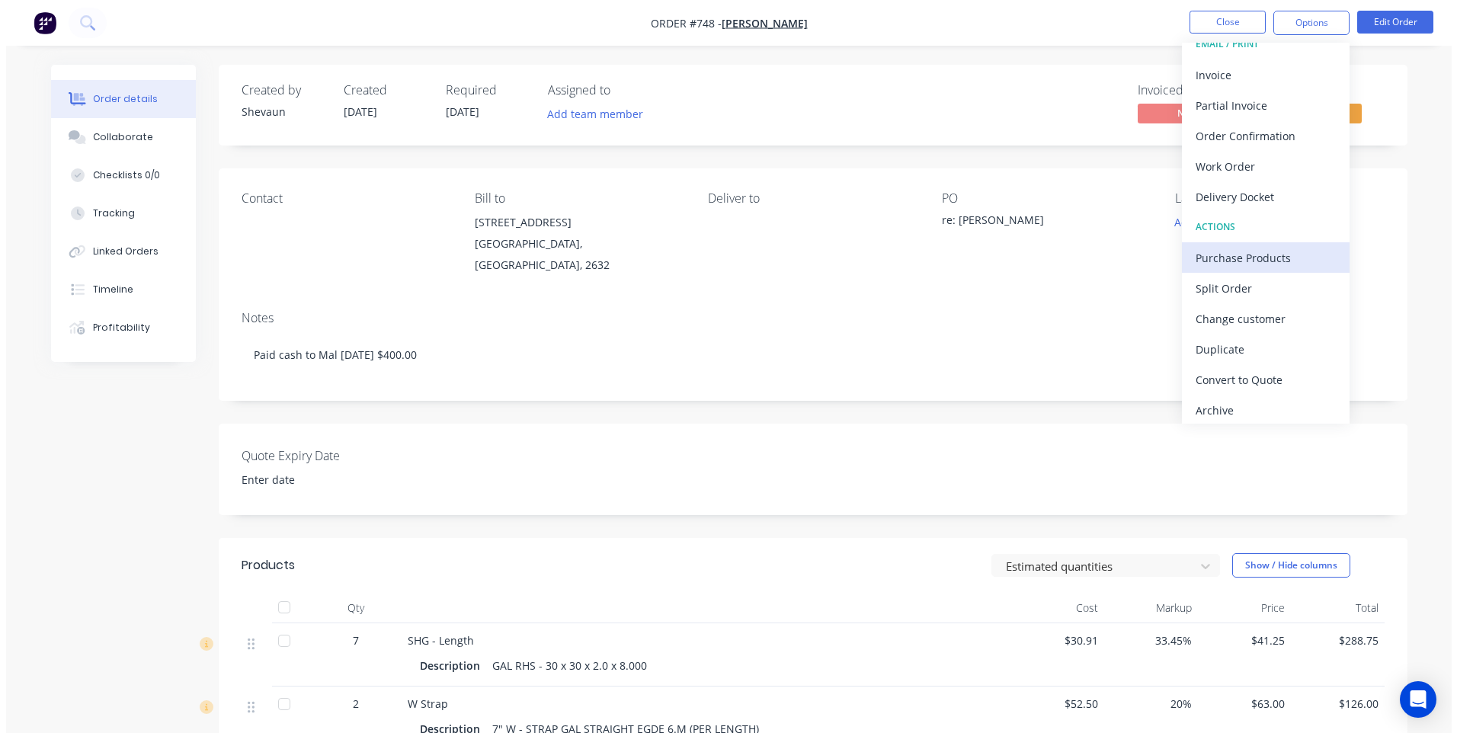
scroll to position [23, 0]
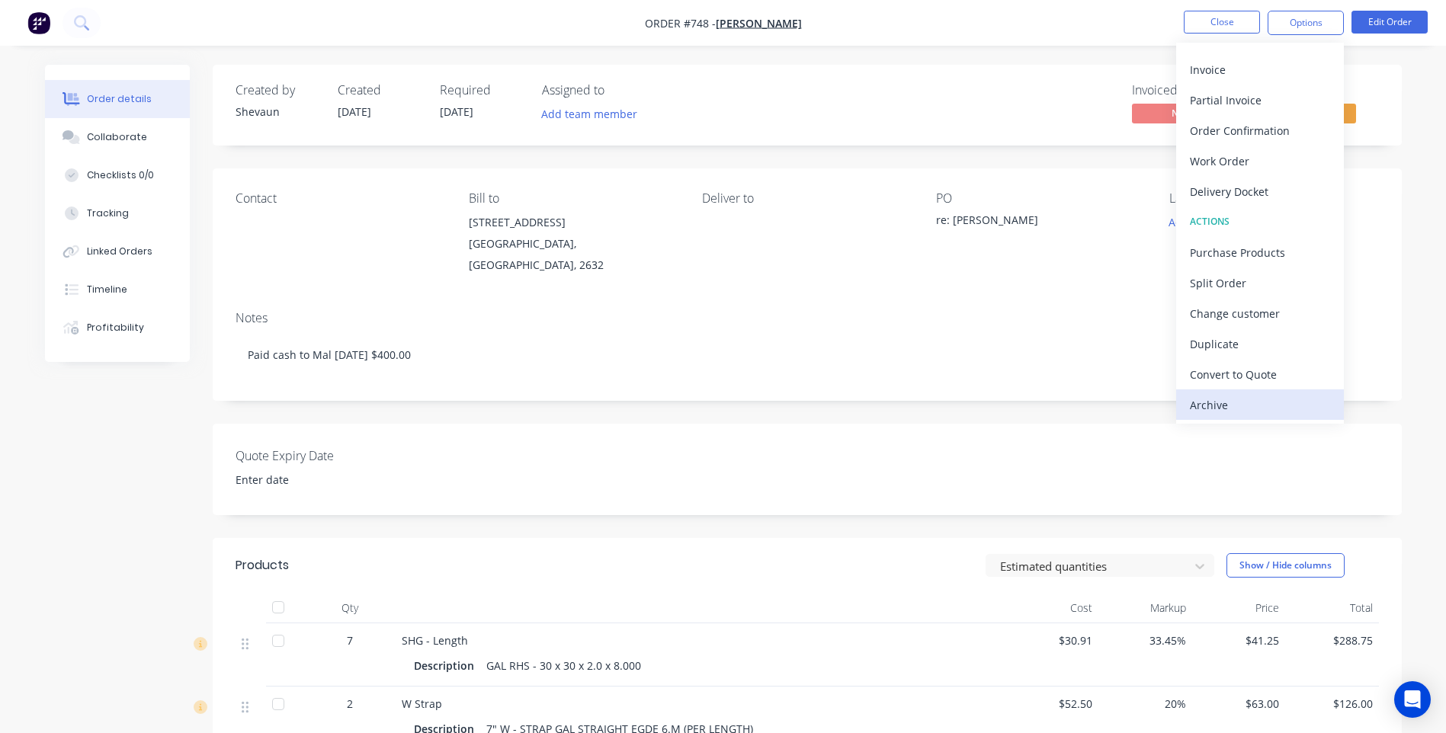
click at [1209, 402] on div "Archive" at bounding box center [1260, 405] width 140 height 22
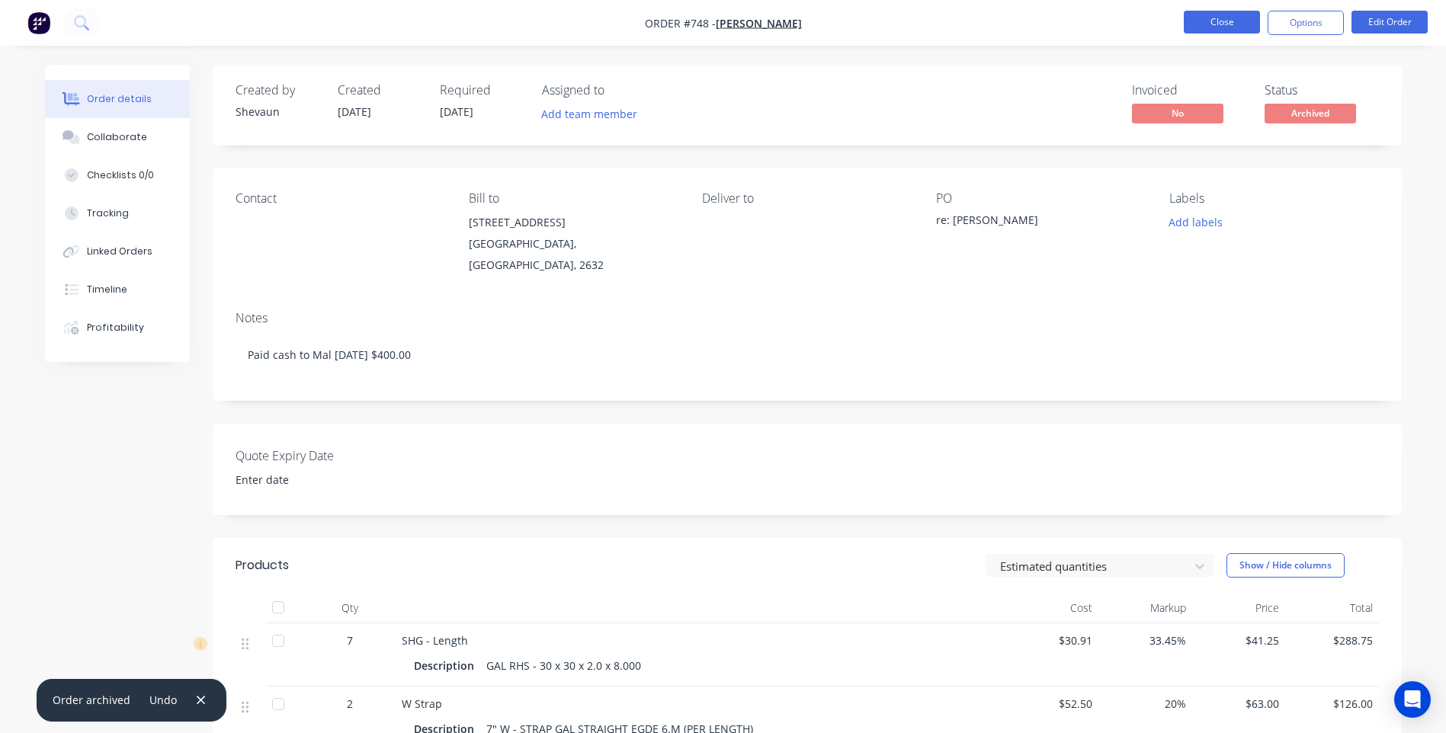
click at [1219, 21] on button "Close" at bounding box center [1221, 22] width 76 height 23
